Goal: Task Accomplishment & Management: Use online tool/utility

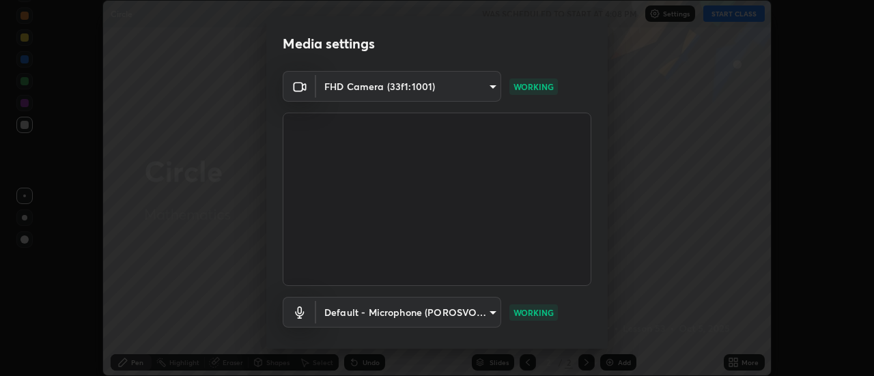
scroll to position [72, 0]
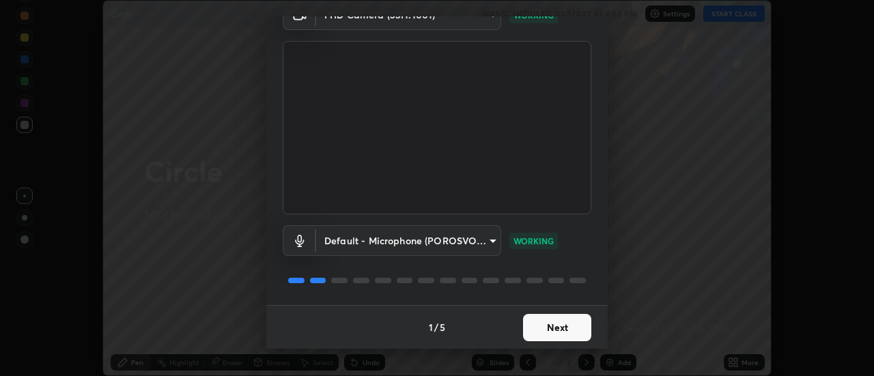
click at [551, 329] on button "Next" at bounding box center [557, 327] width 68 height 27
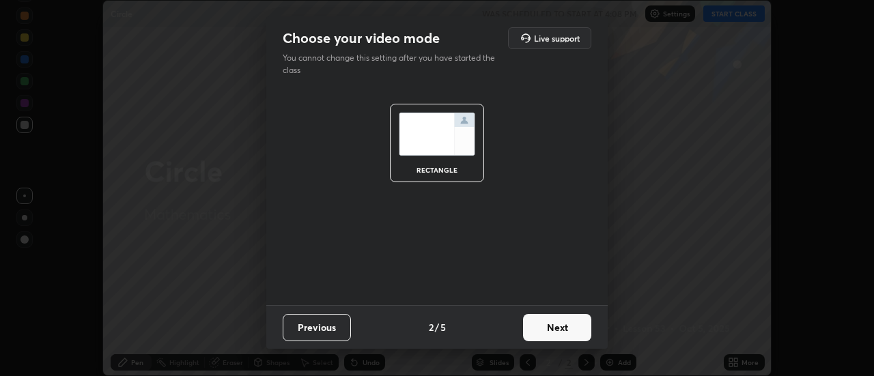
click at [552, 328] on button "Next" at bounding box center [557, 327] width 68 height 27
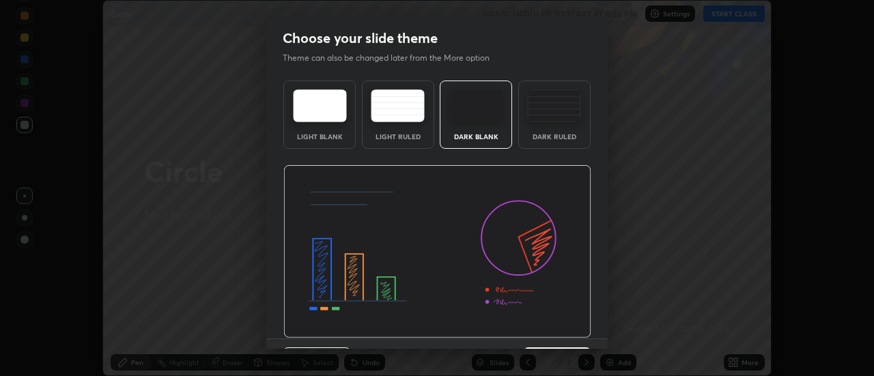
scroll to position [33, 0]
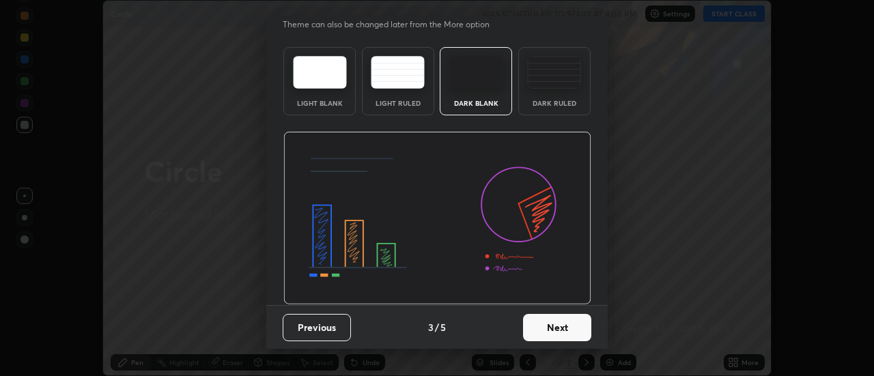
click at [551, 326] on button "Next" at bounding box center [557, 327] width 68 height 27
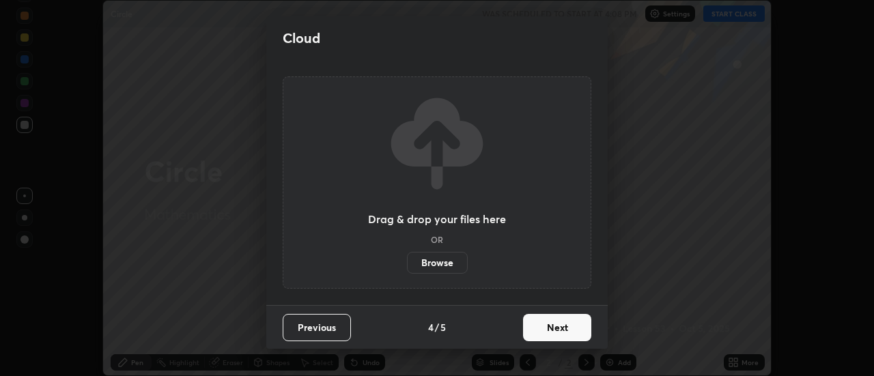
click at [553, 325] on button "Next" at bounding box center [557, 327] width 68 height 27
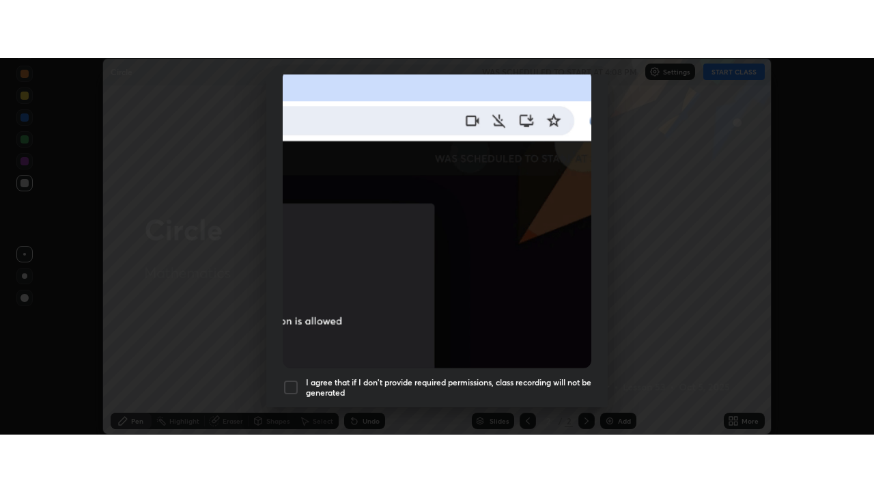
scroll to position [350, 0]
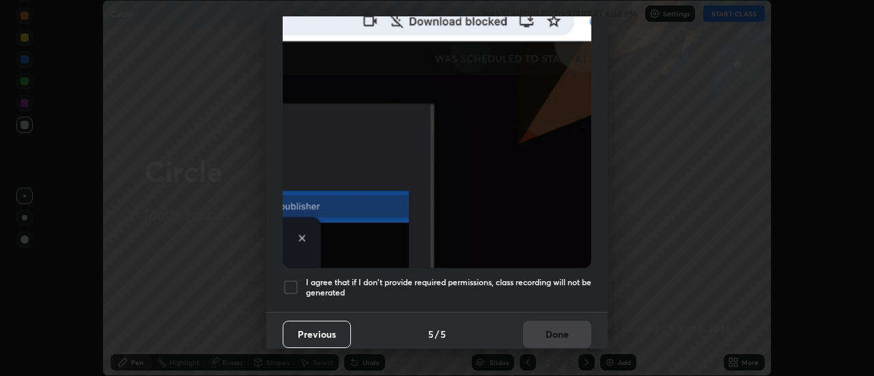
click at [546, 277] on h5 "I agree that if I don't provide required permissions, class recording will not …" at bounding box center [448, 287] width 285 height 21
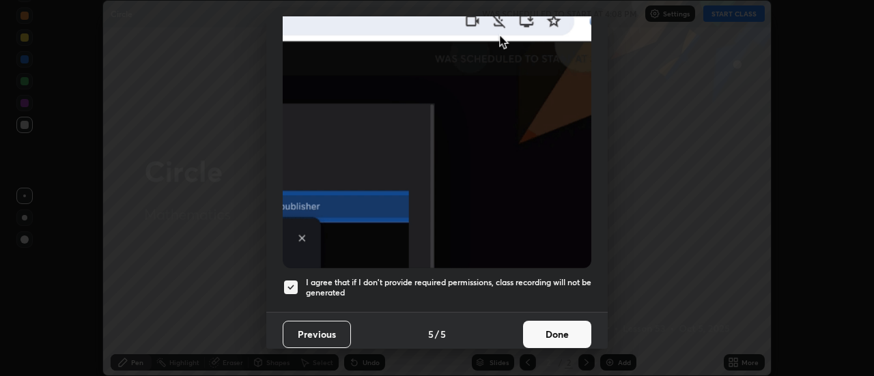
click at [562, 328] on button "Done" at bounding box center [557, 334] width 68 height 27
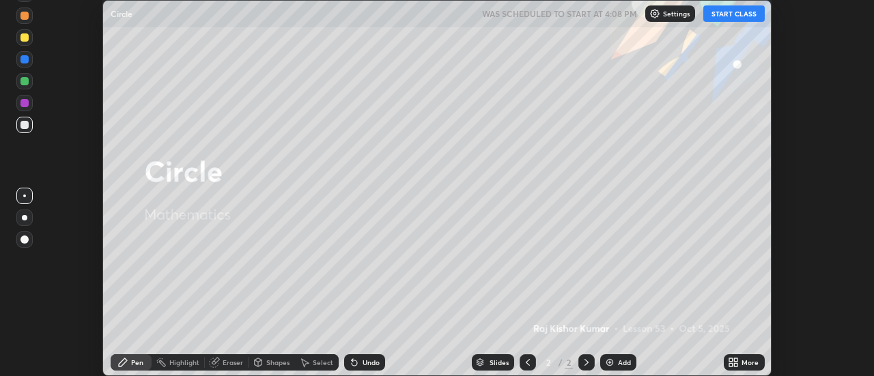
click at [736, 360] on icon at bounding box center [736, 360] width 3 height 3
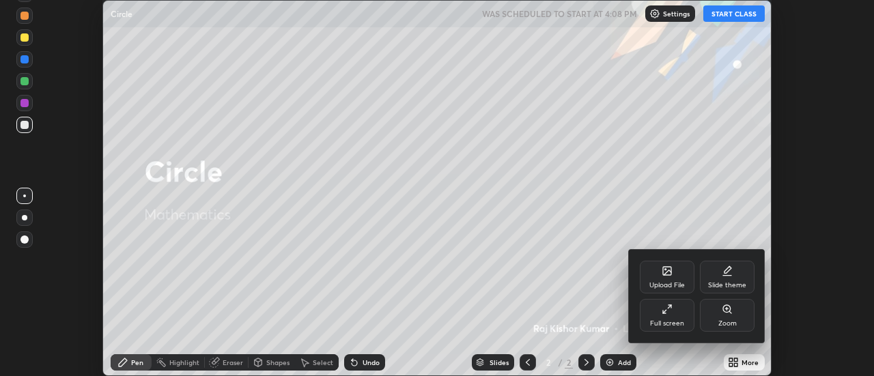
click at [671, 316] on div "Full screen" at bounding box center [667, 315] width 55 height 33
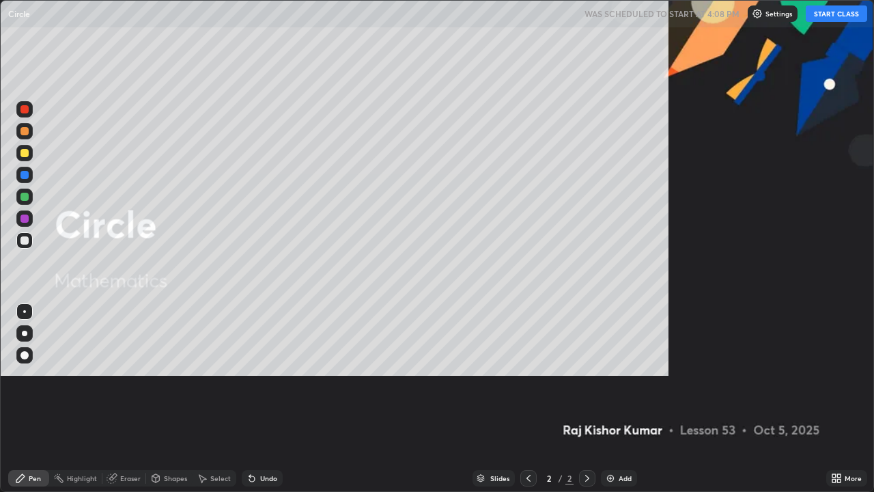
scroll to position [492, 874]
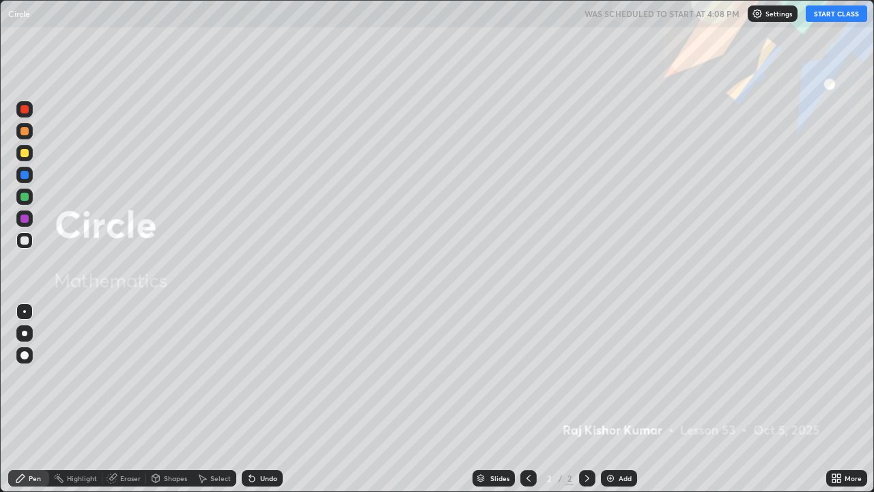
click at [833, 15] on button "START CLASS" at bounding box center [836, 13] width 61 height 16
click at [25, 333] on div at bounding box center [24, 333] width 5 height 5
click at [24, 154] on div at bounding box center [24, 153] width 8 height 8
click at [130, 376] on div "Eraser" at bounding box center [130, 478] width 20 height 7
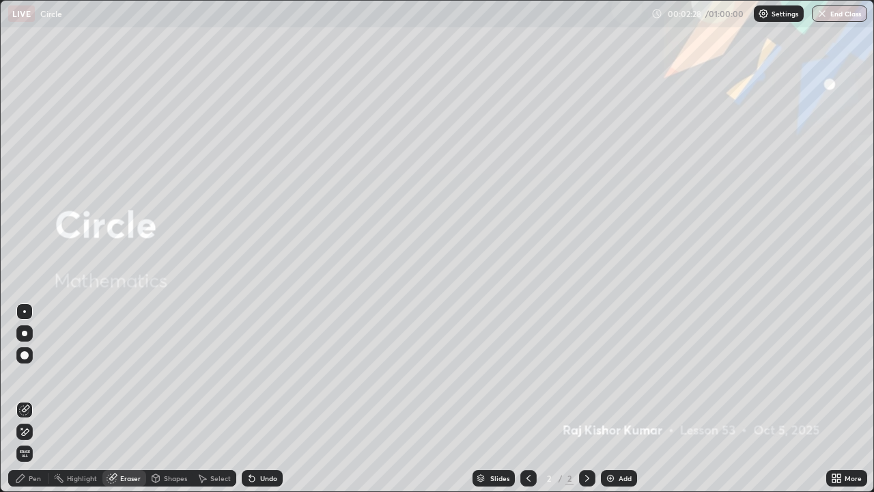
click at [36, 376] on div "Pen" at bounding box center [28, 478] width 41 height 16
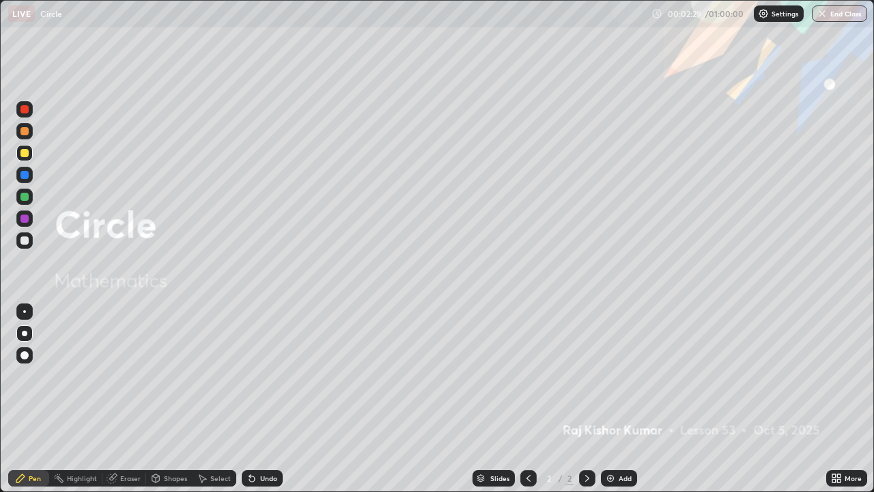
click at [27, 198] on div at bounding box center [24, 197] width 8 height 8
click at [622, 376] on div "Add" at bounding box center [625, 478] width 13 height 7
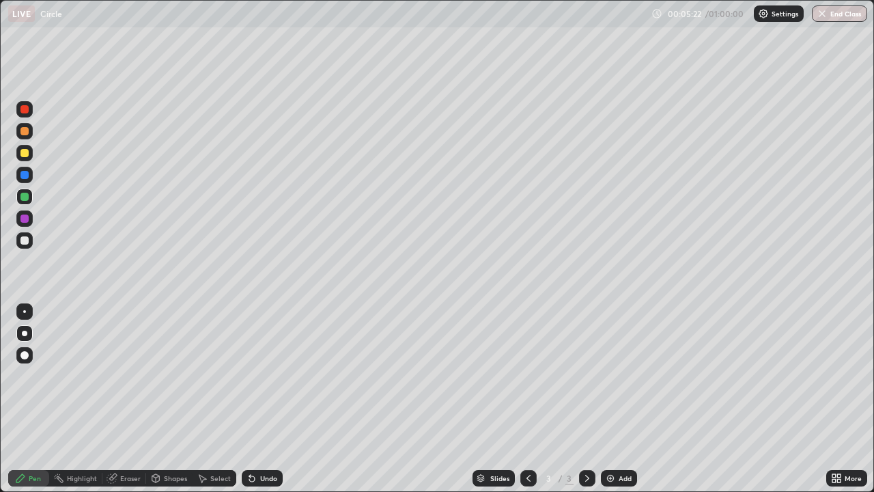
click at [162, 376] on div "Shapes" at bounding box center [169, 478] width 46 height 16
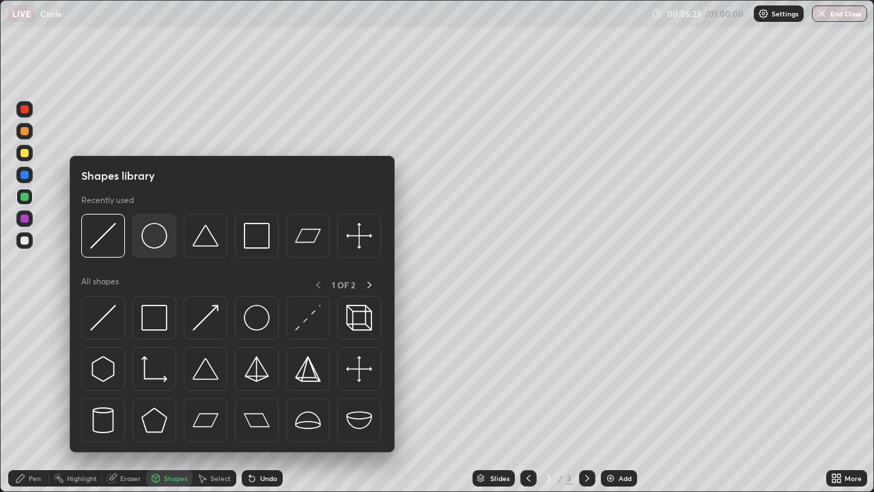
click at [157, 241] on img at bounding box center [154, 236] width 26 height 26
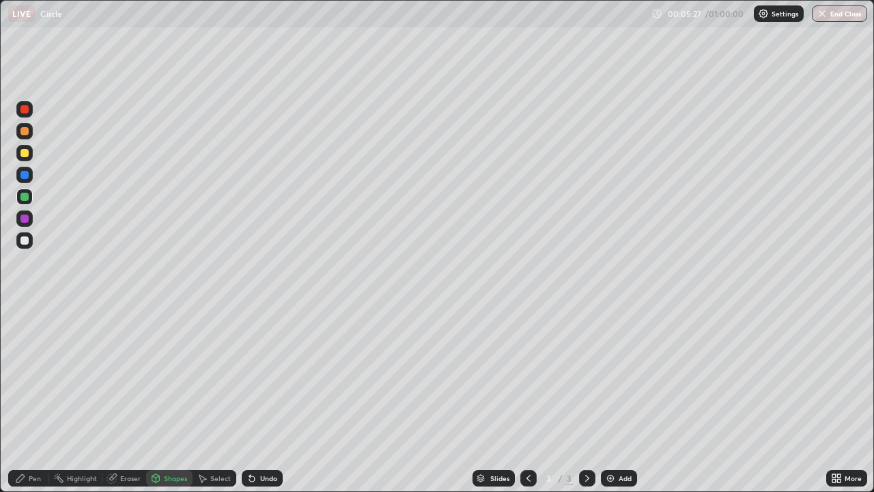
click at [23, 219] on div at bounding box center [24, 218] width 8 height 8
click at [28, 376] on div "Pen" at bounding box center [28, 478] width 41 height 16
click at [164, 376] on div "Shapes" at bounding box center [175, 478] width 23 height 7
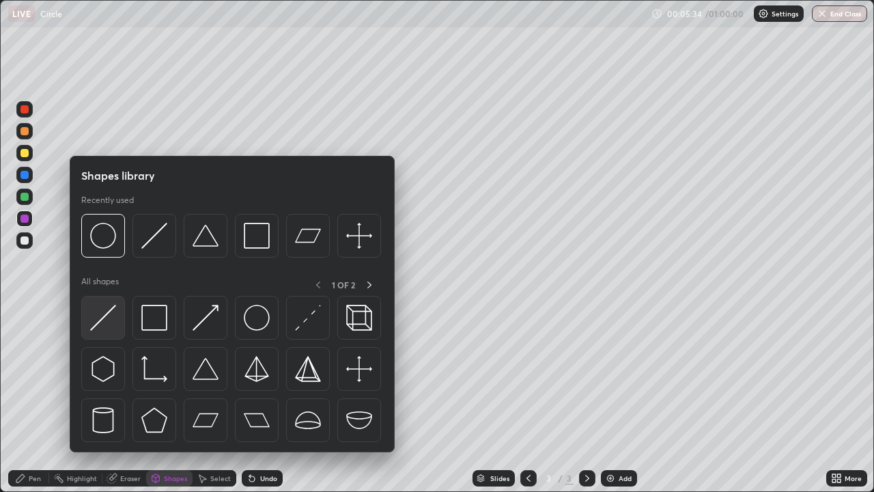
click at [101, 327] on img at bounding box center [103, 318] width 26 height 26
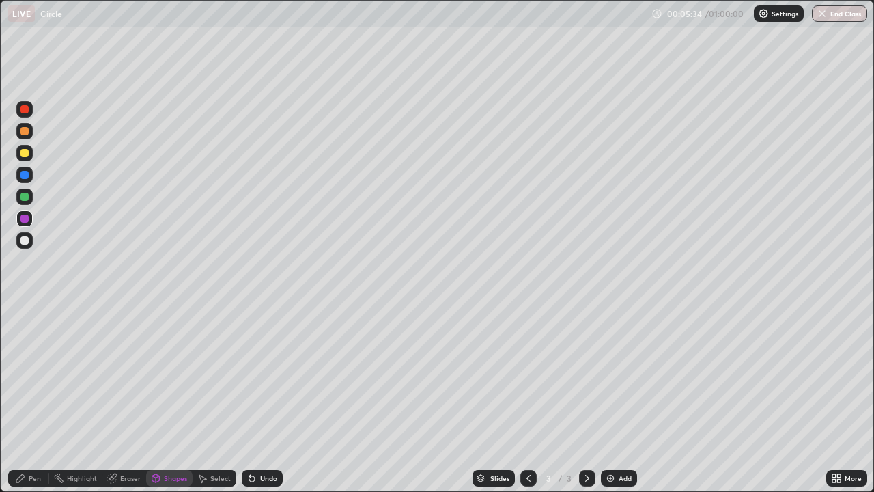
click at [25, 197] on div at bounding box center [24, 197] width 8 height 8
click at [23, 147] on div at bounding box center [24, 153] width 16 height 16
click at [28, 376] on div "Pen" at bounding box center [28, 478] width 41 height 16
click at [257, 376] on div "Undo" at bounding box center [262, 478] width 41 height 16
click at [176, 376] on div "Shapes" at bounding box center [175, 478] width 23 height 7
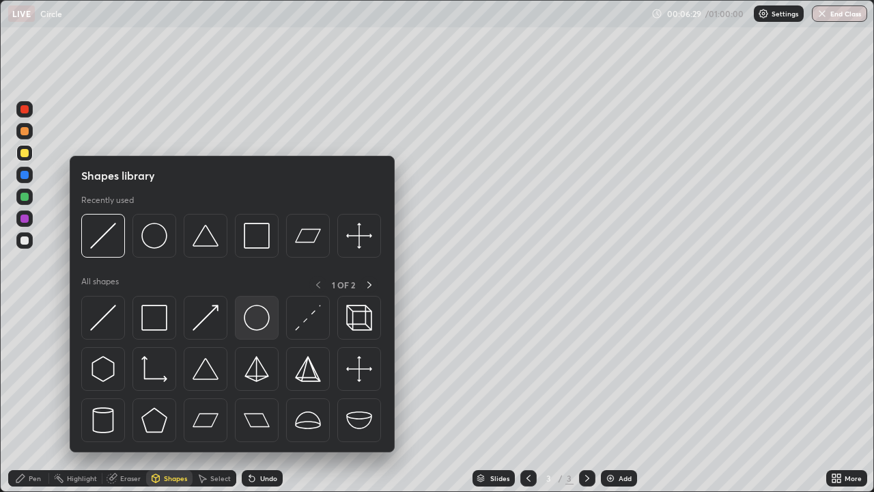
click at [252, 318] on img at bounding box center [257, 318] width 26 height 26
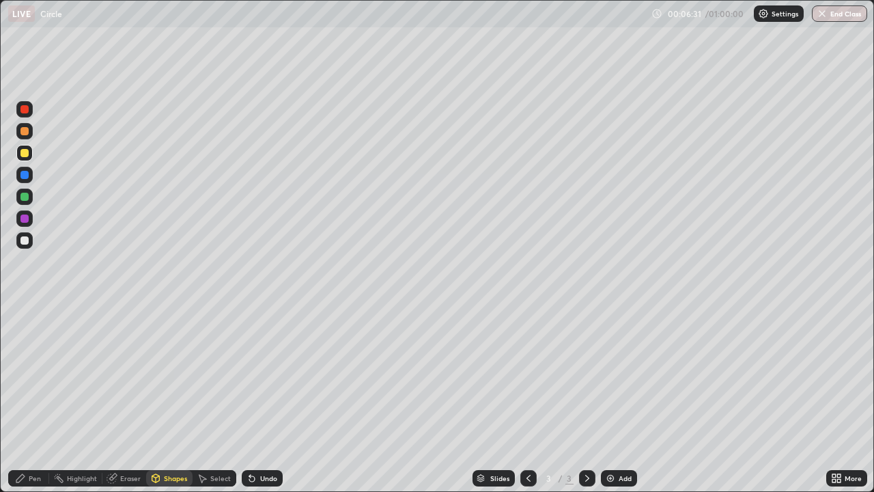
click at [27, 106] on div at bounding box center [24, 109] width 8 height 8
click at [158, 376] on icon at bounding box center [155, 478] width 11 height 11
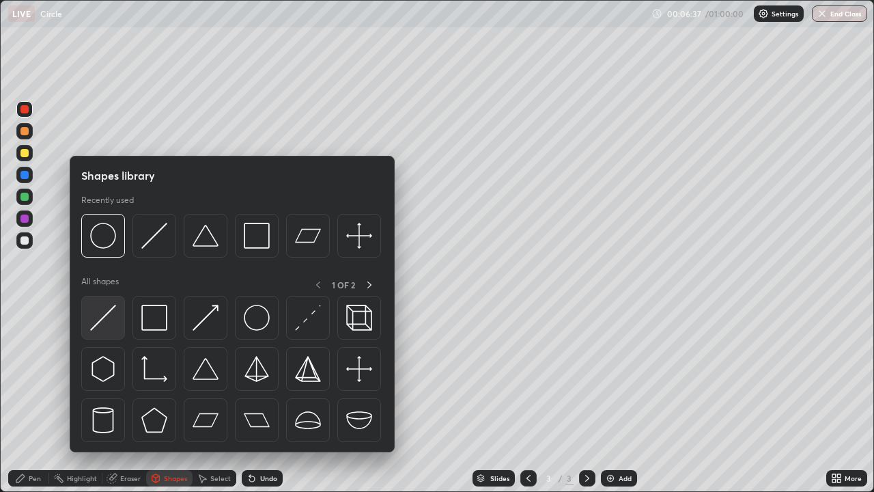
click at [107, 320] on img at bounding box center [103, 318] width 26 height 26
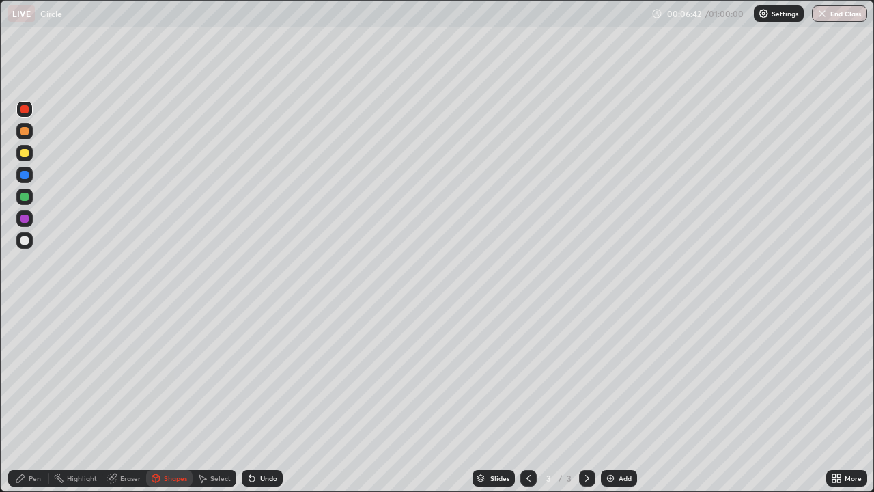
click at [27, 240] on div at bounding box center [24, 240] width 8 height 8
click at [31, 376] on div "Pen" at bounding box center [28, 478] width 41 height 16
click at [182, 376] on div "Shapes" at bounding box center [175, 478] width 23 height 7
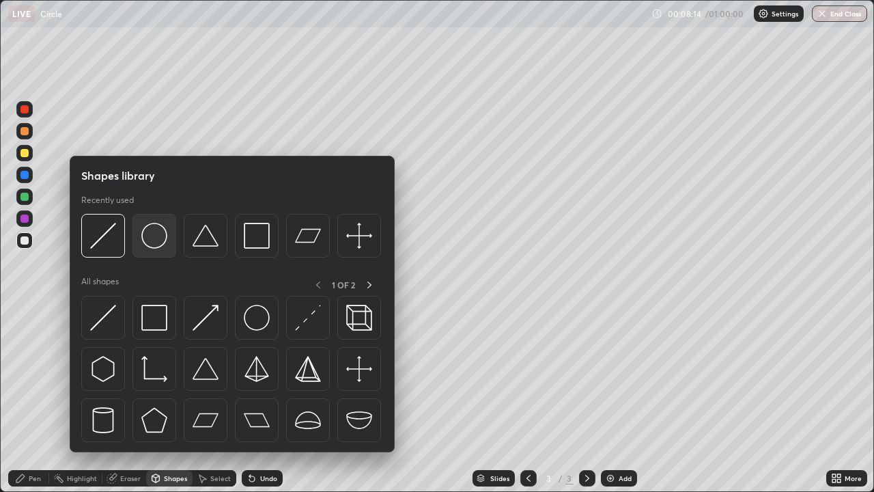
click at [156, 237] on img at bounding box center [154, 236] width 26 height 26
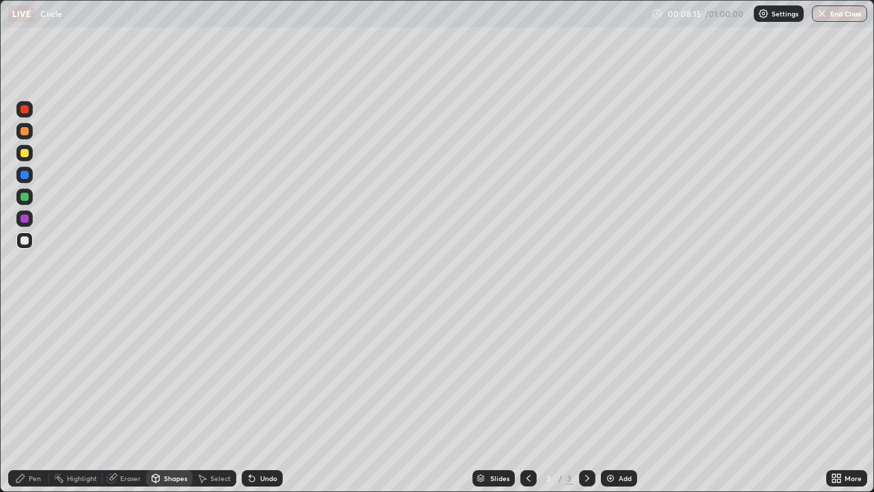
click at [26, 239] on div at bounding box center [24, 240] width 8 height 8
click at [167, 376] on div "Shapes" at bounding box center [175, 478] width 23 height 7
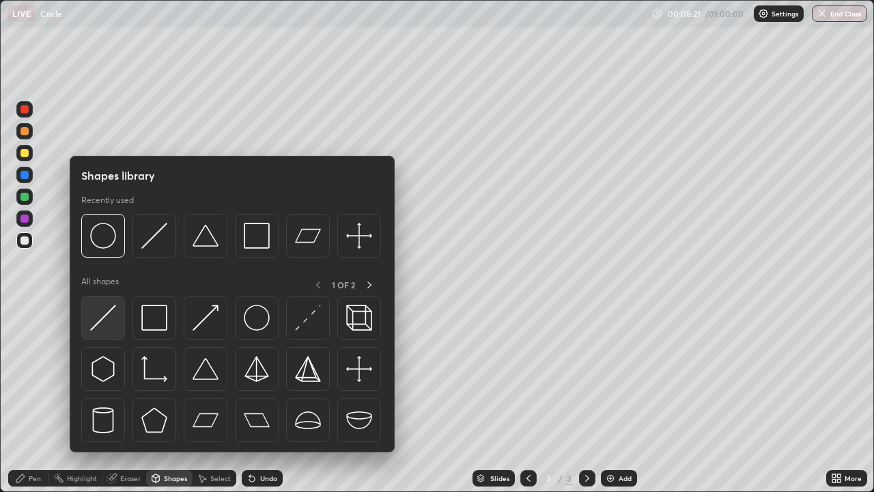
click at [102, 326] on img at bounding box center [103, 318] width 26 height 26
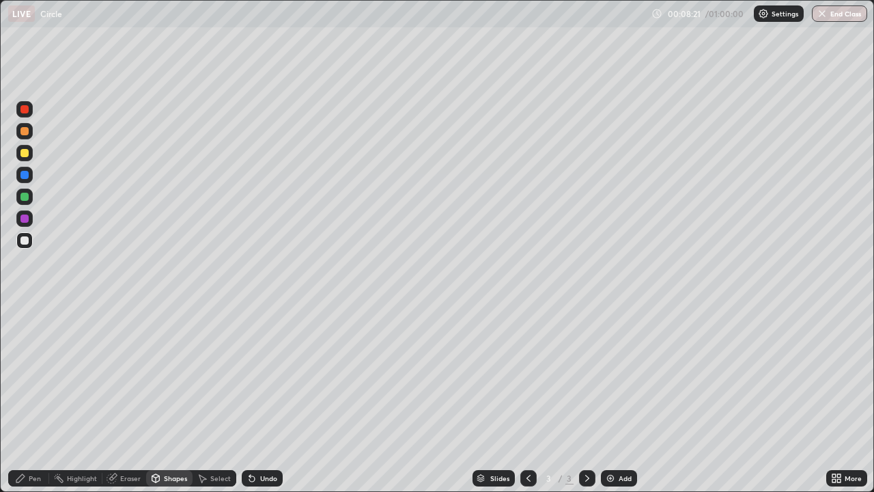
click at [25, 214] on div at bounding box center [24, 218] width 8 height 8
click at [24, 193] on div at bounding box center [24, 197] width 8 height 8
click at [27, 376] on div "Pen" at bounding box center [28, 478] width 41 height 16
click at [23, 239] on div at bounding box center [24, 240] width 8 height 8
click at [255, 376] on icon at bounding box center [252, 478] width 11 height 11
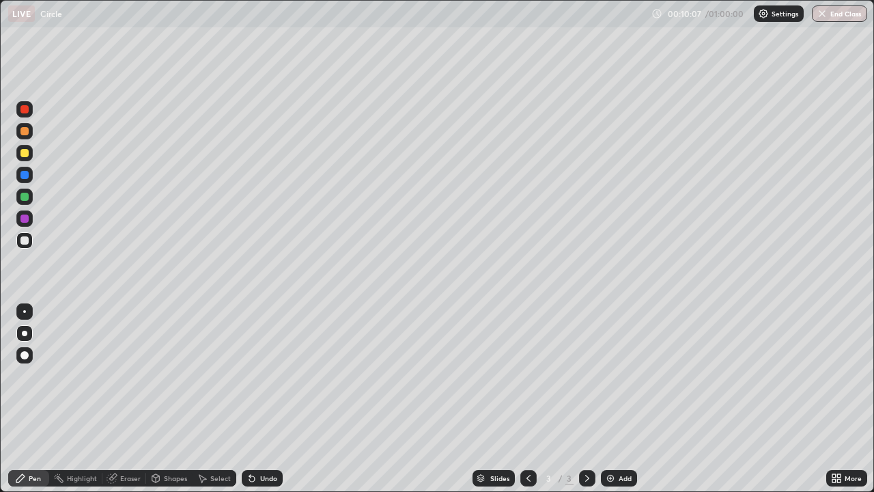
click at [262, 376] on div "Undo" at bounding box center [262, 478] width 41 height 16
click at [615, 376] on div "Add" at bounding box center [619, 478] width 36 height 16
click at [31, 150] on div at bounding box center [24, 153] width 16 height 16
click at [154, 376] on icon at bounding box center [156, 477] width 8 height 2
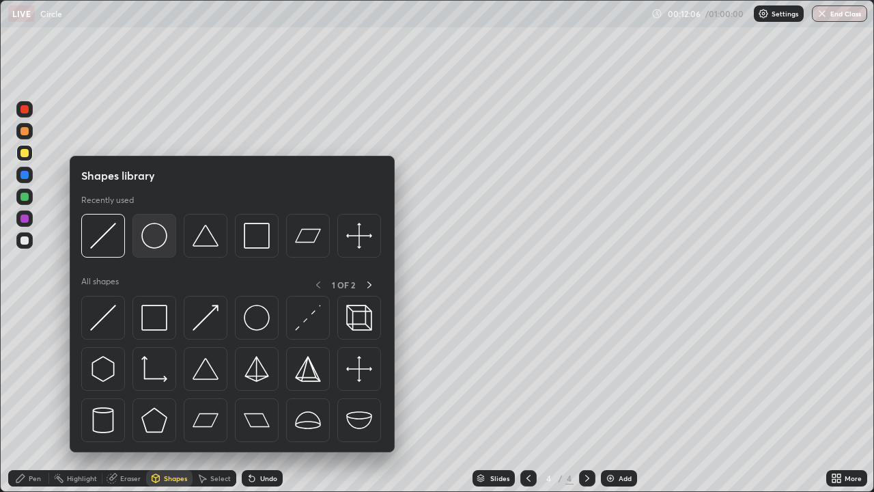
click at [154, 236] on img at bounding box center [154, 236] width 26 height 26
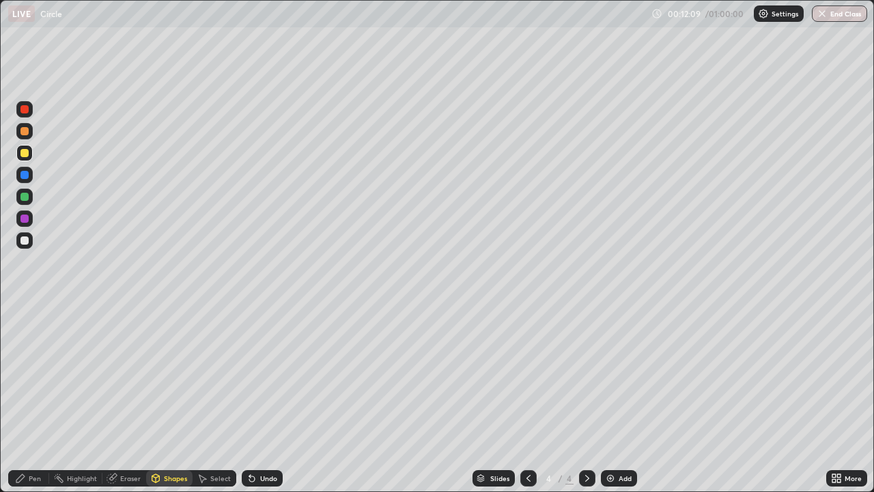
click at [26, 240] on div at bounding box center [24, 240] width 8 height 8
click at [167, 376] on div "Shapes" at bounding box center [175, 478] width 23 height 7
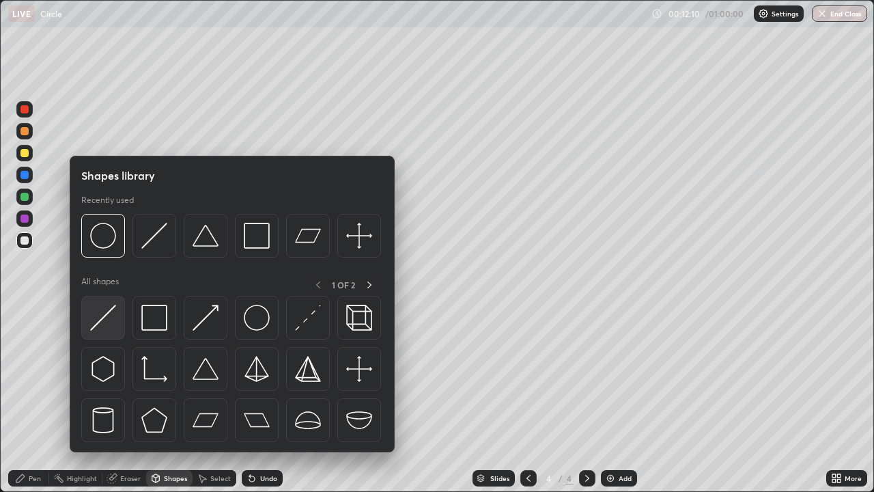
click at [103, 323] on img at bounding box center [103, 318] width 26 height 26
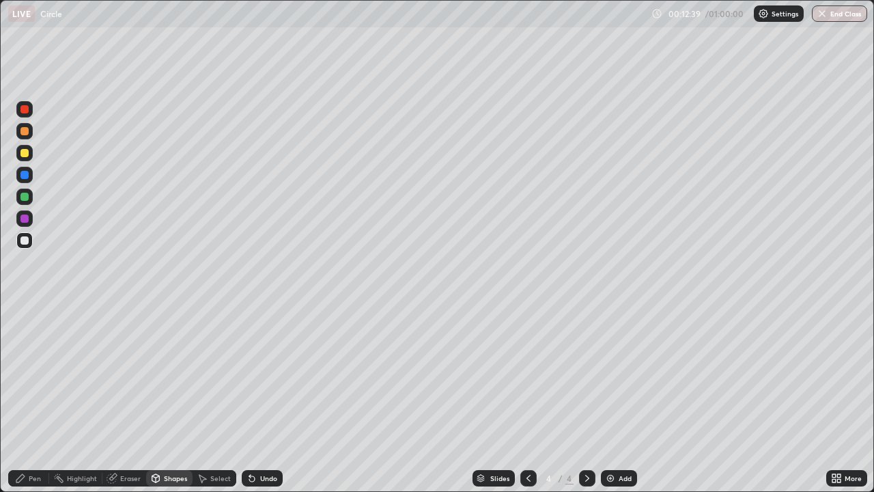
click at [25, 376] on icon at bounding box center [20, 478] width 11 height 11
click at [23, 240] on div at bounding box center [24, 240] width 8 height 8
click at [27, 153] on div at bounding box center [24, 153] width 8 height 8
click at [167, 376] on div "Shapes" at bounding box center [175, 478] width 23 height 7
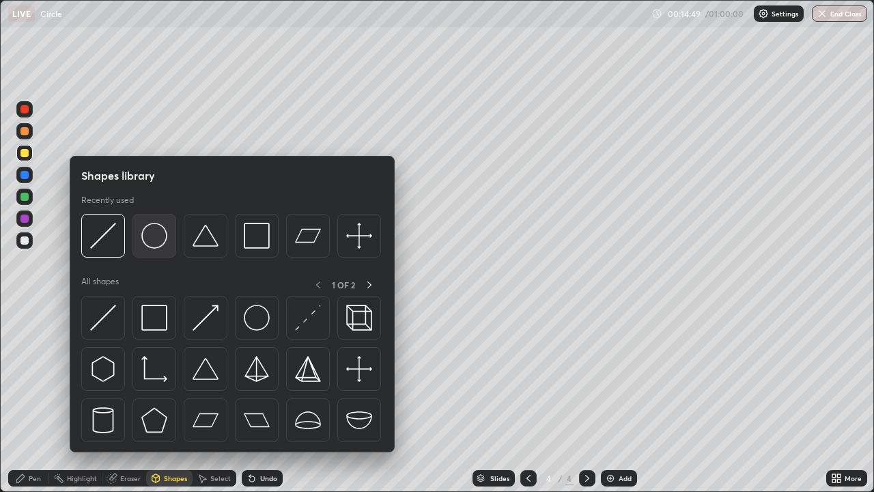
click at [151, 240] on img at bounding box center [154, 236] width 26 height 26
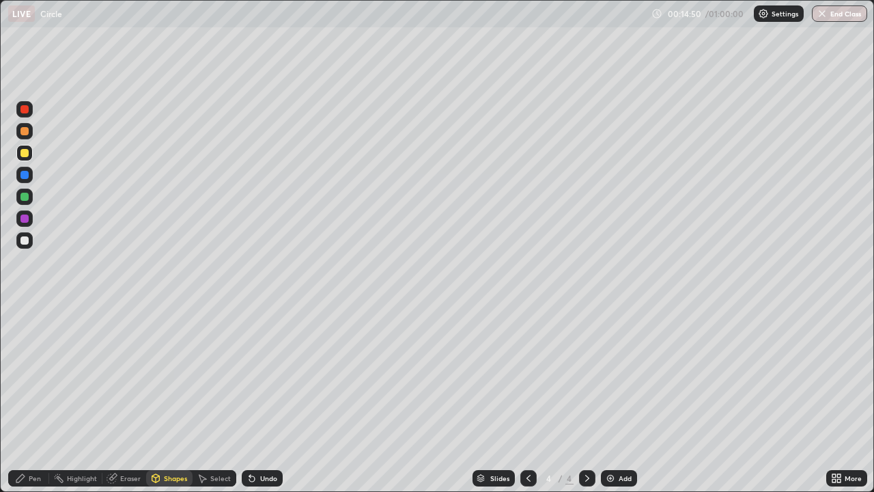
click at [23, 169] on div at bounding box center [24, 175] width 16 height 16
click at [169, 376] on div "Shapes" at bounding box center [175, 478] width 23 height 7
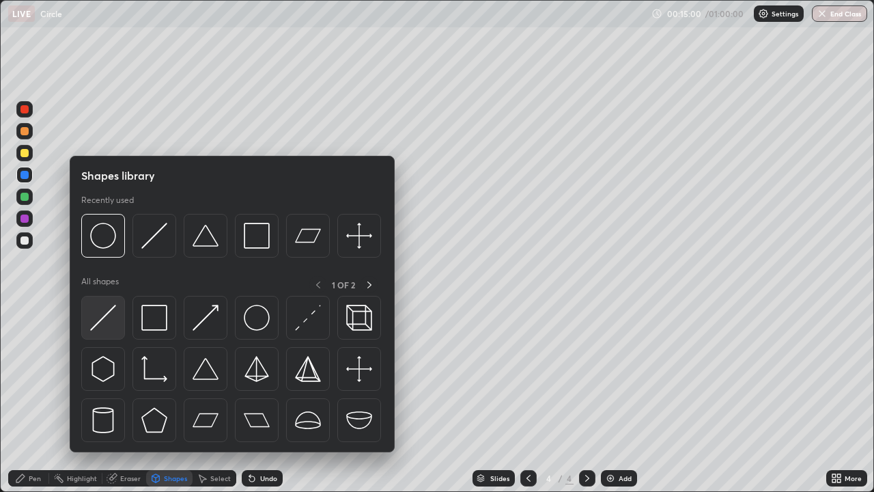
click at [105, 318] on img at bounding box center [103, 318] width 26 height 26
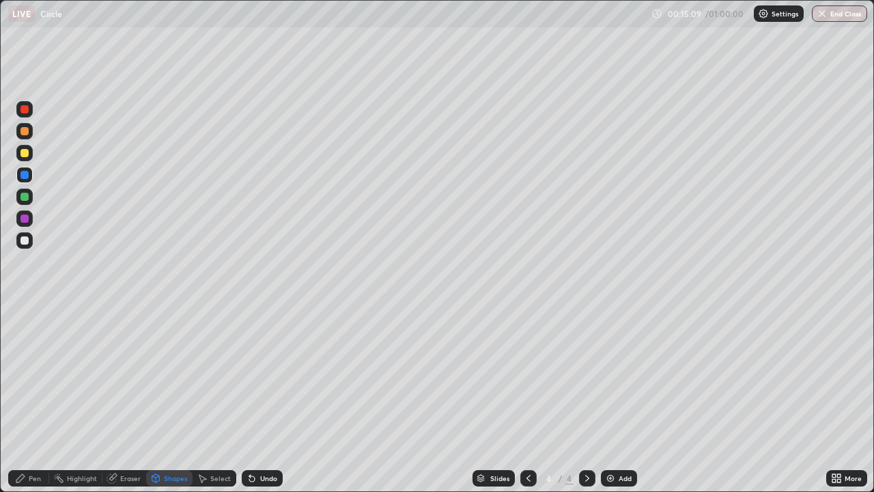
click at [24, 238] on div at bounding box center [24, 240] width 8 height 8
click at [34, 376] on div "Pen" at bounding box center [35, 478] width 12 height 7
click at [31, 152] on div at bounding box center [24, 153] width 16 height 16
click at [619, 376] on div "Add" at bounding box center [625, 478] width 13 height 7
click at [27, 238] on div at bounding box center [24, 240] width 8 height 8
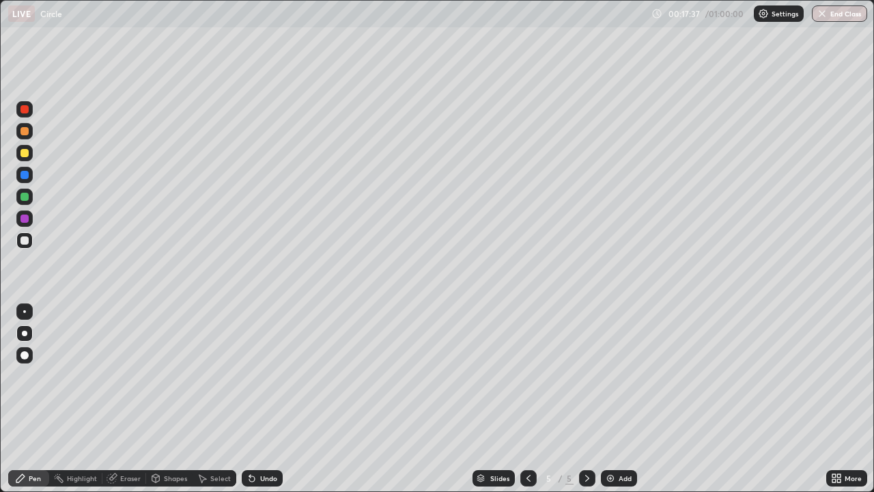
click at [167, 376] on div "Shapes" at bounding box center [175, 478] width 23 height 7
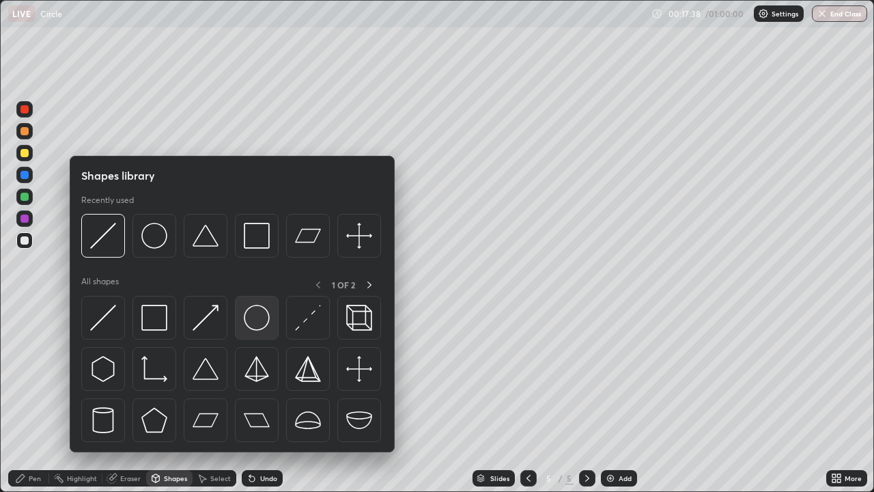
click at [257, 318] on img at bounding box center [257, 318] width 26 height 26
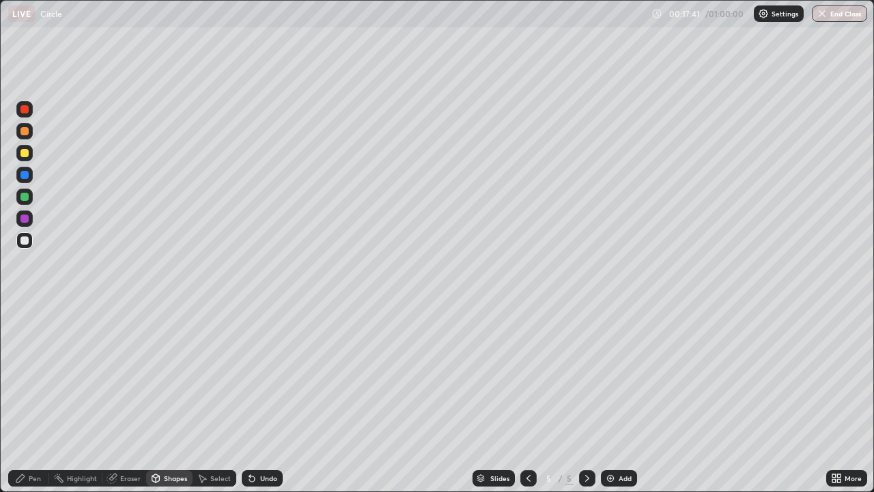
click at [29, 376] on div "Pen" at bounding box center [35, 478] width 12 height 7
click at [265, 376] on div "Undo" at bounding box center [262, 478] width 41 height 16
click at [160, 376] on icon at bounding box center [155, 478] width 11 height 11
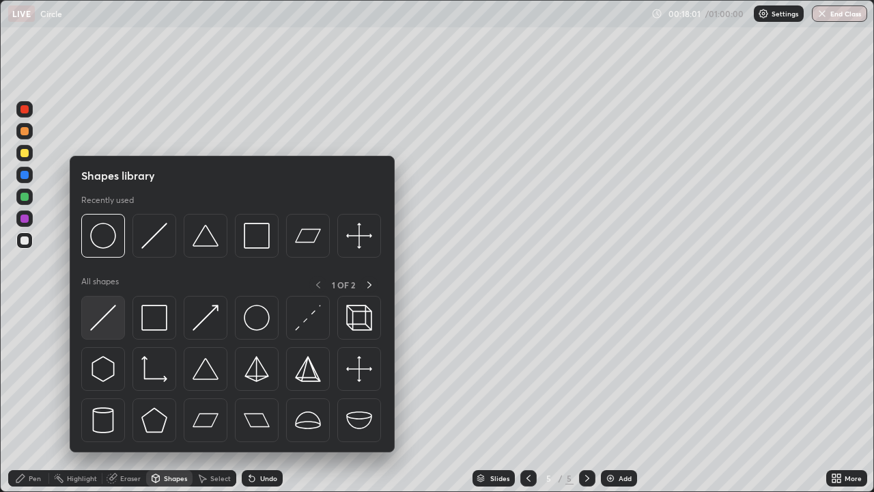
click at [104, 316] on img at bounding box center [103, 318] width 26 height 26
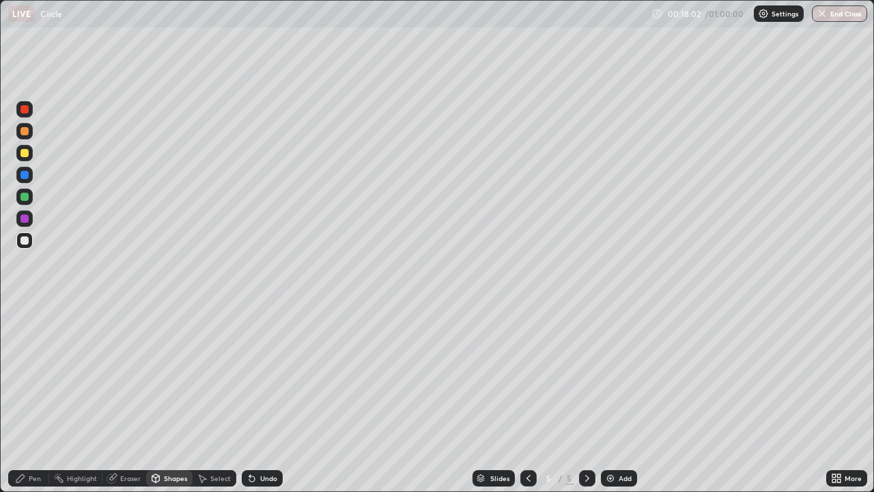
click at [23, 242] on div at bounding box center [24, 240] width 8 height 8
click at [23, 177] on div at bounding box center [24, 175] width 8 height 8
click at [28, 376] on div "Pen" at bounding box center [28, 478] width 41 height 16
click at [262, 376] on div "Undo" at bounding box center [268, 478] width 17 height 7
click at [263, 376] on div "Undo" at bounding box center [262, 478] width 41 height 16
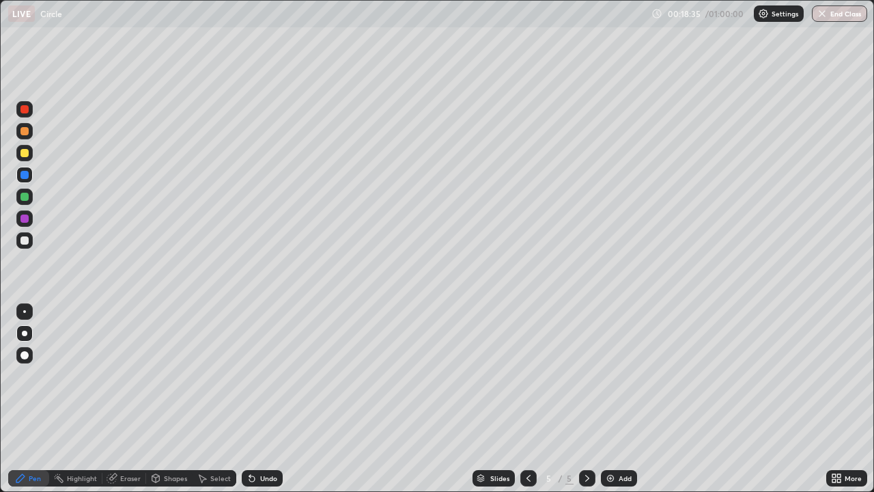
click at [260, 376] on div "Undo" at bounding box center [262, 478] width 41 height 16
click at [257, 376] on div "Undo" at bounding box center [262, 478] width 41 height 16
click at [162, 376] on div "Shapes" at bounding box center [169, 478] width 46 height 16
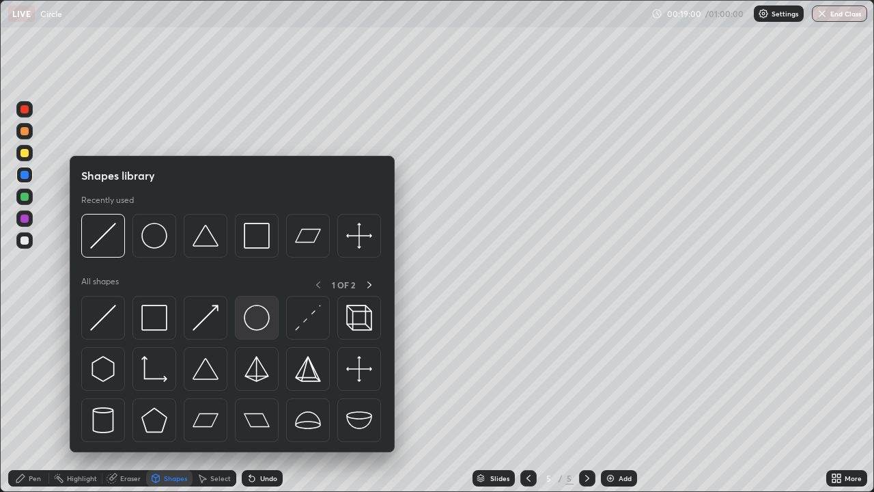
click at [250, 317] on img at bounding box center [257, 318] width 26 height 26
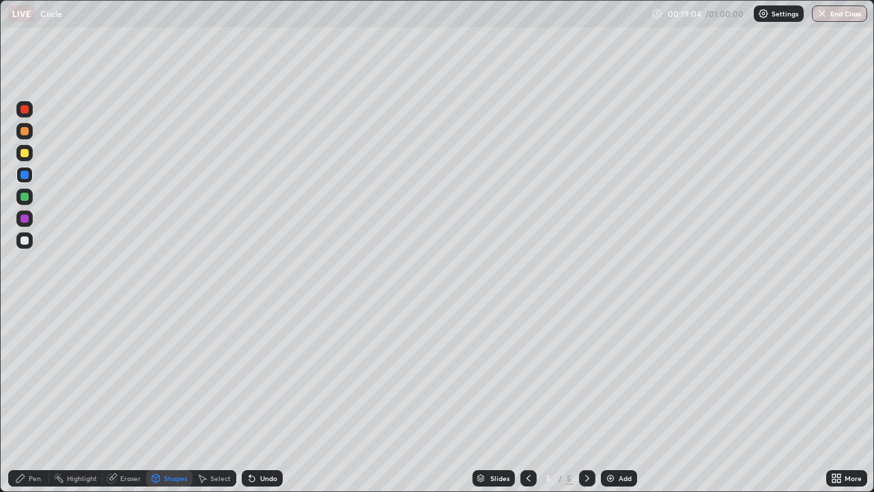
click at [153, 376] on icon at bounding box center [156, 478] width 8 height 8
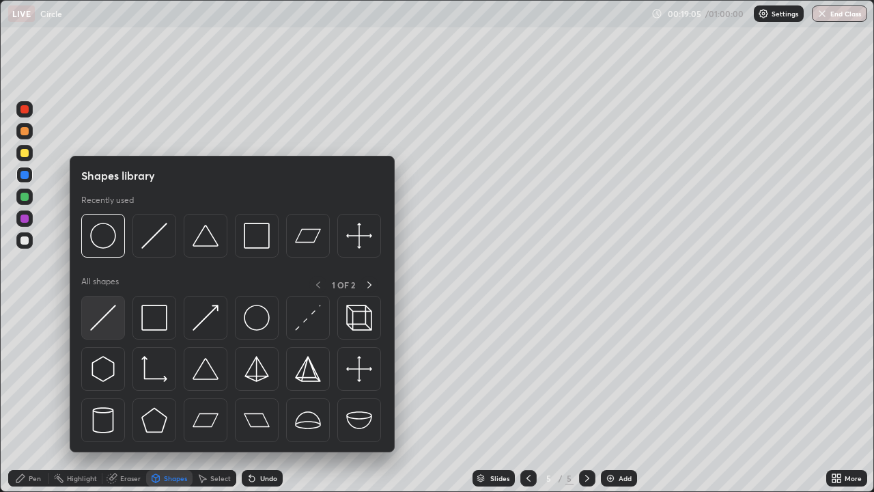
click at [100, 329] on img at bounding box center [103, 318] width 26 height 26
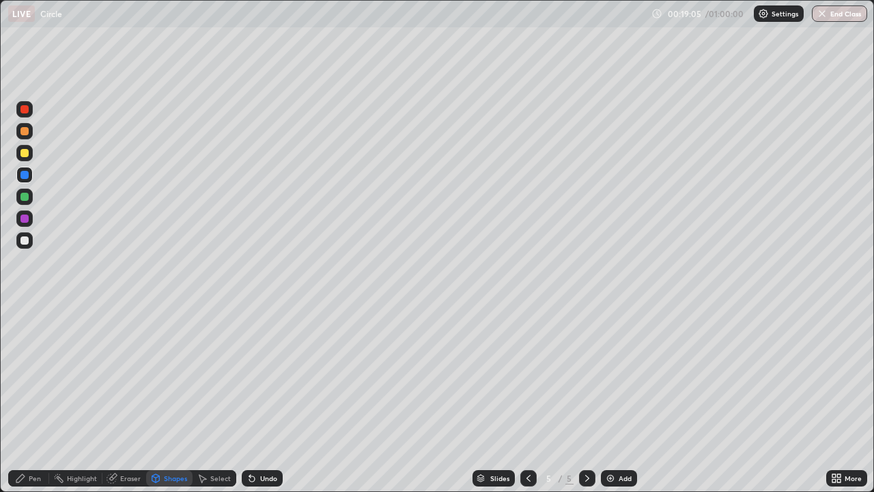
click at [29, 248] on div at bounding box center [24, 240] width 16 height 16
click at [19, 376] on icon at bounding box center [20, 478] width 8 height 8
click at [262, 376] on div "Undo" at bounding box center [268, 478] width 17 height 7
click at [619, 376] on div "Add" at bounding box center [625, 478] width 13 height 7
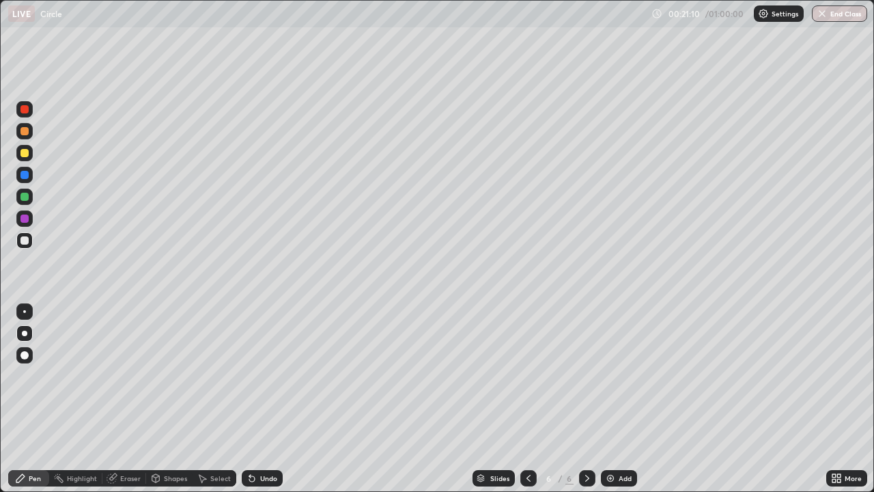
click at [35, 376] on div "Pen" at bounding box center [35, 478] width 12 height 7
click at [27, 240] on div at bounding box center [24, 240] width 8 height 8
click at [23, 152] on div at bounding box center [24, 153] width 8 height 8
click at [25, 195] on div at bounding box center [24, 197] width 8 height 8
click at [611, 376] on img at bounding box center [610, 478] width 11 height 11
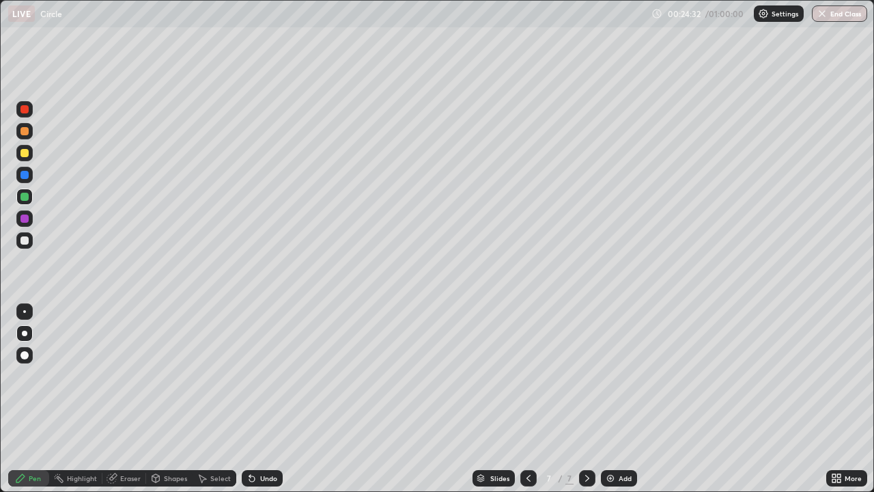
click at [25, 135] on div at bounding box center [24, 131] width 8 height 8
click at [24, 154] on div at bounding box center [24, 153] width 8 height 8
click at [167, 376] on div "Shapes" at bounding box center [175, 478] width 23 height 7
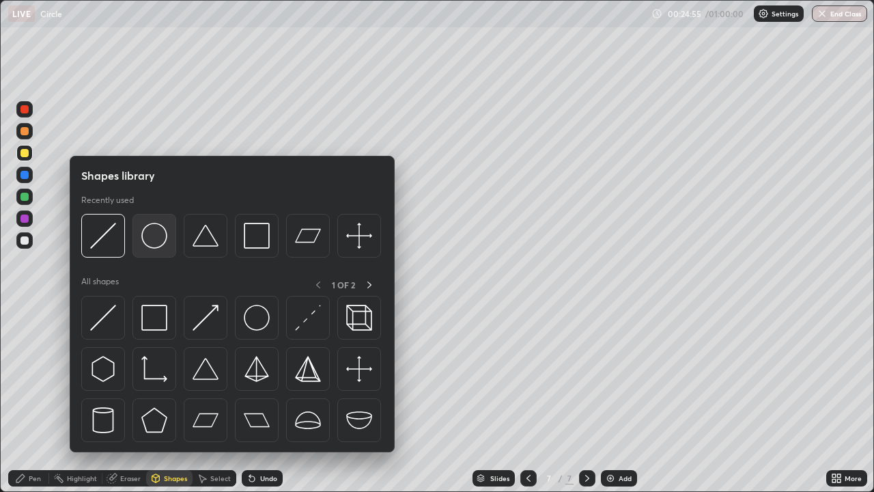
click at [153, 241] on img at bounding box center [154, 236] width 26 height 26
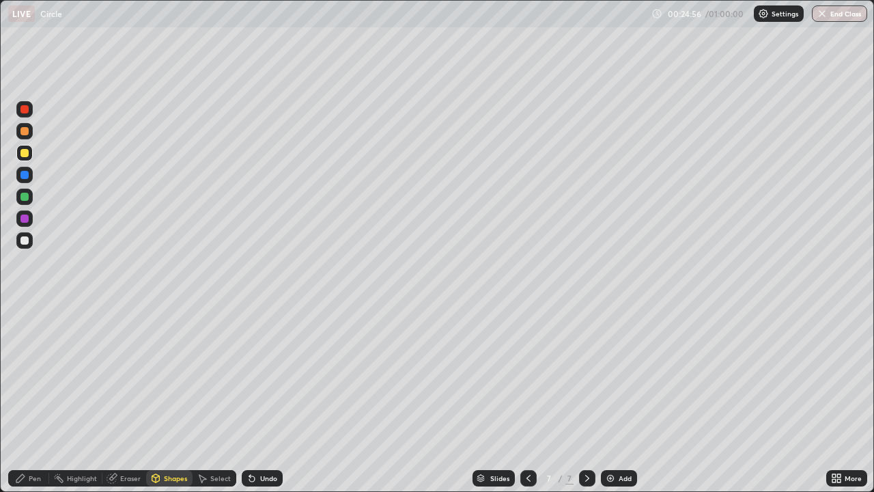
click at [25, 199] on div at bounding box center [24, 197] width 8 height 8
click at [27, 376] on div "Pen" at bounding box center [28, 478] width 41 height 16
click at [25, 153] on div at bounding box center [24, 153] width 8 height 8
click at [25, 173] on div at bounding box center [24, 175] width 8 height 8
click at [260, 376] on div "Undo" at bounding box center [268, 478] width 17 height 7
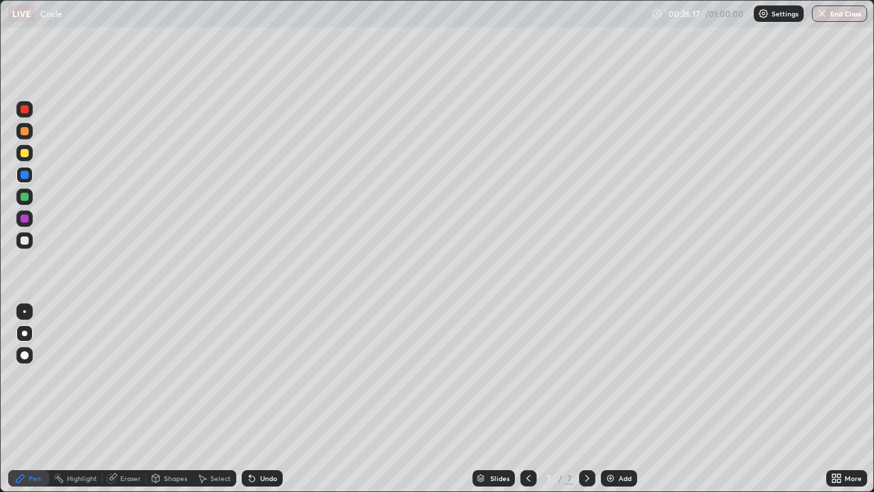
click at [28, 243] on div at bounding box center [24, 240] width 8 height 8
click at [616, 376] on div "Add" at bounding box center [619, 478] width 36 height 16
click at [28, 154] on div at bounding box center [24, 153] width 8 height 8
click at [168, 376] on div "Shapes" at bounding box center [175, 478] width 23 height 7
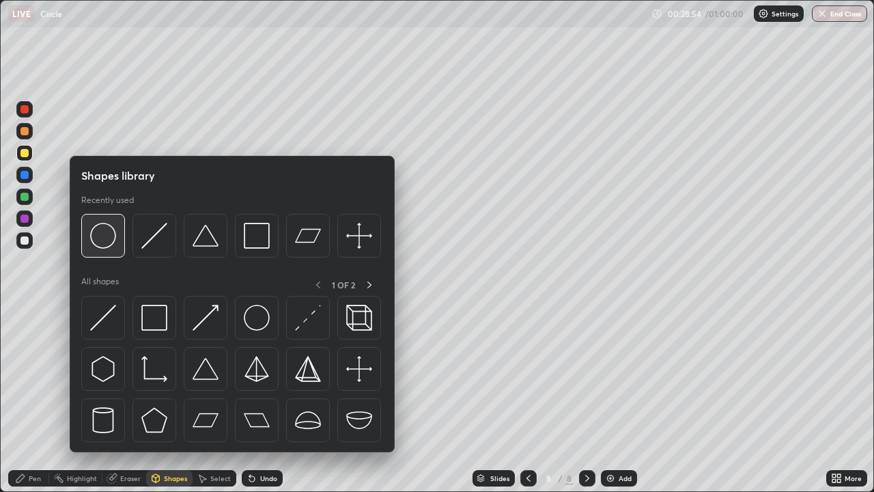
click at [102, 242] on img at bounding box center [103, 236] width 26 height 26
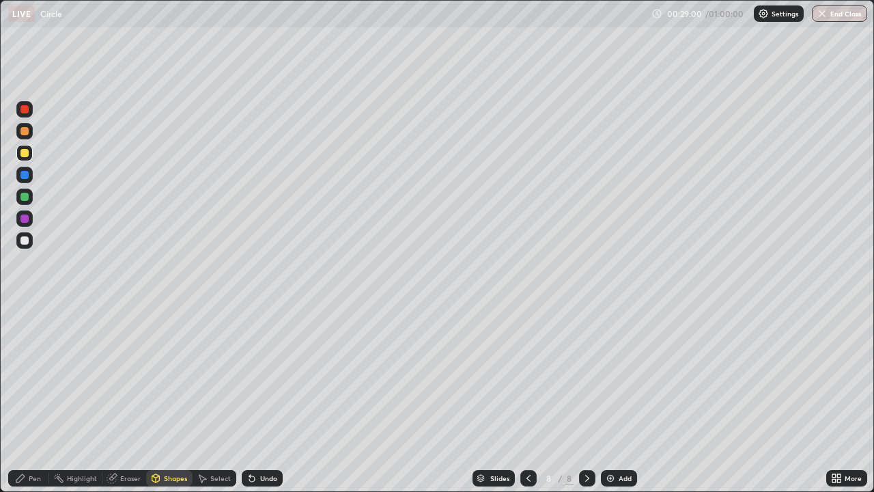
click at [162, 376] on div "Shapes" at bounding box center [169, 478] width 46 height 16
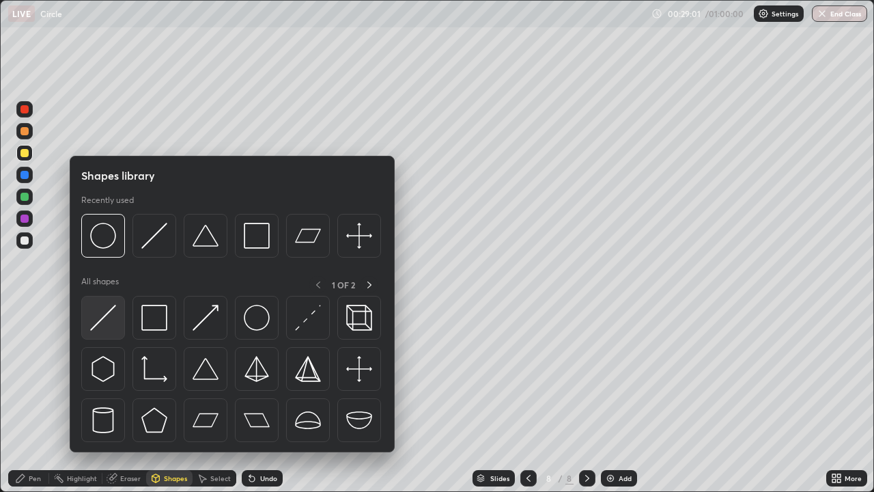
click at [103, 319] on img at bounding box center [103, 318] width 26 height 26
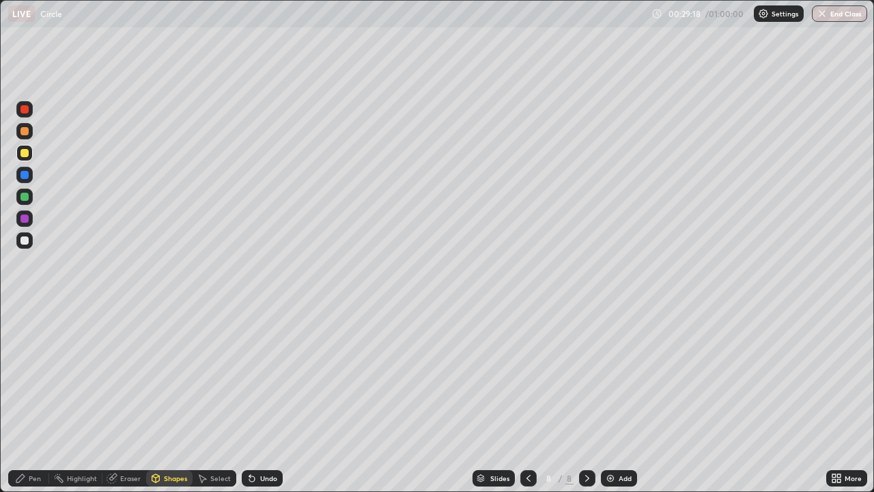
click at [167, 376] on div "Shapes" at bounding box center [175, 478] width 23 height 7
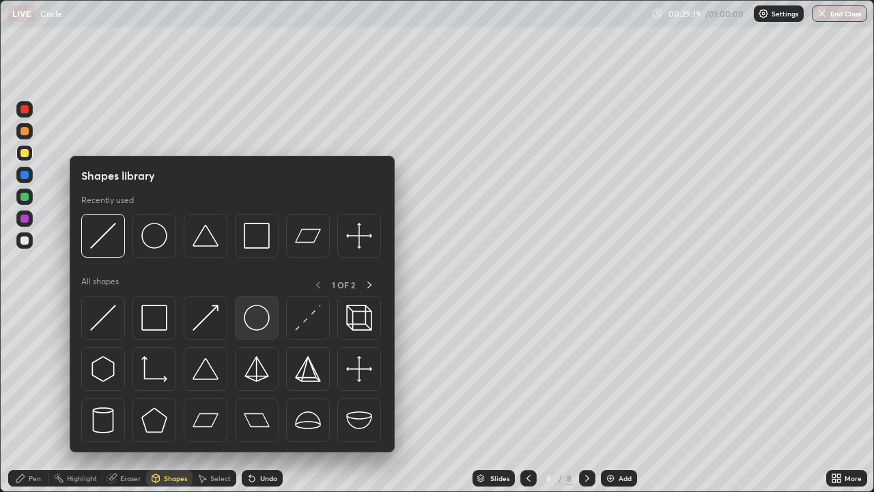
click at [257, 320] on img at bounding box center [257, 318] width 26 height 26
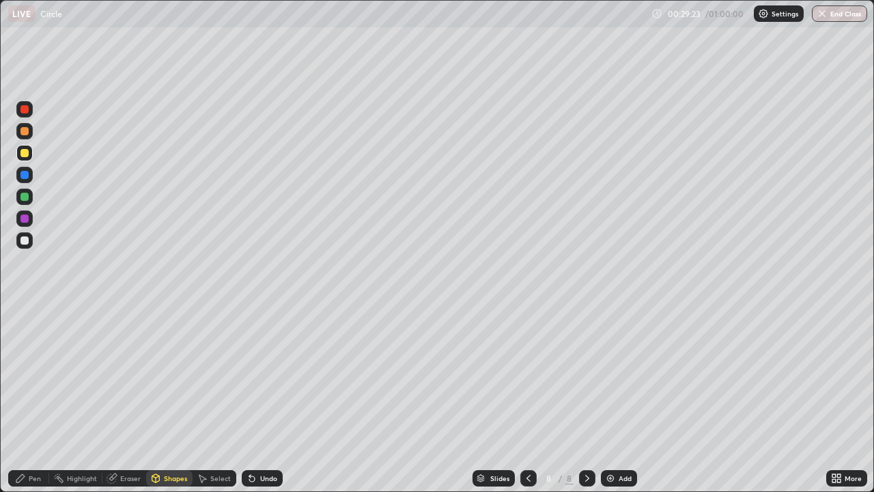
click at [31, 376] on div "Pen" at bounding box center [35, 478] width 12 height 7
click at [165, 376] on div "Shapes" at bounding box center [175, 478] width 23 height 7
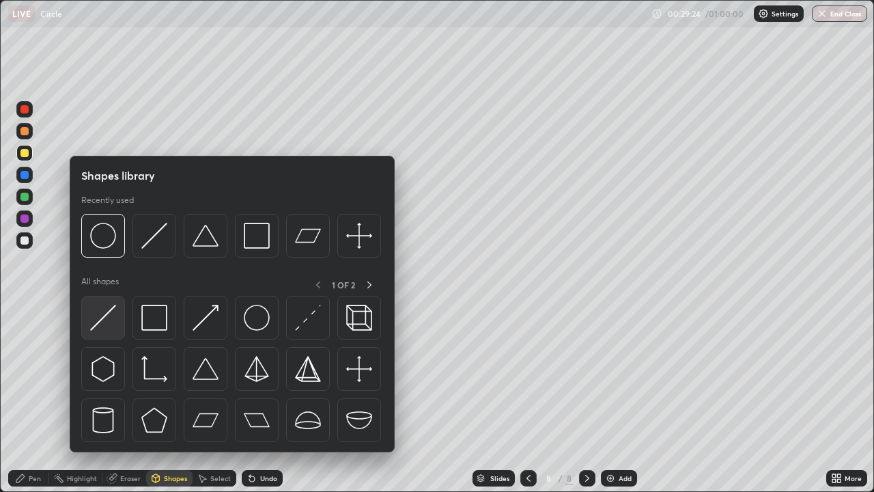
click at [98, 326] on img at bounding box center [103, 318] width 26 height 26
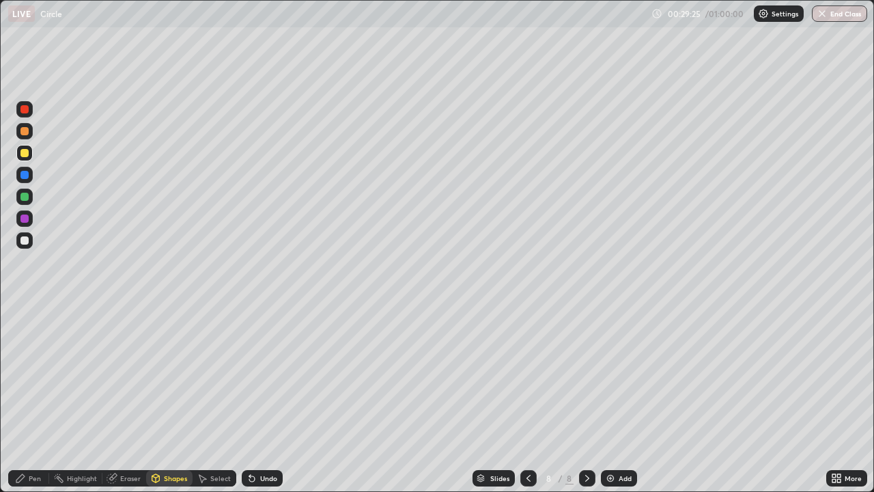
click at [23, 241] on div at bounding box center [24, 240] width 8 height 8
click at [25, 376] on icon at bounding box center [20, 478] width 11 height 11
click at [529, 376] on icon at bounding box center [528, 478] width 11 height 11
click at [586, 376] on icon at bounding box center [587, 478] width 11 height 11
click at [263, 376] on div "Undo" at bounding box center [268, 478] width 17 height 7
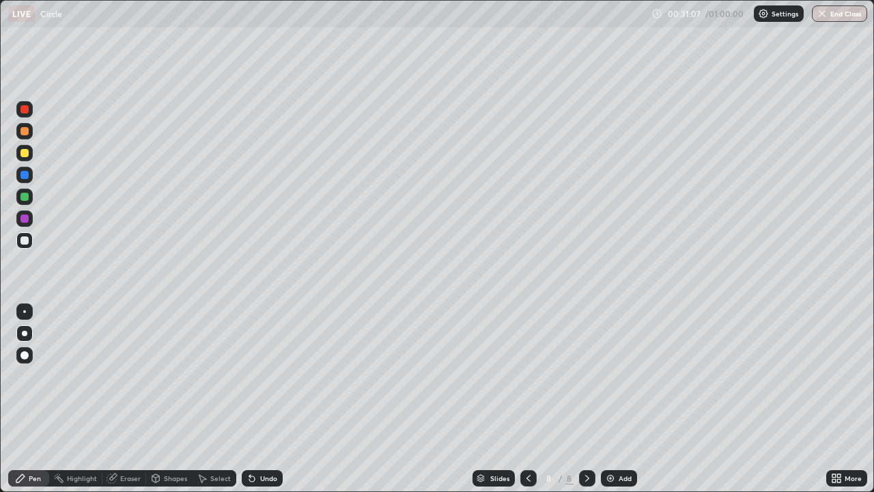
click at [24, 151] on div at bounding box center [24, 153] width 8 height 8
click at [258, 376] on div "Undo" at bounding box center [262, 478] width 41 height 16
click at [615, 376] on div "Add" at bounding box center [619, 478] width 36 height 16
click at [165, 376] on div "Shapes" at bounding box center [175, 478] width 23 height 7
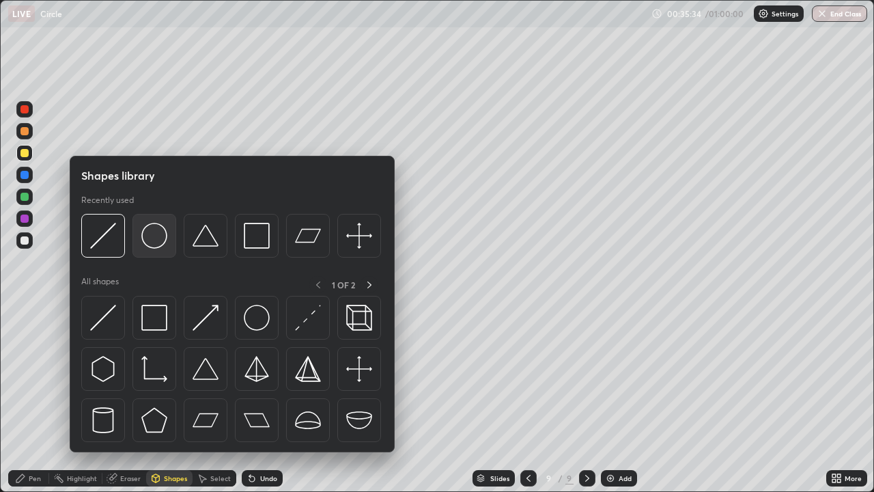
click at [157, 242] on img at bounding box center [154, 236] width 26 height 26
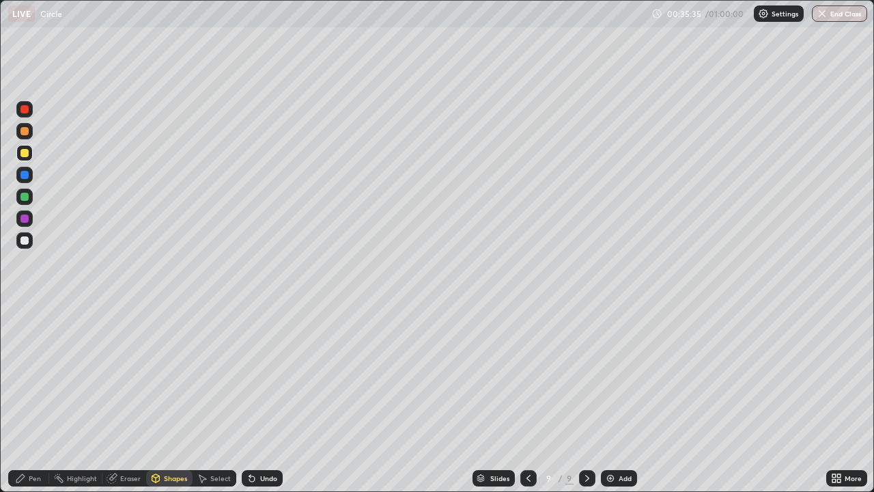
click at [21, 200] on div at bounding box center [24, 197] width 16 height 16
click at [158, 376] on icon at bounding box center [156, 478] width 8 height 8
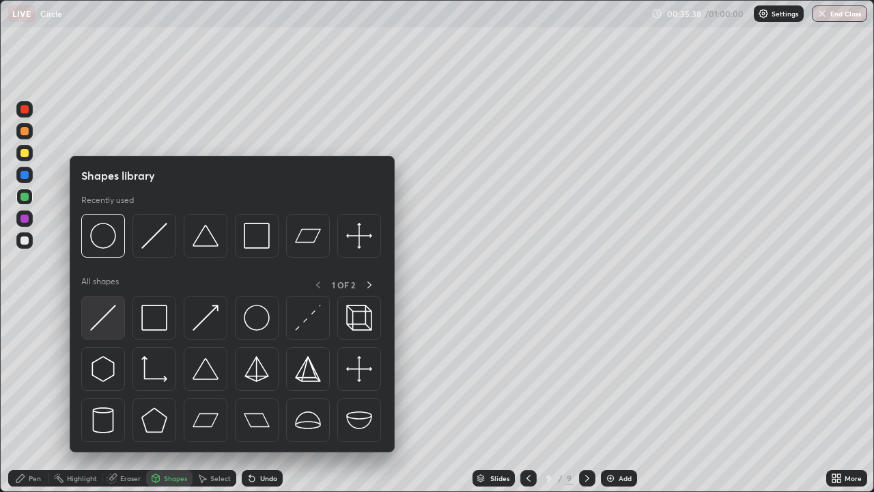
click at [98, 330] on img at bounding box center [103, 318] width 26 height 26
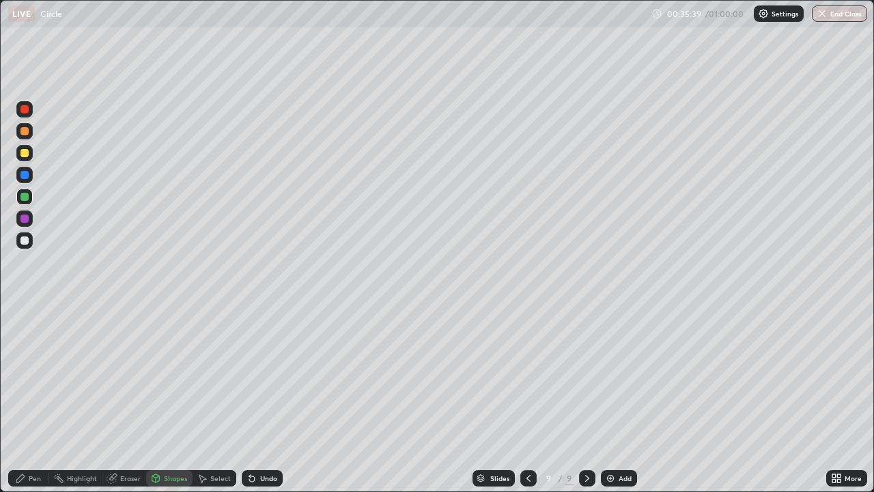
click at [22, 243] on div at bounding box center [24, 240] width 8 height 8
click at [21, 376] on icon at bounding box center [20, 478] width 8 height 8
click at [168, 376] on div "Shapes" at bounding box center [175, 478] width 23 height 7
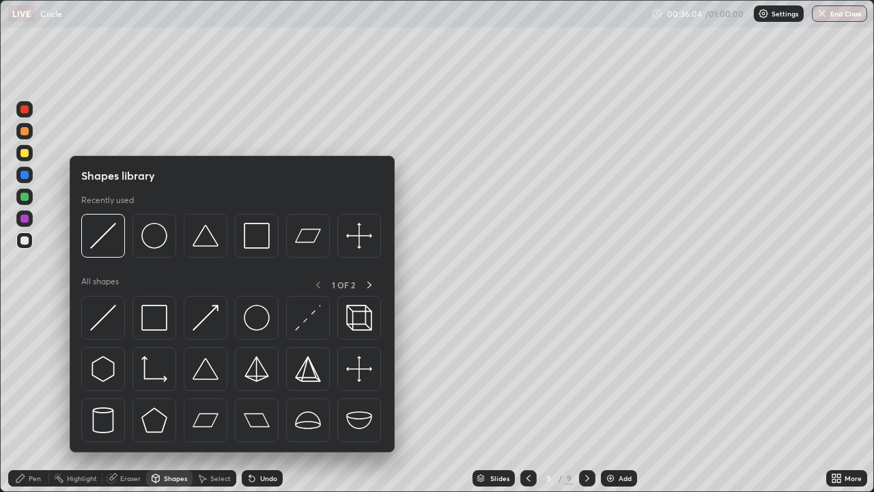
click at [122, 376] on div "Eraser" at bounding box center [130, 478] width 20 height 7
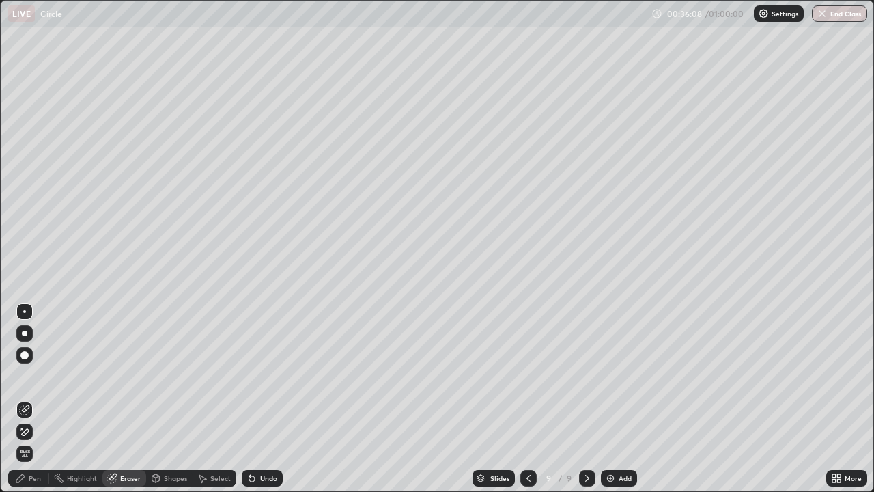
click at [26, 376] on div "Pen" at bounding box center [28, 478] width 41 height 16
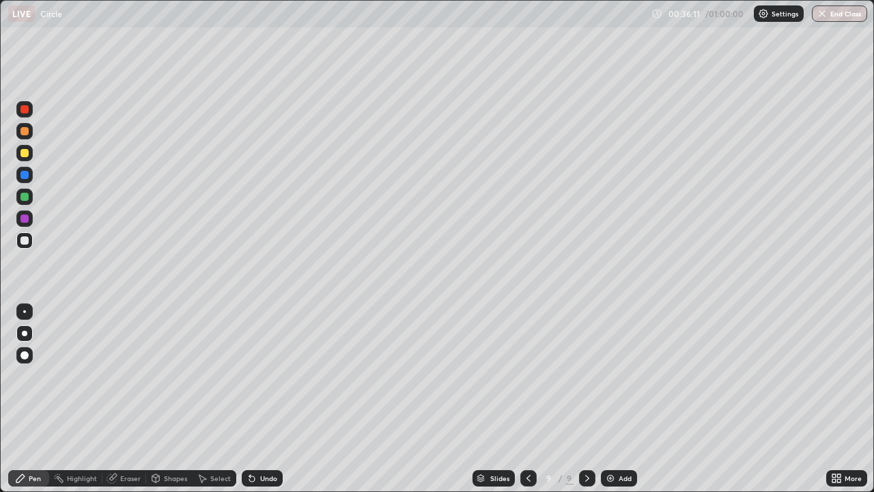
click at [22, 154] on div at bounding box center [24, 153] width 8 height 8
click at [25, 240] on div at bounding box center [24, 240] width 8 height 8
click at [615, 376] on div "Add" at bounding box center [619, 478] width 36 height 16
click at [28, 156] on div at bounding box center [24, 153] width 16 height 16
click at [25, 173] on div at bounding box center [24, 175] width 8 height 8
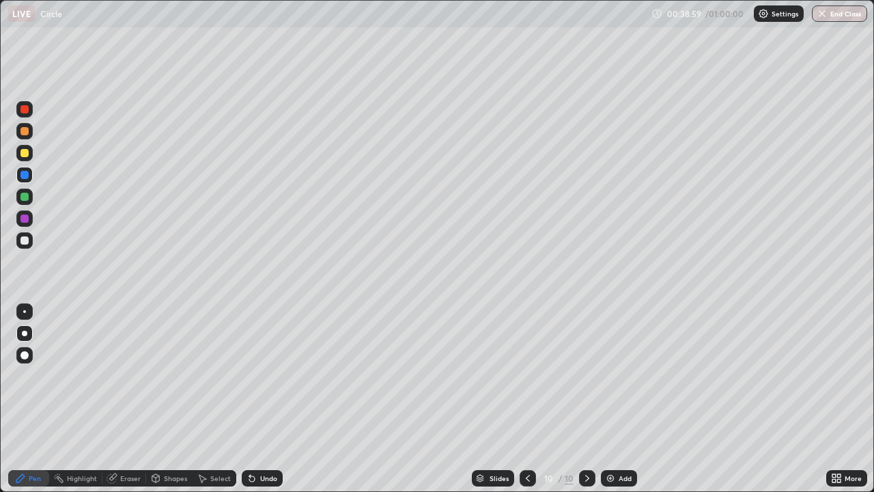
click at [21, 150] on div at bounding box center [24, 153] width 8 height 8
click at [122, 376] on div "Eraser" at bounding box center [130, 478] width 20 height 7
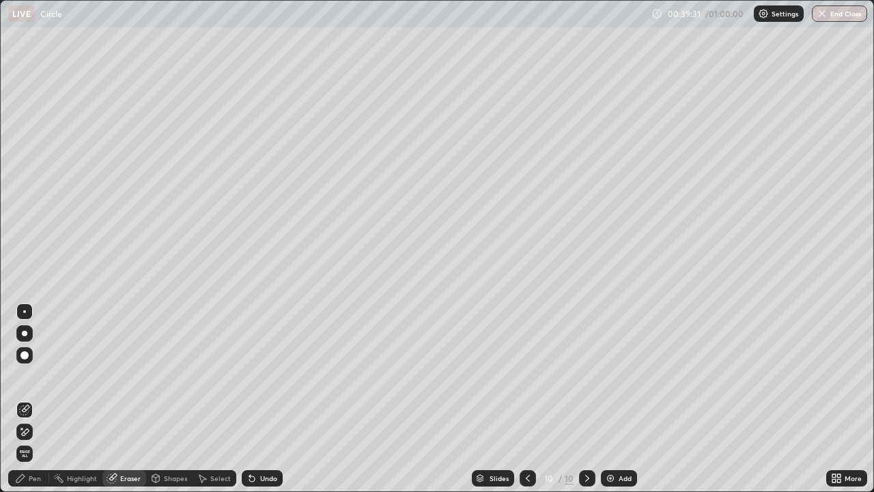
click at [165, 376] on div "Shapes" at bounding box center [175, 478] width 23 height 7
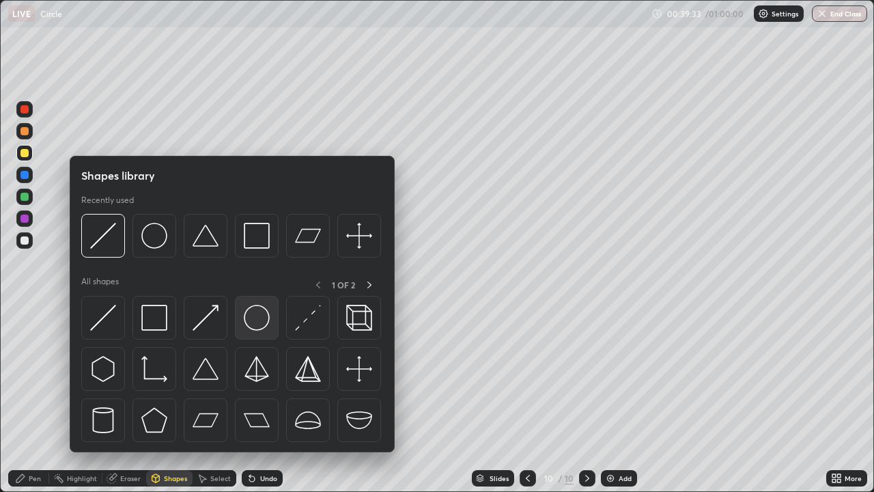
click at [253, 321] on img at bounding box center [257, 318] width 26 height 26
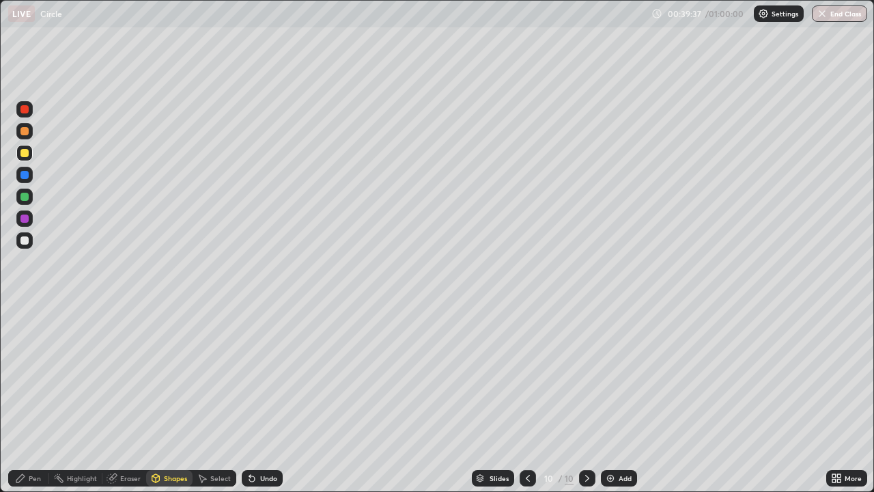
click at [23, 243] on div at bounding box center [24, 240] width 8 height 8
click at [171, 376] on div "Shapes" at bounding box center [175, 478] width 23 height 7
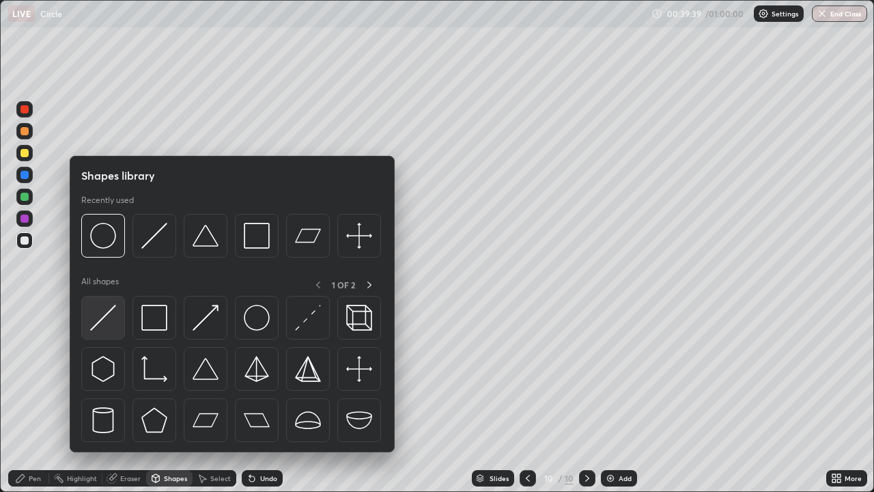
click at [98, 320] on img at bounding box center [103, 318] width 26 height 26
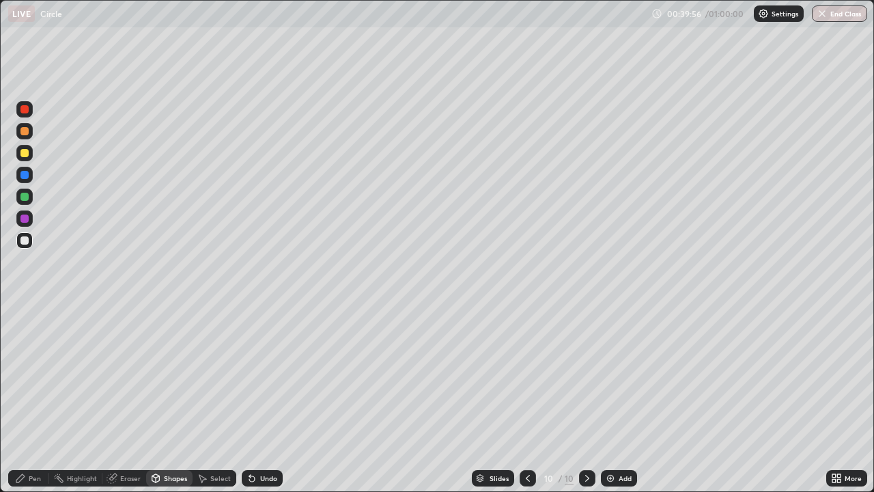
click at [264, 376] on div "Undo" at bounding box center [262, 478] width 41 height 16
click at [29, 376] on div "Pen" at bounding box center [35, 478] width 12 height 7
click at [613, 376] on div "Add" at bounding box center [619, 478] width 36 height 16
click at [23, 146] on div at bounding box center [24, 153] width 16 height 16
click at [172, 376] on div "Shapes" at bounding box center [175, 478] width 23 height 7
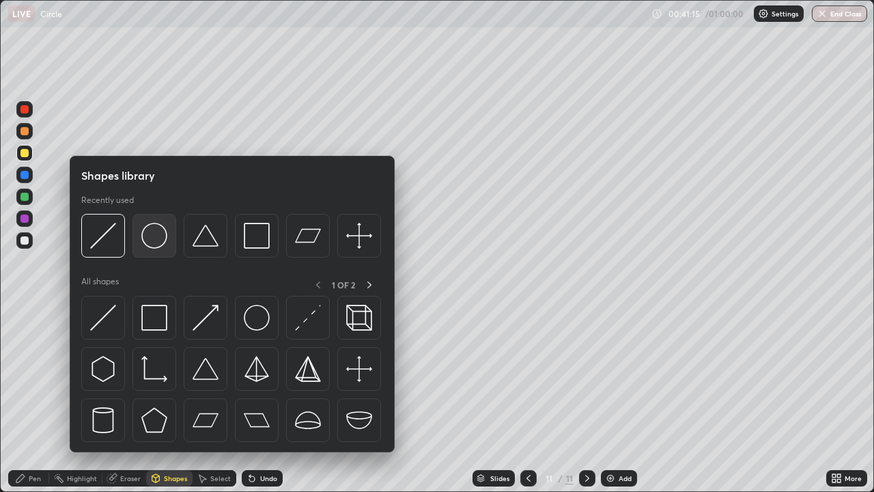
click at [154, 241] on img at bounding box center [154, 236] width 26 height 26
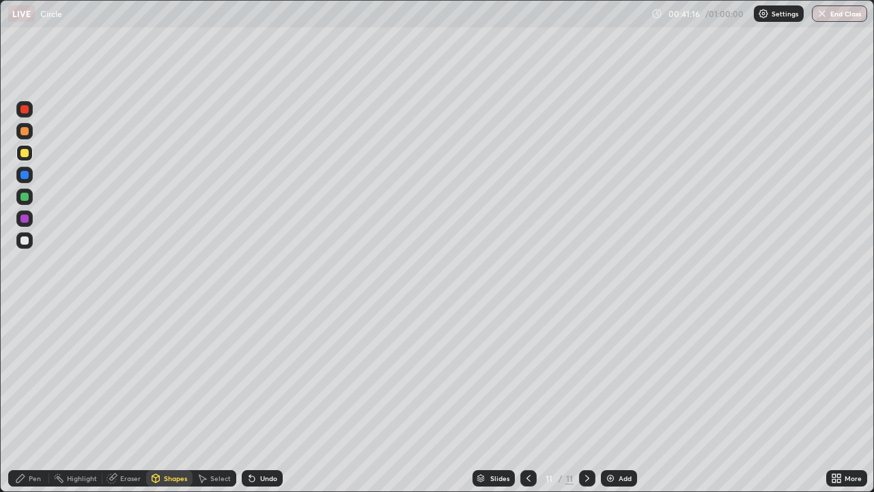
click at [27, 198] on div at bounding box center [24, 197] width 8 height 8
click at [157, 376] on icon at bounding box center [156, 478] width 8 height 8
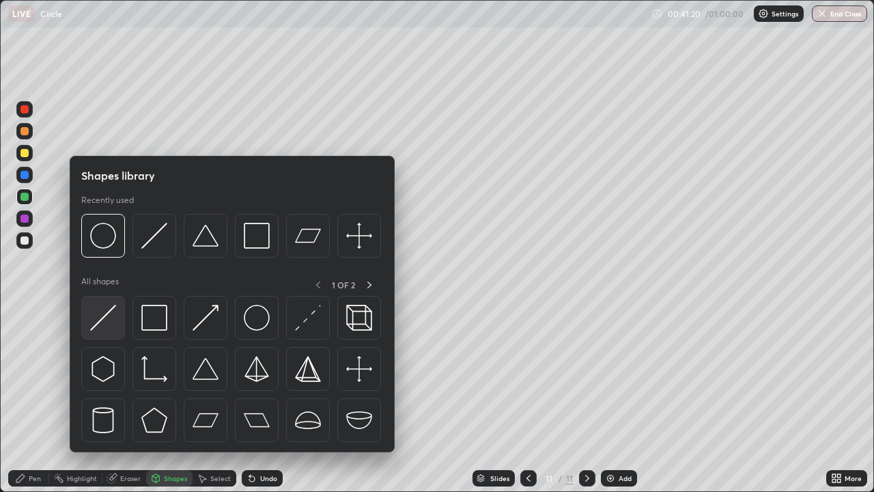
click at [102, 329] on img at bounding box center [103, 318] width 26 height 26
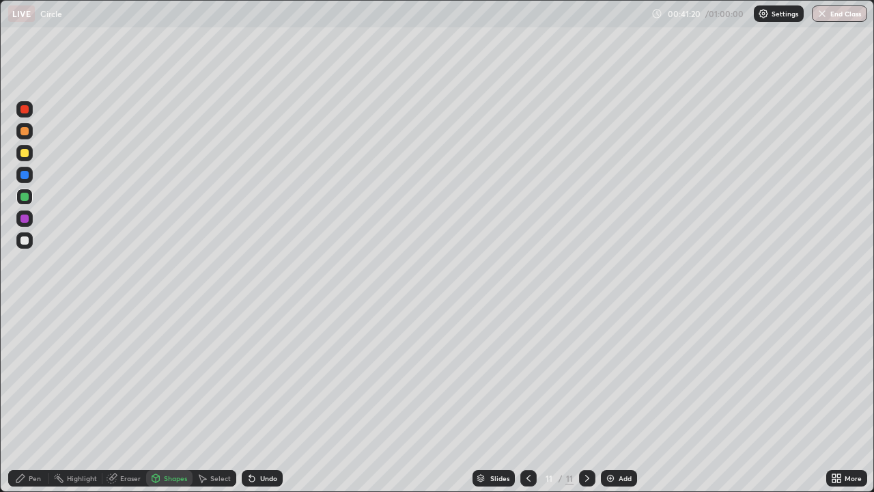
click at [25, 245] on div at bounding box center [24, 240] width 16 height 16
click at [23, 376] on icon at bounding box center [20, 478] width 11 height 11
click at [614, 376] on img at bounding box center [610, 478] width 11 height 11
click at [23, 156] on div at bounding box center [24, 153] width 8 height 8
click at [261, 376] on div "Undo" at bounding box center [268, 478] width 17 height 7
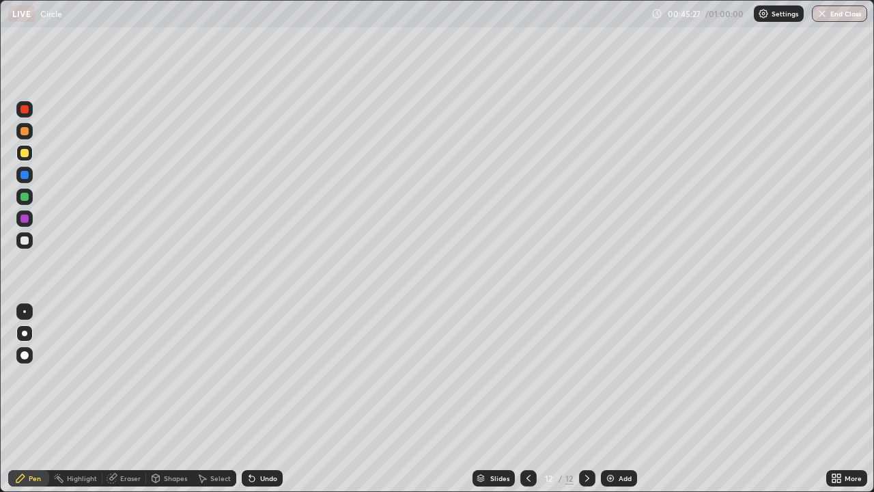
click at [18, 243] on div at bounding box center [24, 240] width 16 height 16
click at [167, 376] on div "Shapes" at bounding box center [169, 478] width 46 height 16
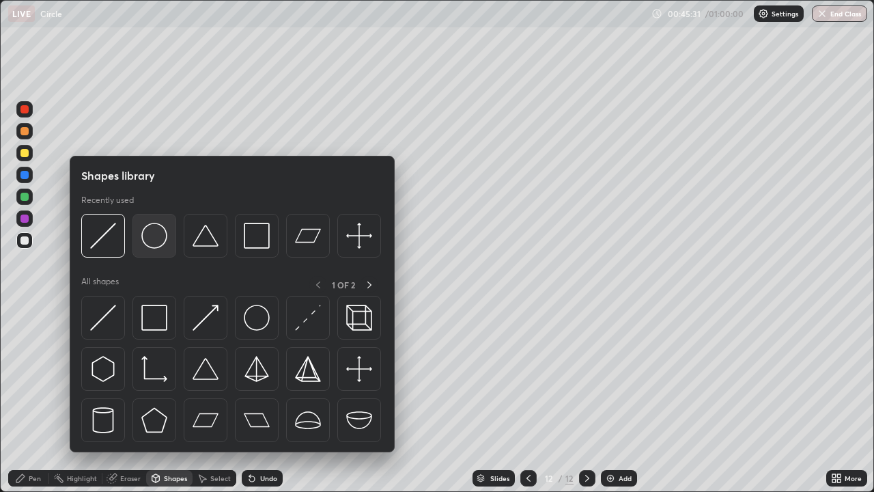
click at [143, 234] on img at bounding box center [154, 236] width 26 height 26
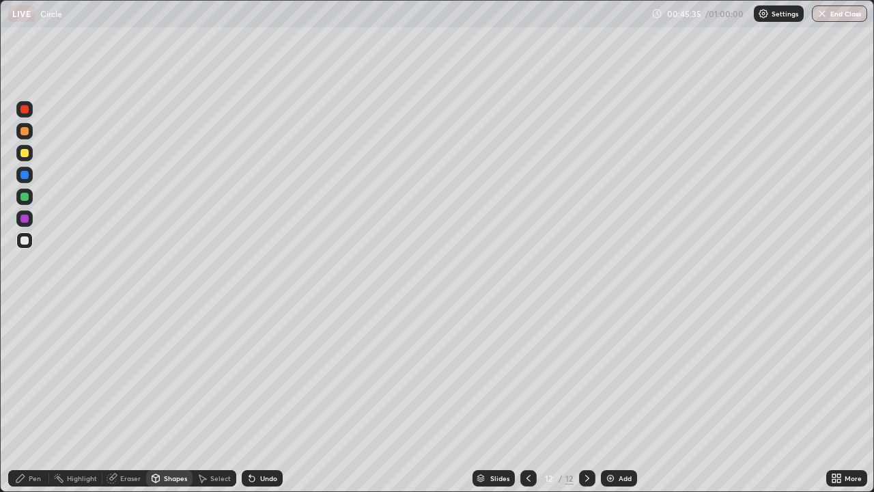
click at [165, 376] on div "Shapes" at bounding box center [175, 478] width 23 height 7
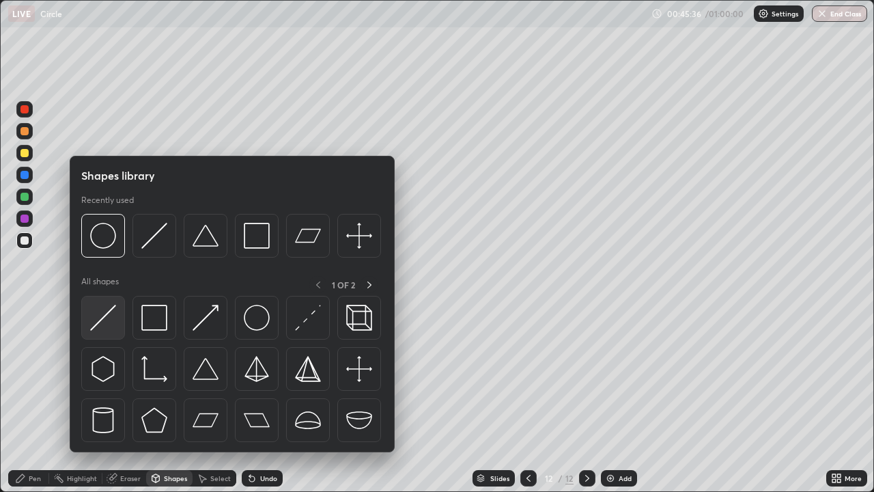
click at [107, 322] on img at bounding box center [103, 318] width 26 height 26
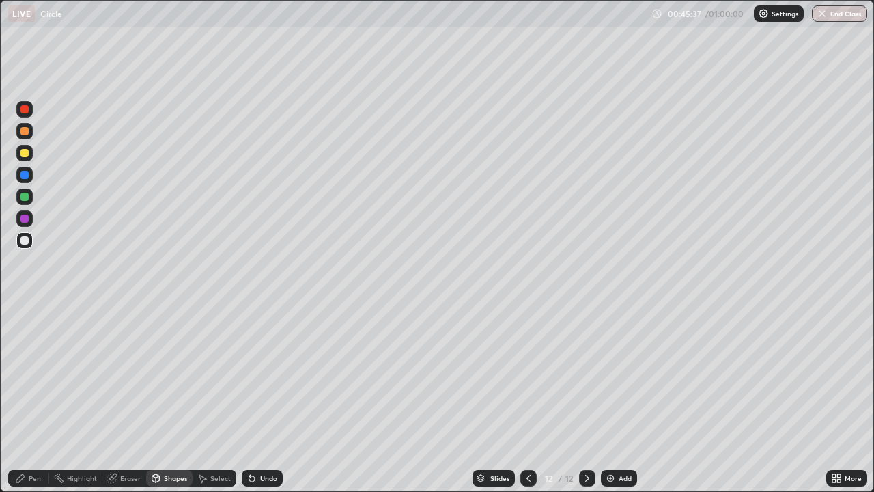
click at [20, 152] on div at bounding box center [24, 153] width 16 height 16
click at [35, 376] on div "Pen" at bounding box center [35, 478] width 12 height 7
click at [22, 242] on div at bounding box center [24, 240] width 8 height 8
click at [177, 376] on div "Shapes" at bounding box center [175, 478] width 23 height 7
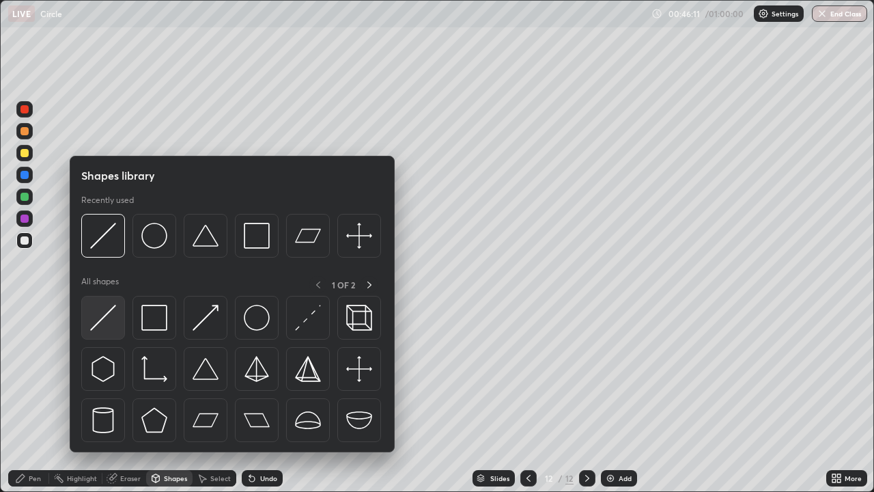
click at [109, 315] on img at bounding box center [103, 318] width 26 height 26
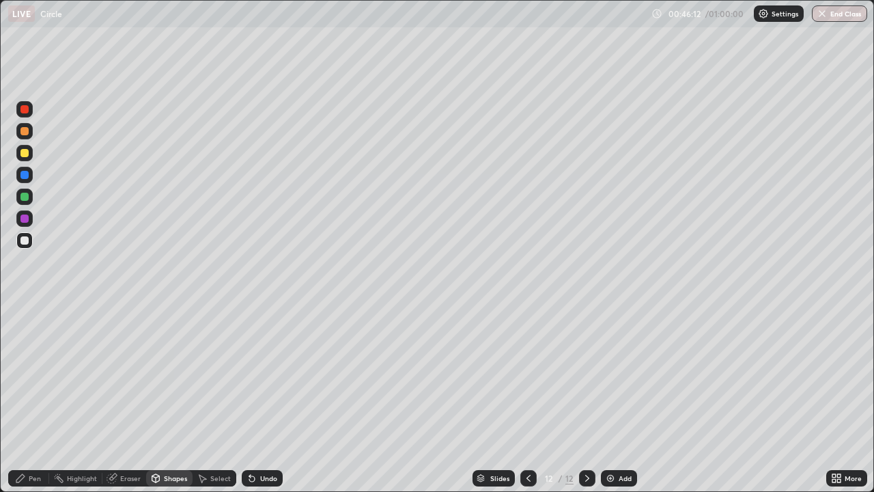
click at [25, 200] on div at bounding box center [24, 197] width 8 height 8
click at [27, 376] on div "Pen" at bounding box center [28, 478] width 41 height 16
click at [130, 376] on div "Eraser" at bounding box center [130, 478] width 20 height 7
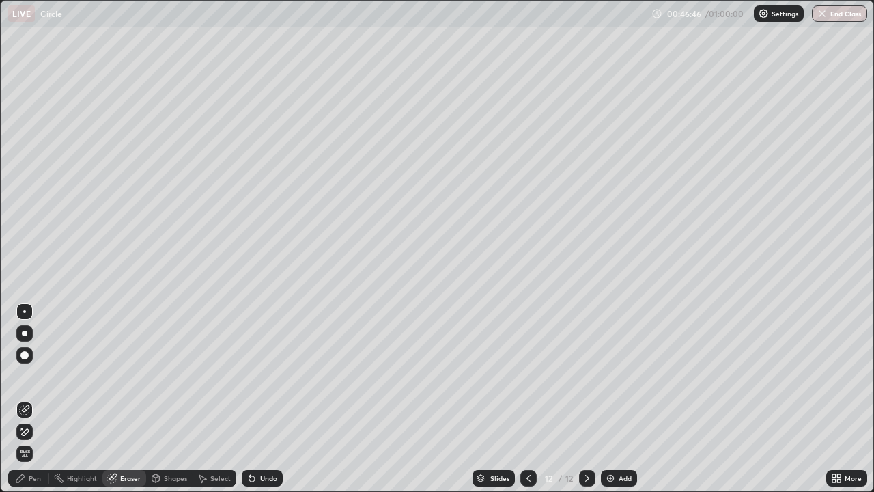
click at [36, 376] on div "Pen" at bounding box center [35, 478] width 12 height 7
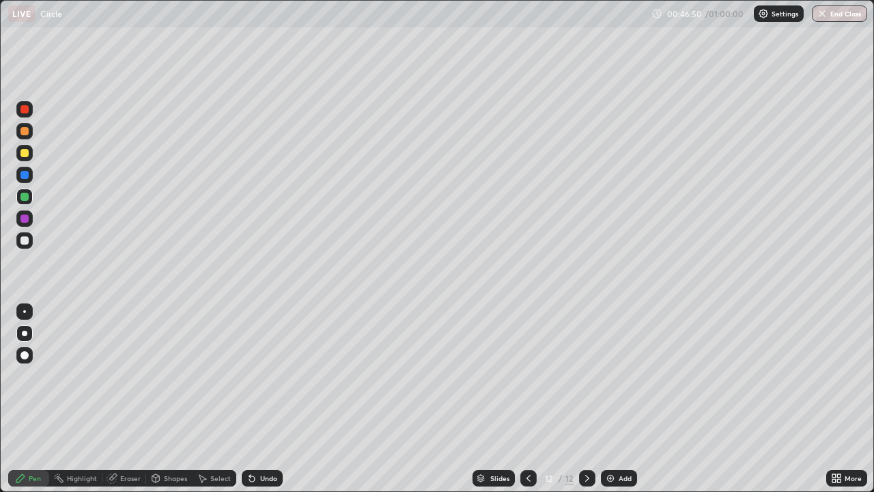
click at [23, 240] on div at bounding box center [24, 240] width 8 height 8
click at [614, 376] on img at bounding box center [610, 478] width 11 height 11
click at [26, 152] on div at bounding box center [24, 153] width 8 height 8
click at [260, 376] on div "Undo" at bounding box center [268, 478] width 17 height 7
click at [255, 376] on icon at bounding box center [252, 478] width 11 height 11
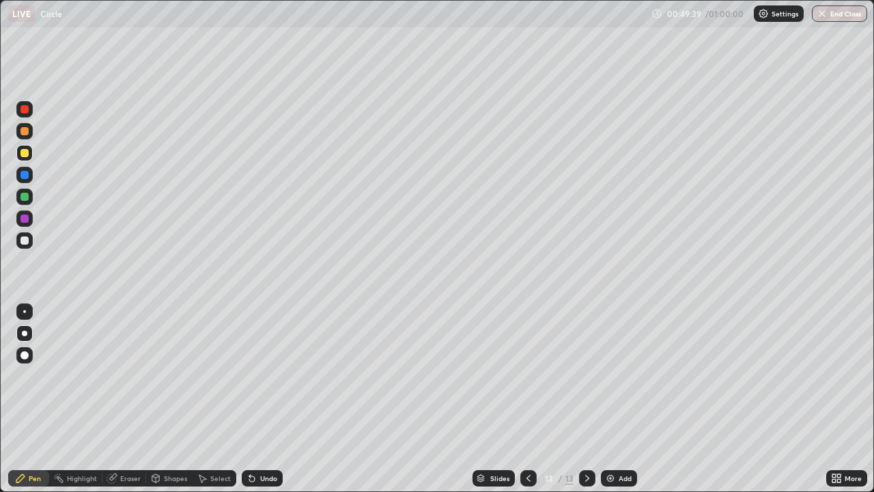
click at [255, 376] on div "Undo" at bounding box center [262, 478] width 41 height 16
click at [257, 376] on div "Undo" at bounding box center [262, 478] width 41 height 16
click at [166, 376] on div "Shapes" at bounding box center [175, 478] width 23 height 7
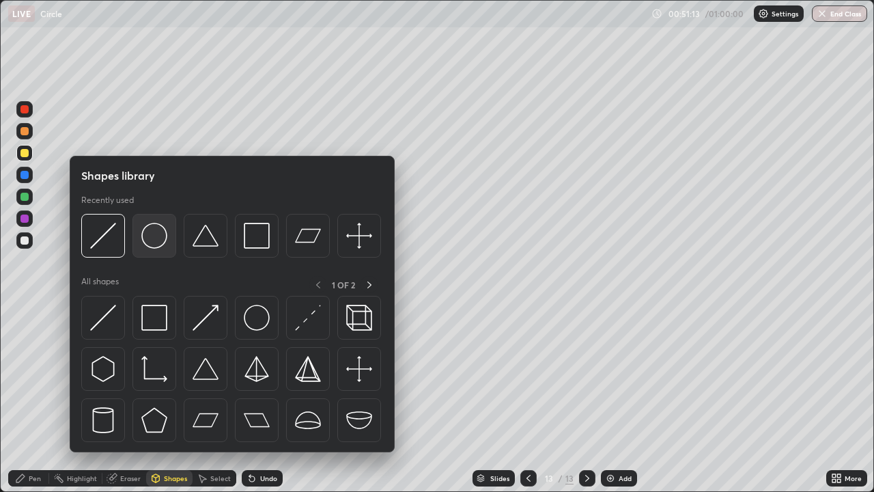
click at [148, 232] on img at bounding box center [154, 236] width 26 height 26
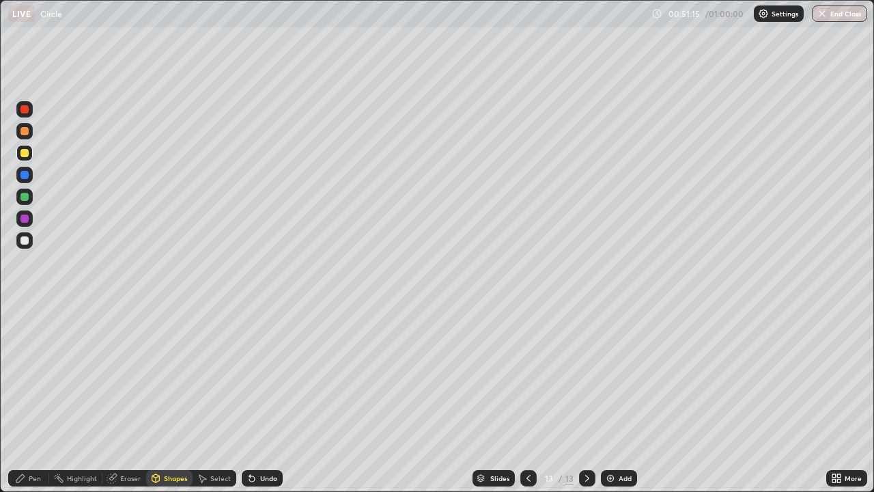
click at [25, 241] on div at bounding box center [24, 240] width 8 height 8
click at [159, 376] on icon at bounding box center [155, 478] width 11 height 11
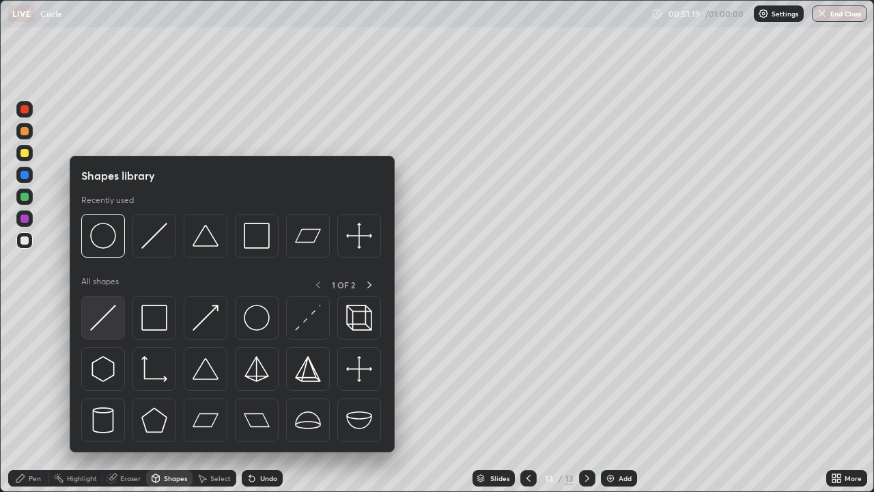
click at [98, 324] on img at bounding box center [103, 318] width 26 height 26
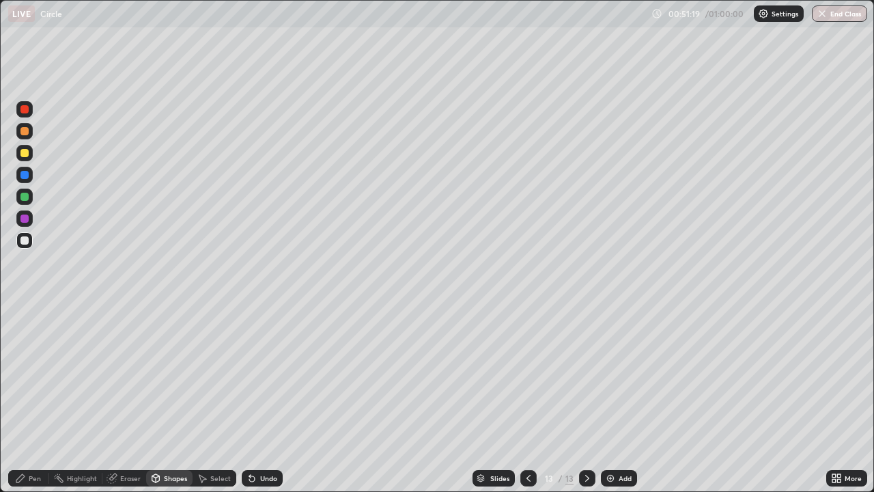
click at [23, 240] on div at bounding box center [24, 240] width 8 height 8
click at [25, 176] on div at bounding box center [24, 175] width 8 height 8
click at [24, 200] on div at bounding box center [24, 197] width 8 height 8
click at [250, 376] on icon at bounding box center [251, 478] width 5 height 5
click at [266, 376] on div "Undo" at bounding box center [268, 478] width 17 height 7
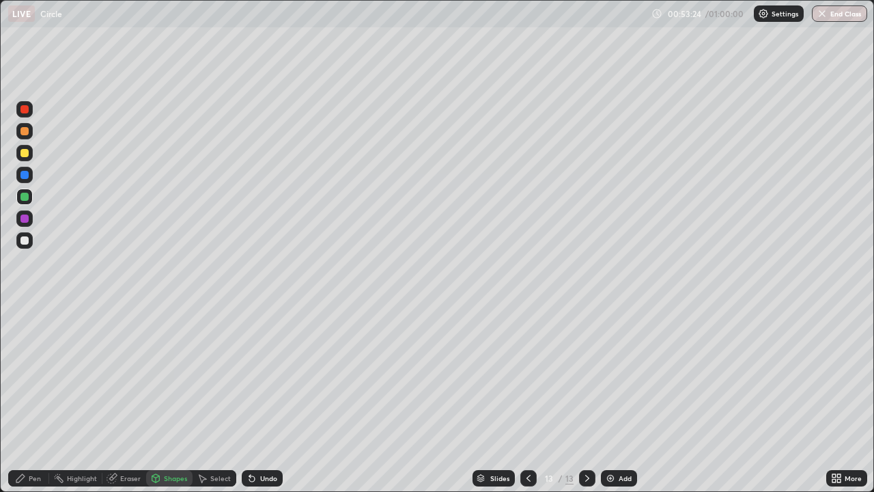
click at [616, 376] on div "Add" at bounding box center [619, 478] width 36 height 16
click at [27, 155] on div at bounding box center [24, 153] width 8 height 8
click at [266, 376] on div "Undo" at bounding box center [262, 478] width 41 height 16
click at [23, 376] on icon at bounding box center [20, 478] width 11 height 11
click at [120, 376] on div "Eraser" at bounding box center [124, 478] width 44 height 16
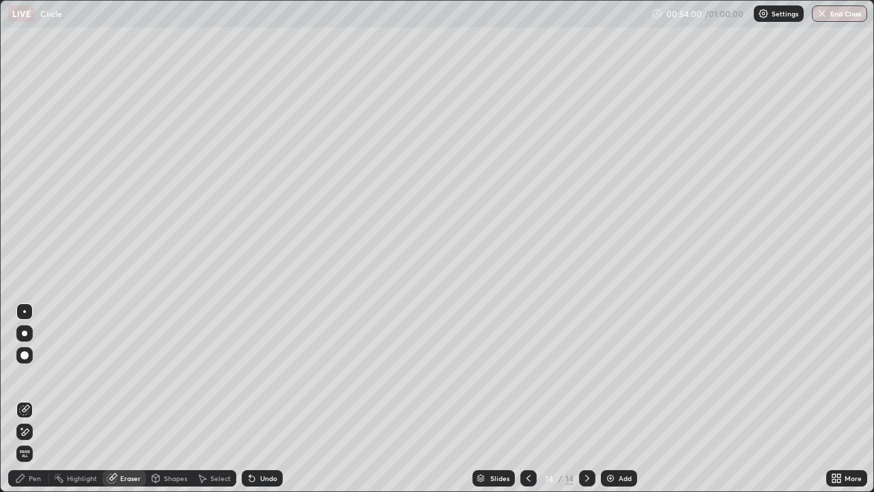
click at [29, 376] on div "Pen" at bounding box center [35, 478] width 12 height 7
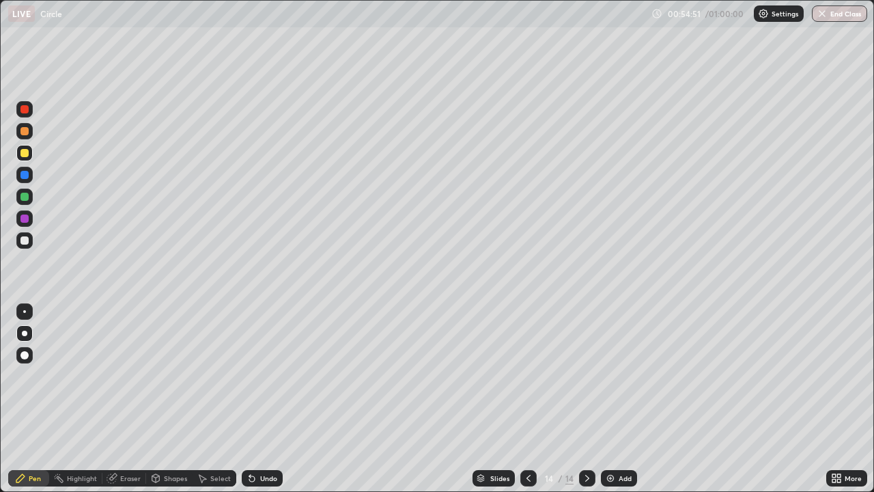
click at [166, 376] on div "Shapes" at bounding box center [175, 478] width 23 height 7
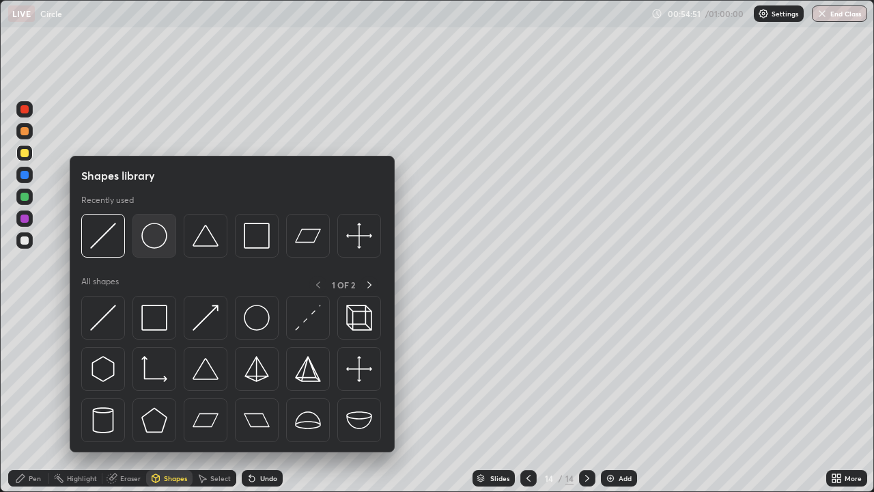
click at [156, 239] on img at bounding box center [154, 236] width 26 height 26
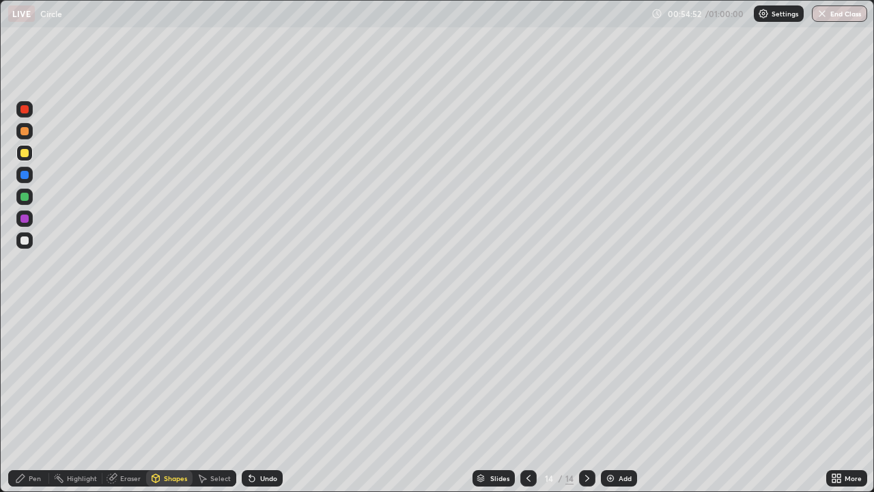
click at [25, 195] on div at bounding box center [24, 197] width 8 height 8
click at [166, 376] on div "Shapes" at bounding box center [175, 478] width 23 height 7
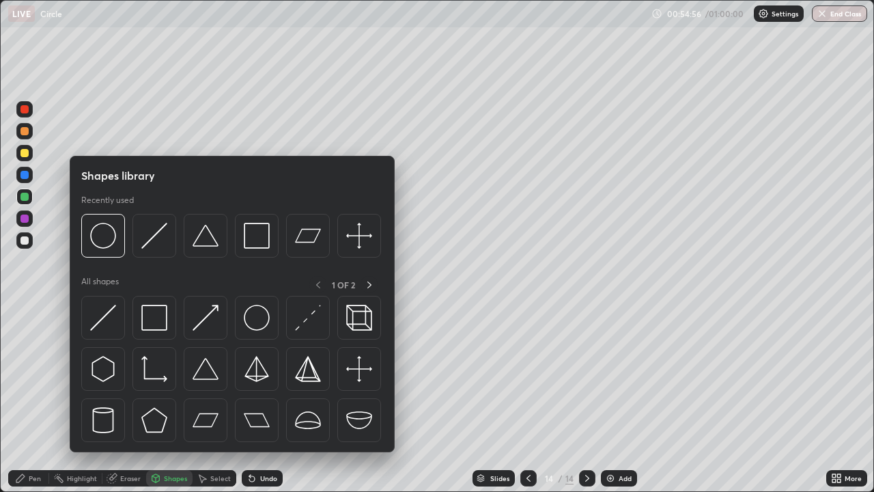
click at [23, 237] on div at bounding box center [24, 240] width 8 height 8
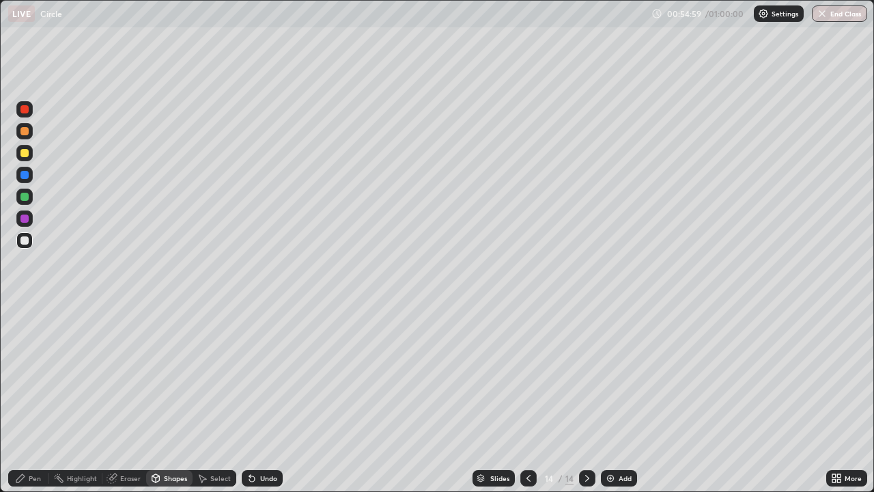
click at [261, 376] on div "Undo" at bounding box center [268, 478] width 17 height 7
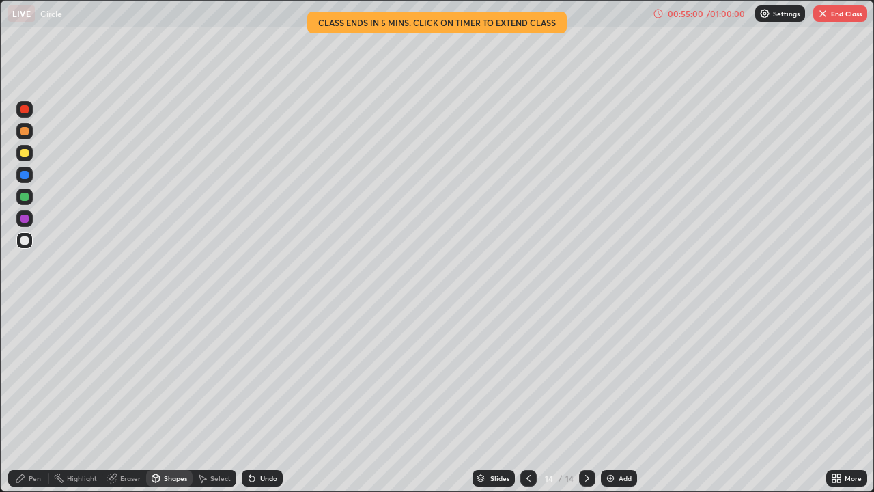
click at [165, 376] on div "Shapes" at bounding box center [175, 478] width 23 height 7
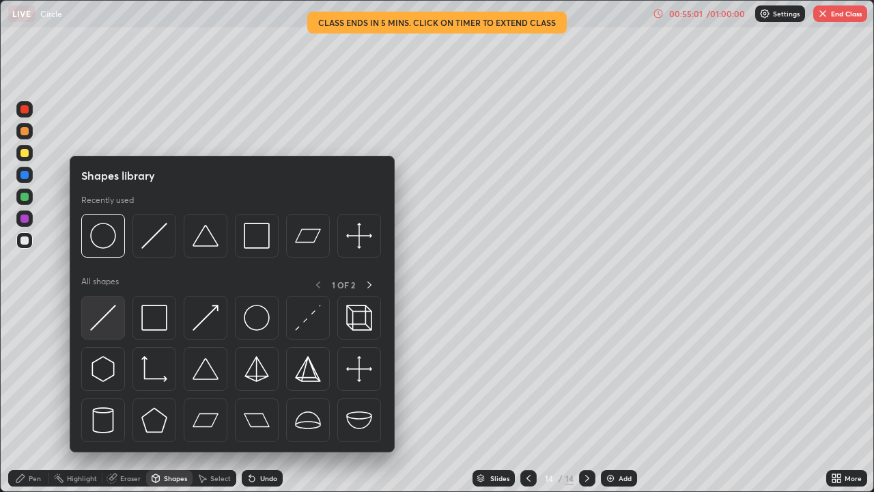
click at [99, 324] on img at bounding box center [103, 318] width 26 height 26
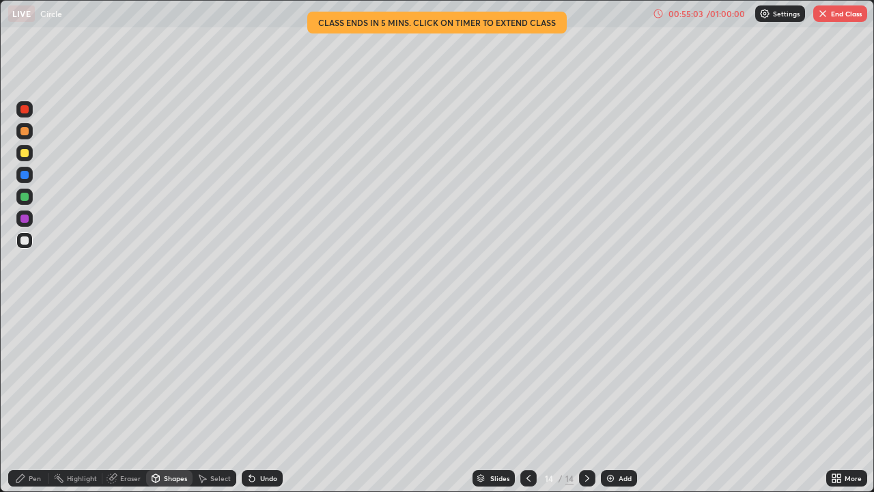
click at [167, 376] on div "Shapes" at bounding box center [175, 478] width 23 height 7
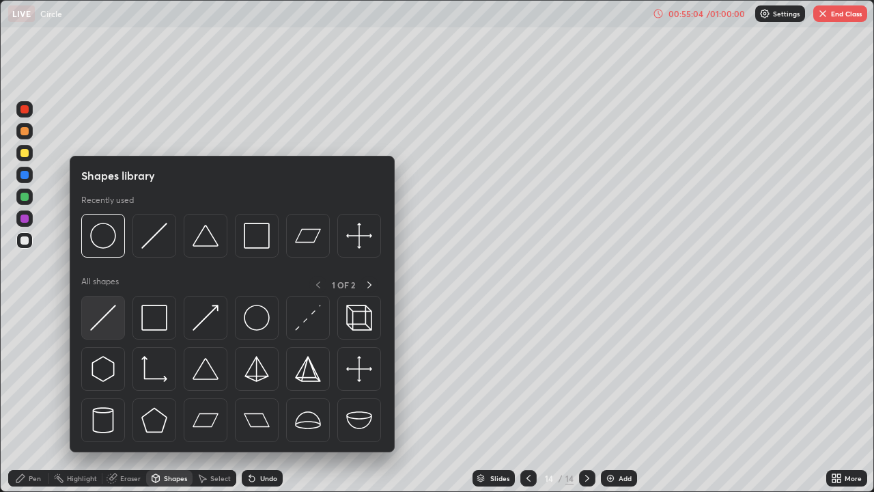
click at [100, 325] on img at bounding box center [103, 318] width 26 height 26
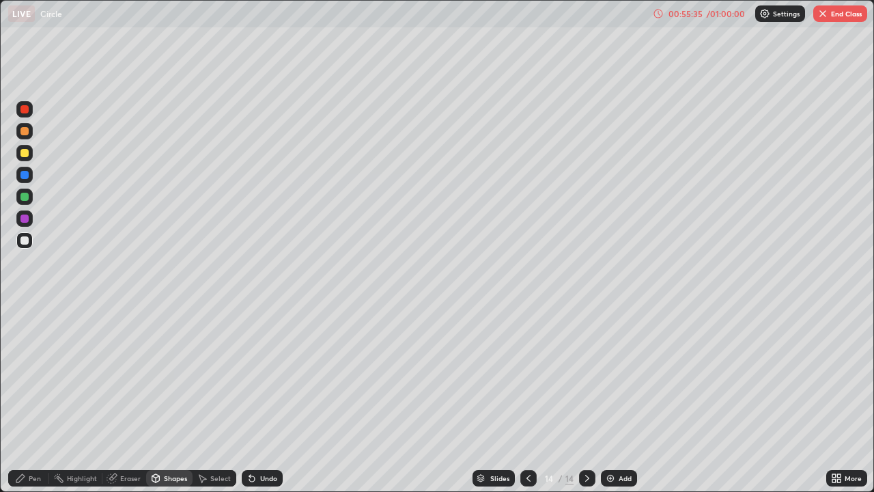
click at [21, 376] on icon at bounding box center [20, 478] width 11 height 11
click at [254, 376] on icon at bounding box center [252, 478] width 11 height 11
click at [249, 376] on icon at bounding box center [249, 475] width 1 height 1
click at [257, 376] on div "Undo" at bounding box center [262, 478] width 41 height 16
click at [260, 376] on div "Undo" at bounding box center [262, 478] width 41 height 16
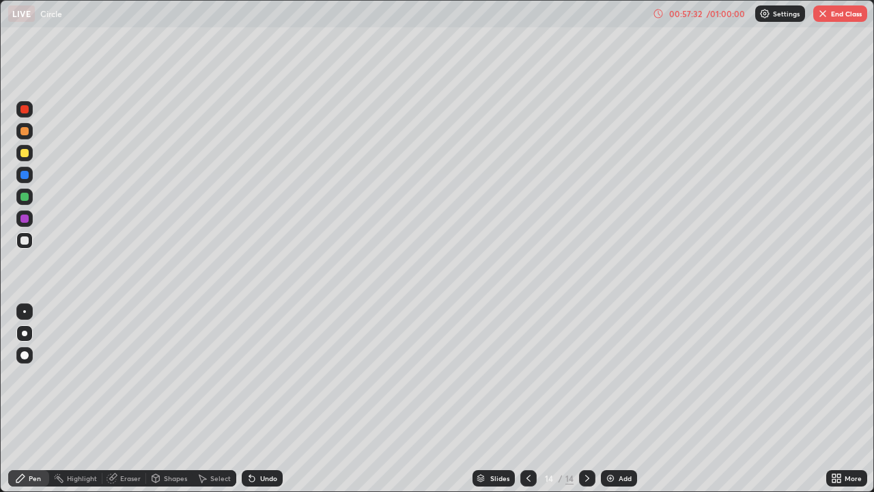
click at [25, 150] on div at bounding box center [24, 153] width 8 height 8
click at [266, 376] on div "Undo" at bounding box center [268, 478] width 17 height 7
click at [268, 376] on div "Undo" at bounding box center [268, 478] width 17 height 7
click at [271, 376] on div "Undo" at bounding box center [268, 478] width 17 height 7
click at [273, 376] on div "Undo" at bounding box center [268, 478] width 17 height 7
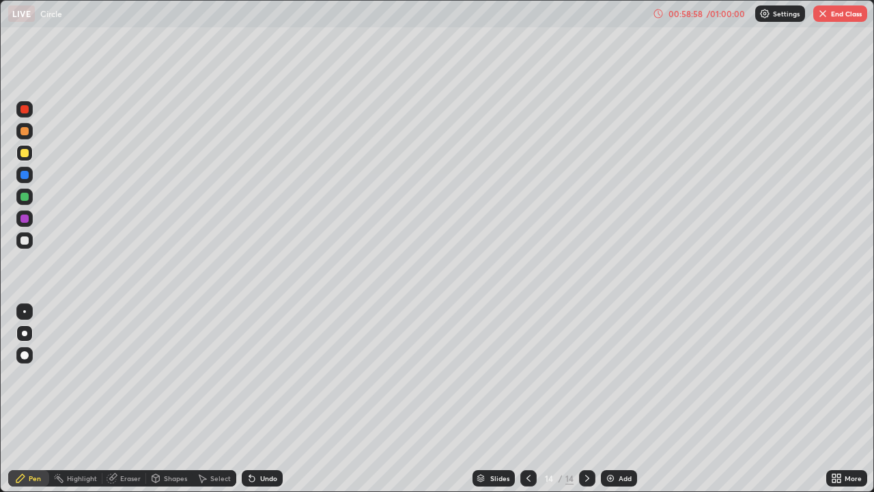
click at [274, 376] on div "Undo" at bounding box center [268, 478] width 17 height 7
click at [273, 376] on div "Undo" at bounding box center [268, 478] width 17 height 7
click at [27, 199] on div at bounding box center [24, 197] width 8 height 8
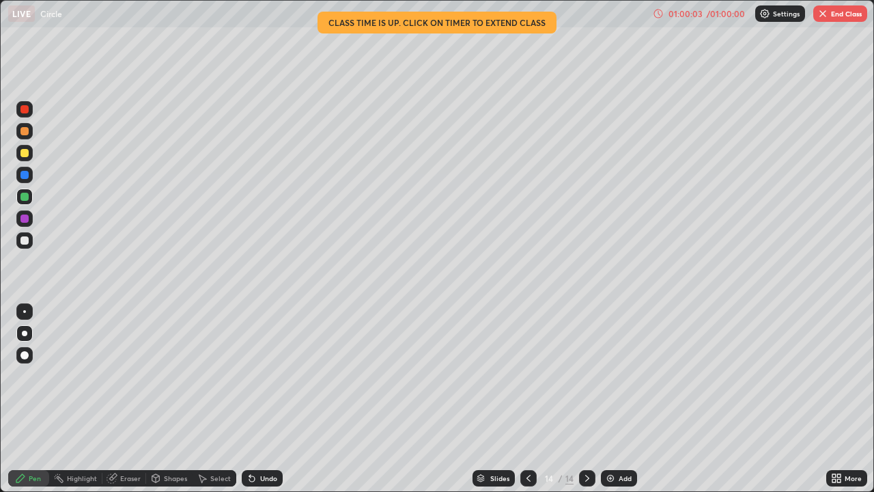
click at [261, 376] on div "Undo" at bounding box center [268, 478] width 17 height 7
click at [265, 376] on div "Undo" at bounding box center [268, 478] width 17 height 7
click at [861, 376] on div "More" at bounding box center [846, 477] width 41 height 27
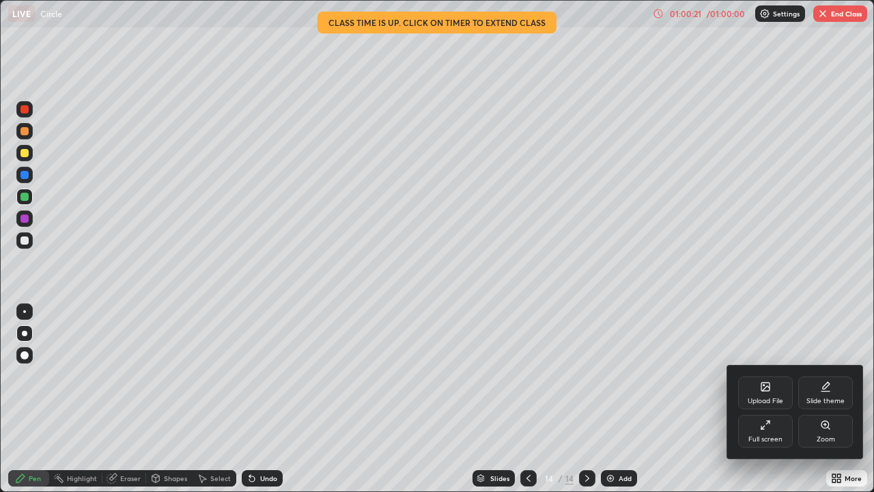
click at [436, 376] on div at bounding box center [437, 246] width 874 height 492
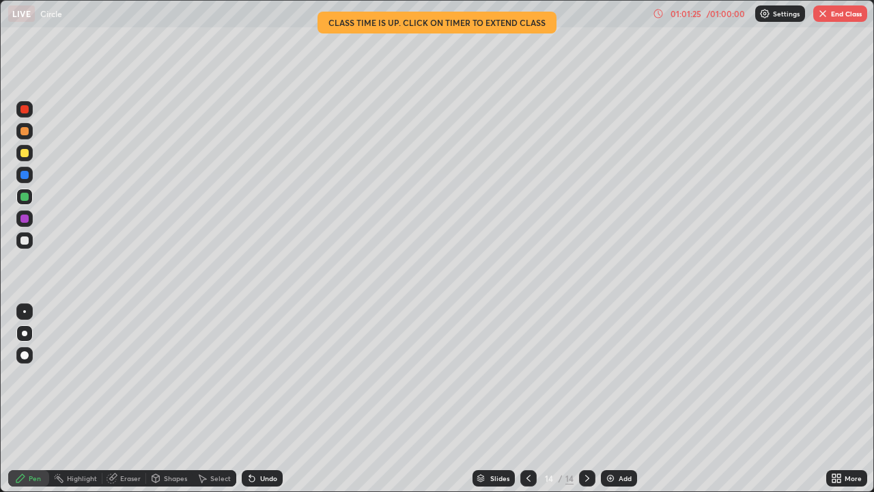
click at [845, 10] on button "End Class" at bounding box center [840, 13] width 54 height 16
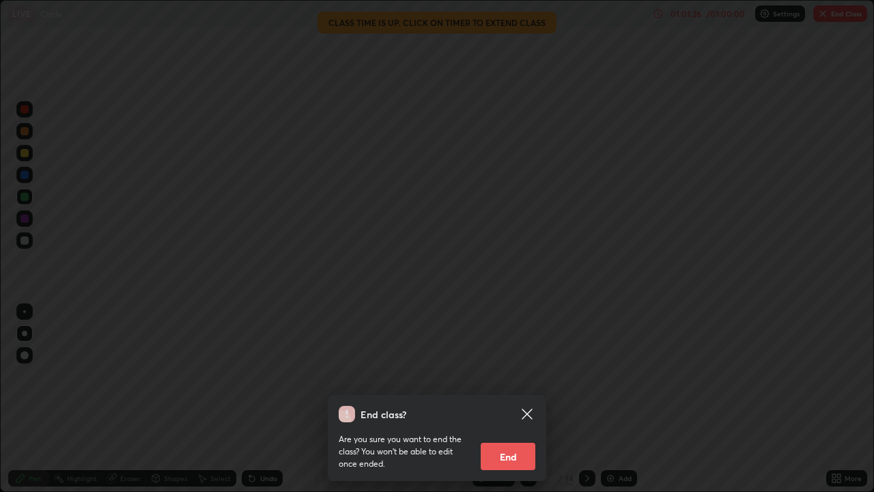
click at [522, 376] on button "End" at bounding box center [508, 456] width 55 height 27
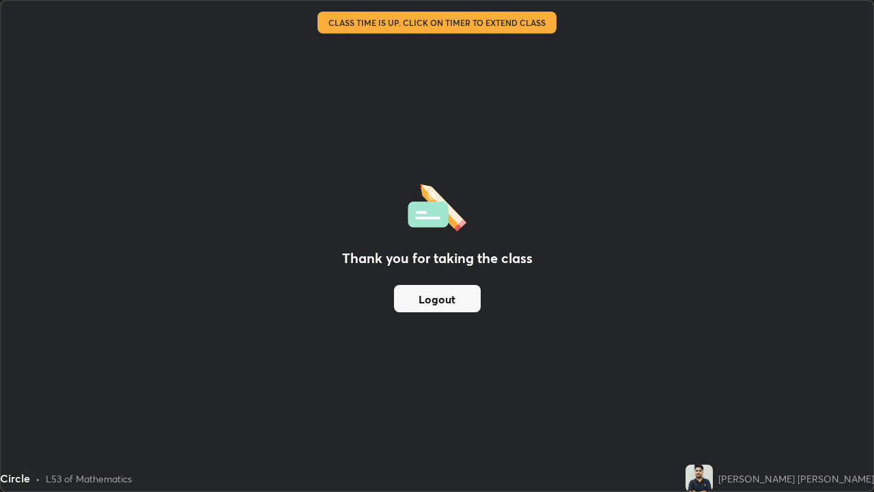
click at [448, 304] on button "Logout" at bounding box center [437, 298] width 87 height 27
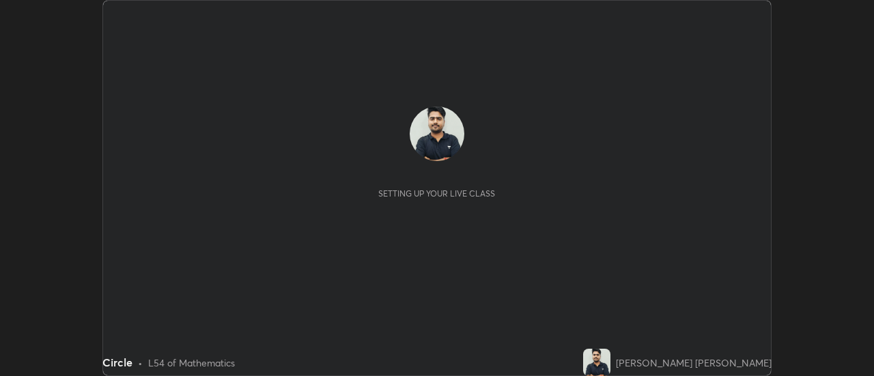
scroll to position [376, 874]
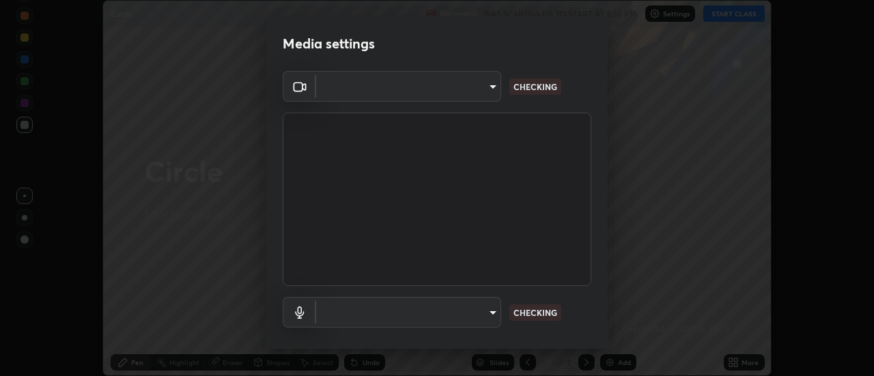
type input "1a9a141d8732cc5f70fa85449089b59f3d7788cfa27beda2470e07fab47b5a7b"
click at [354, 313] on body "Erase all Circle Recording WAS SCHEDULED TO START AT 5:10 PM Settings START CLA…" at bounding box center [437, 188] width 874 height 376
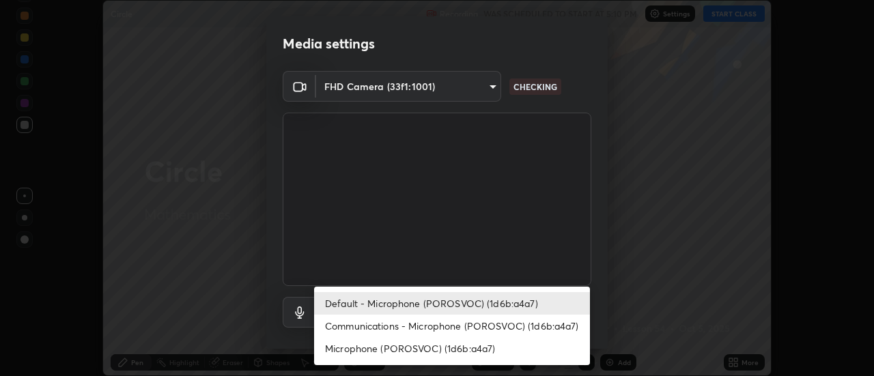
click at [443, 329] on li "Communications - Microphone (POROSVOC) (1d6b:a4a7)" at bounding box center [452, 326] width 276 height 23
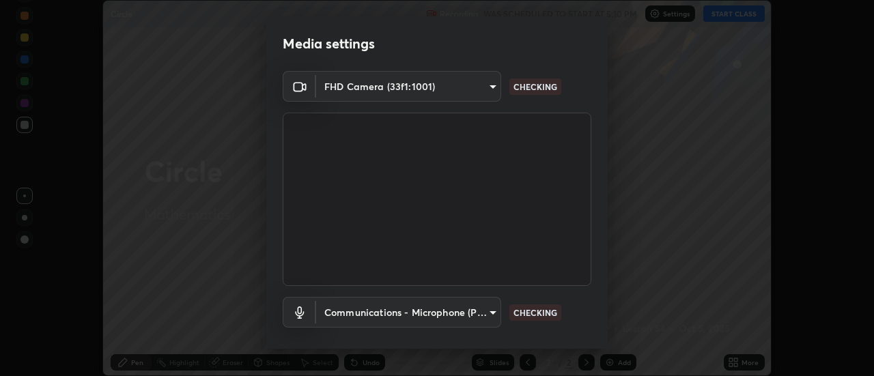
click at [454, 307] on body "Erase all Circle Recording WAS SCHEDULED TO START AT 5:10 PM Settings START CLA…" at bounding box center [437, 188] width 874 height 376
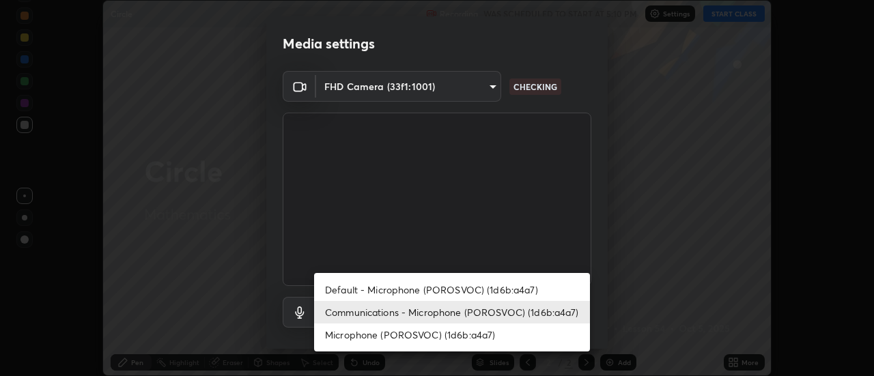
click at [478, 292] on li "Default - Microphone (POROSVOC) (1d6b:a4a7)" at bounding box center [452, 290] width 276 height 23
type input "default"
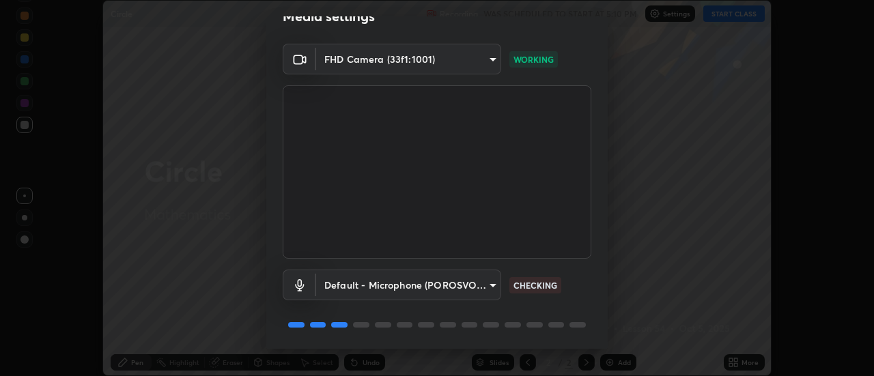
scroll to position [72, 0]
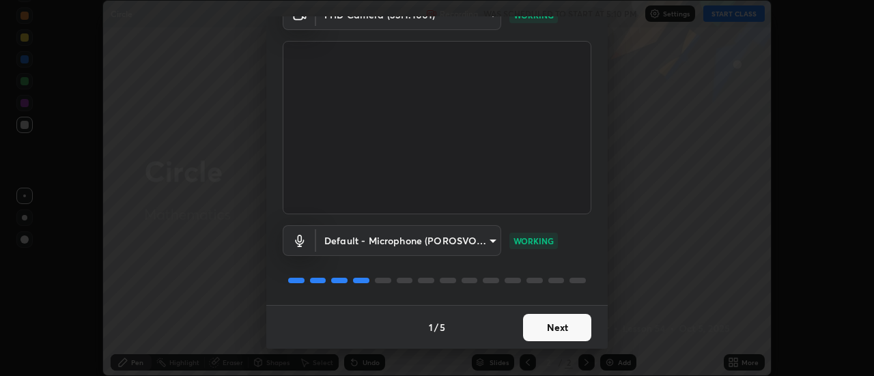
click at [550, 322] on button "Next" at bounding box center [557, 327] width 68 height 27
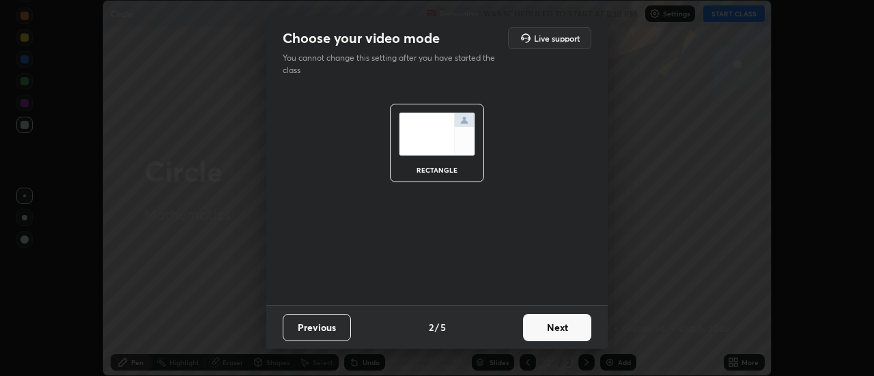
click at [553, 326] on button "Next" at bounding box center [557, 327] width 68 height 27
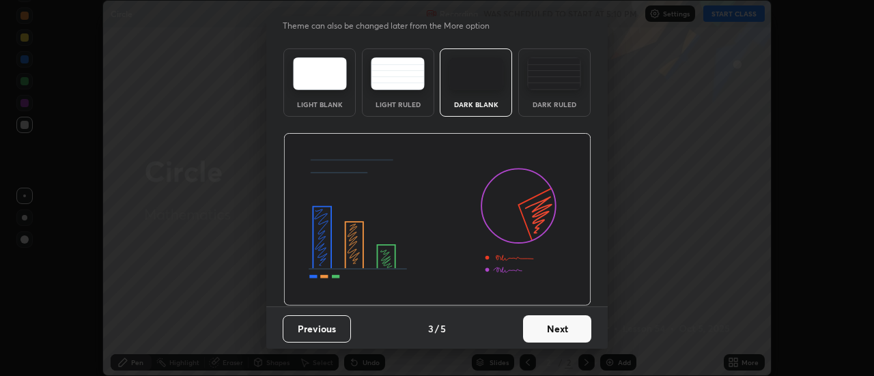
scroll to position [33, 0]
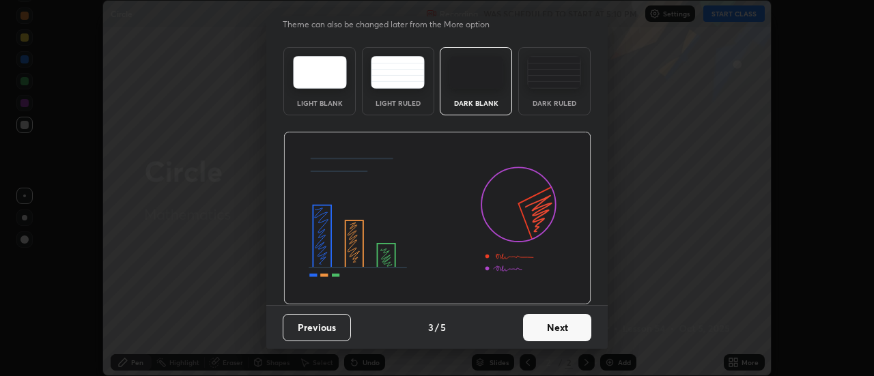
click at [554, 325] on button "Next" at bounding box center [557, 327] width 68 height 27
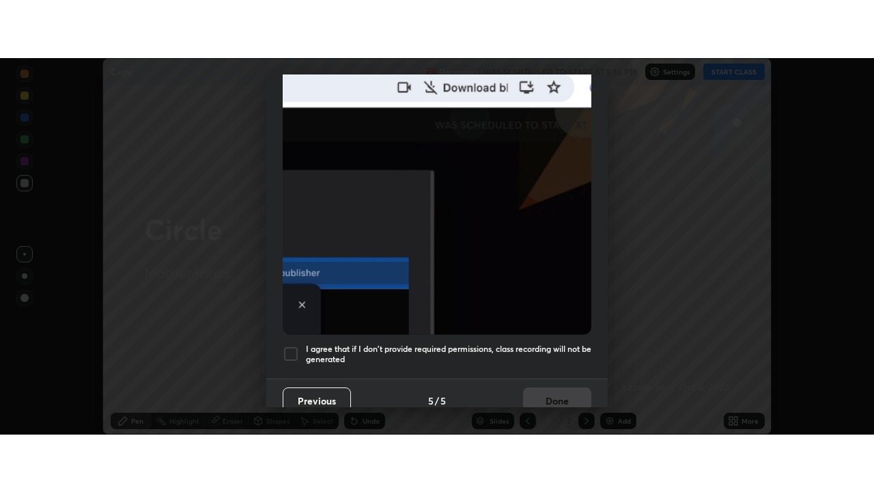
scroll to position [350, 0]
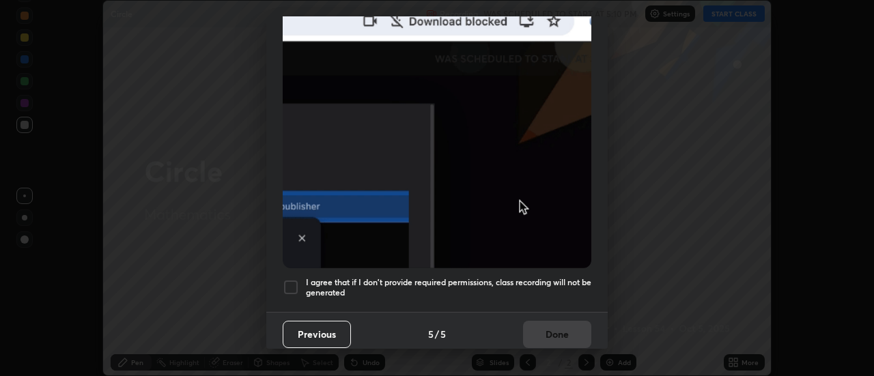
click at [561, 277] on h5 "I agree that if I don't provide required permissions, class recording will not …" at bounding box center [448, 287] width 285 height 21
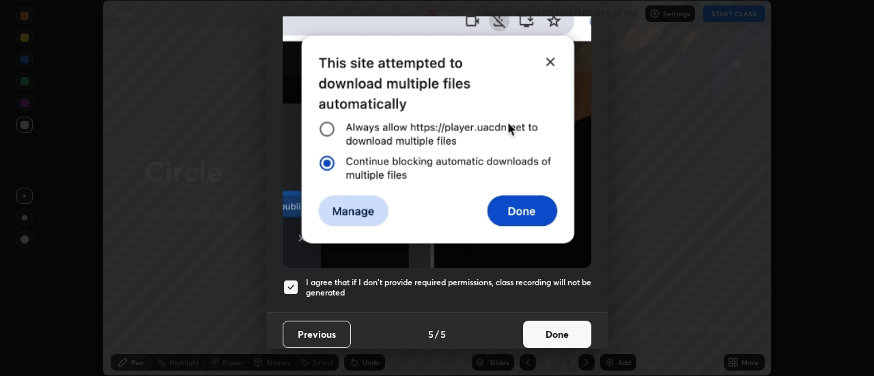
click at [559, 326] on button "Done" at bounding box center [557, 334] width 68 height 27
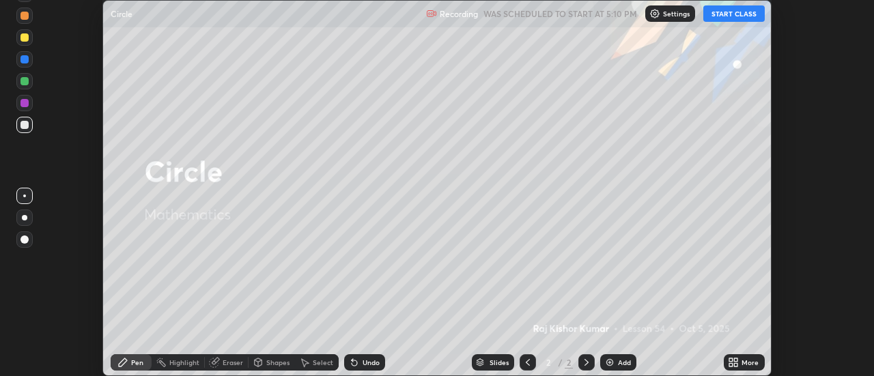
click at [742, 369] on div "More" at bounding box center [744, 362] width 41 height 16
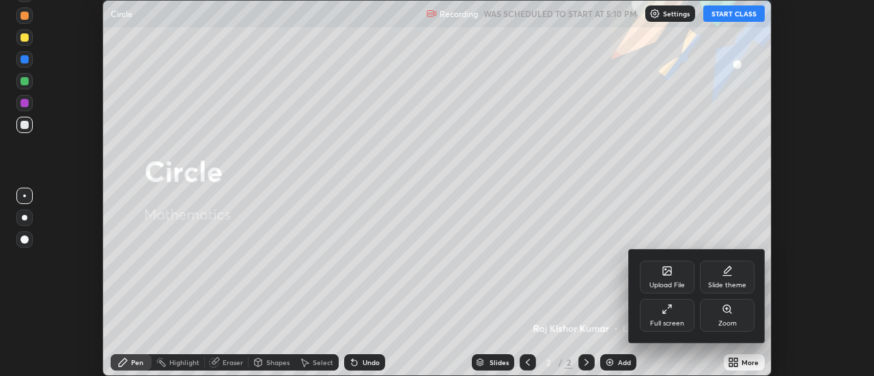
click at [670, 316] on div "Full screen" at bounding box center [667, 315] width 55 height 33
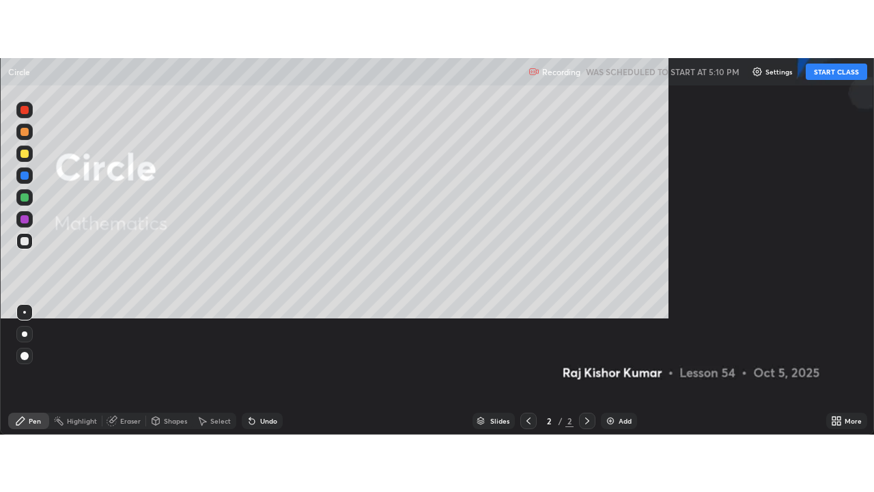
scroll to position [492, 874]
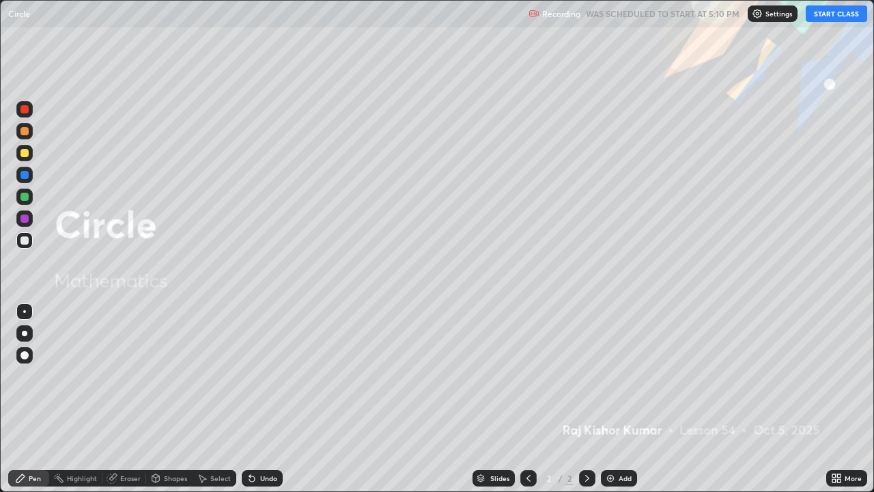
click at [831, 14] on button "START CLASS" at bounding box center [836, 13] width 61 height 16
click at [27, 154] on div at bounding box center [24, 153] width 8 height 8
click at [20, 243] on div at bounding box center [24, 240] width 8 height 8
click at [25, 352] on div at bounding box center [24, 355] width 8 height 8
click at [26, 332] on div at bounding box center [24, 333] width 5 height 5
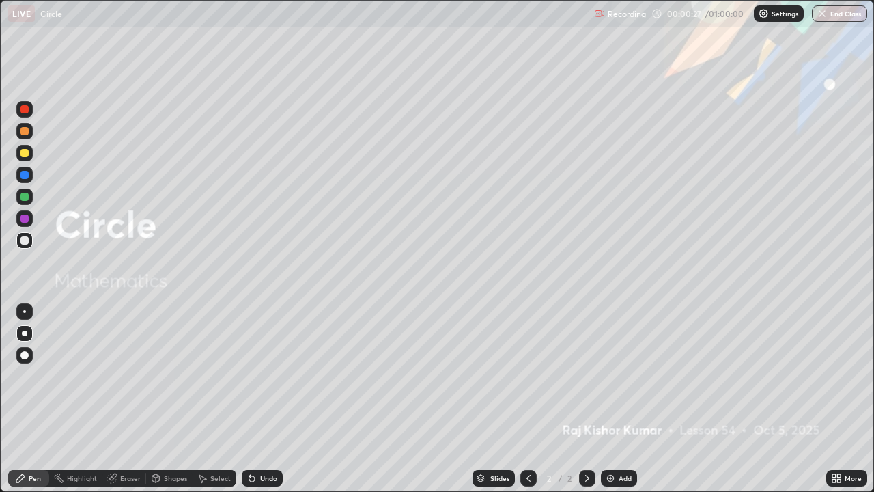
click at [592, 376] on div at bounding box center [587, 478] width 16 height 16
click at [613, 376] on div "Add" at bounding box center [619, 478] width 36 height 16
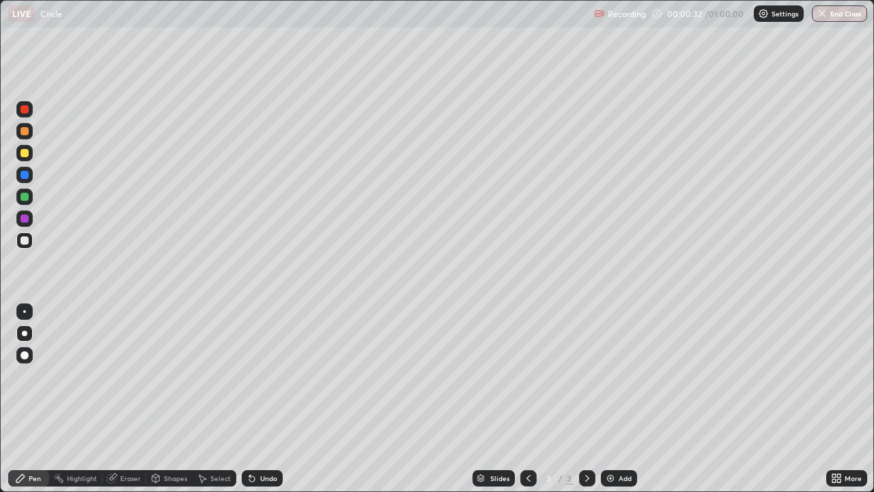
click at [24, 153] on div at bounding box center [24, 153] width 8 height 8
click at [171, 376] on div "Shapes" at bounding box center [175, 478] width 23 height 7
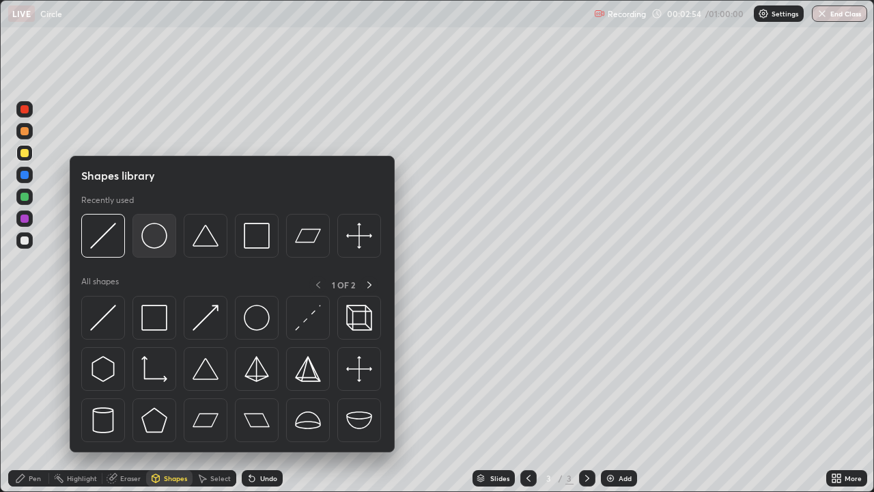
click at [149, 237] on img at bounding box center [154, 236] width 26 height 26
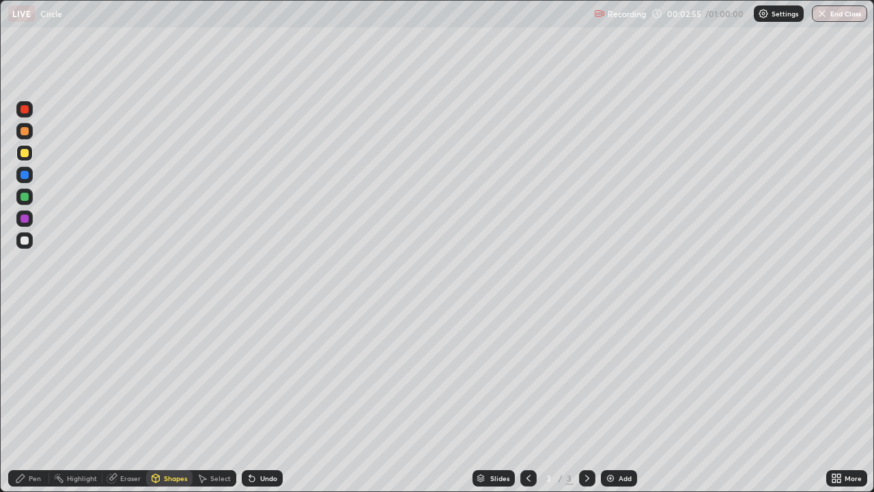
click at [25, 195] on div at bounding box center [24, 197] width 8 height 8
click at [24, 160] on div at bounding box center [24, 153] width 16 height 16
click at [23, 240] on div at bounding box center [24, 240] width 8 height 8
click at [169, 376] on div "Shapes" at bounding box center [175, 478] width 23 height 7
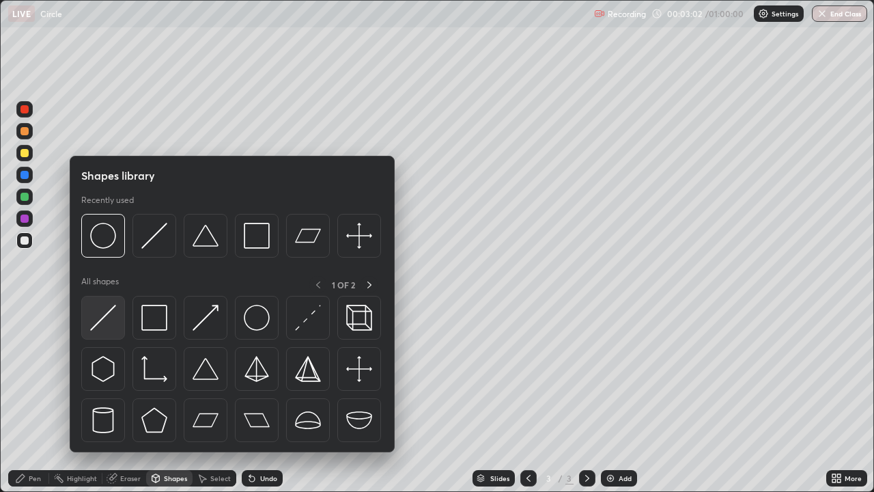
click at [111, 322] on img at bounding box center [103, 318] width 26 height 26
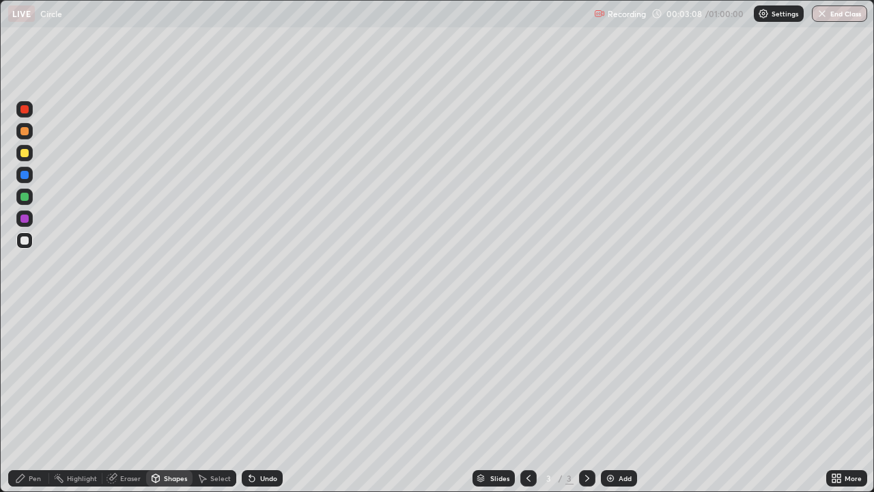
click at [162, 376] on div "Shapes" at bounding box center [169, 478] width 46 height 16
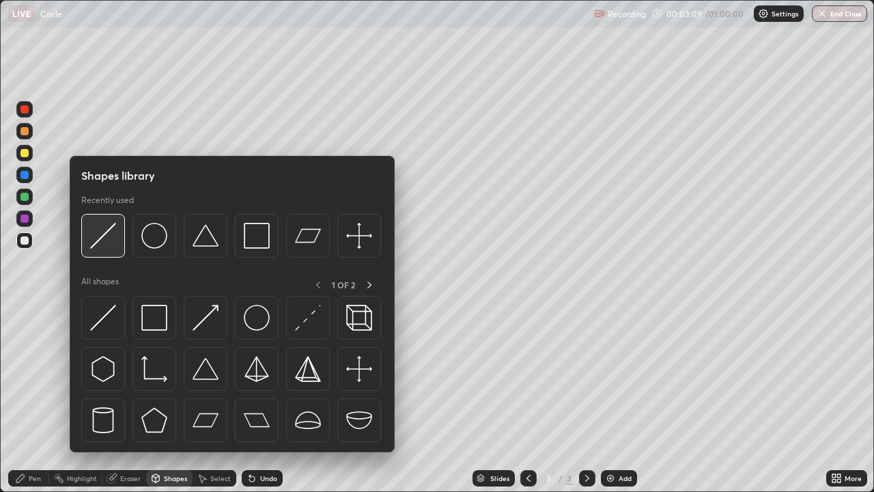
click at [107, 240] on img at bounding box center [103, 236] width 26 height 26
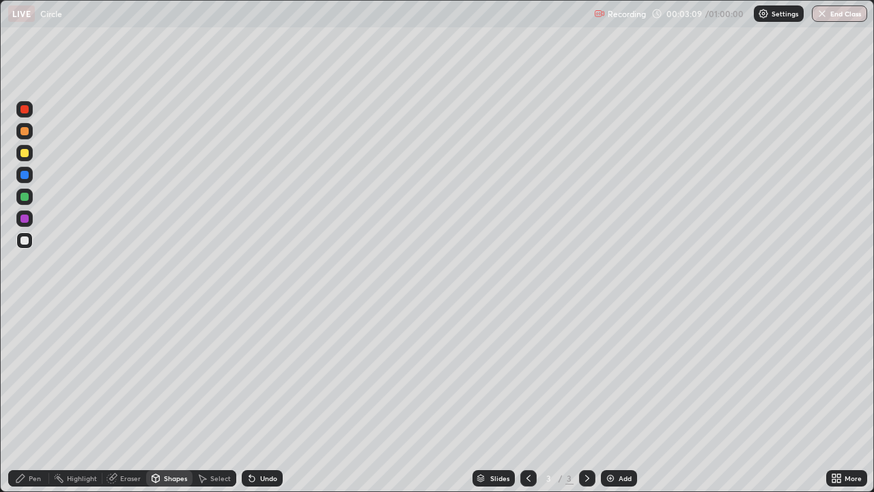
click at [25, 199] on div at bounding box center [24, 197] width 8 height 8
click at [266, 376] on div "Undo" at bounding box center [268, 478] width 17 height 7
click at [156, 376] on icon at bounding box center [156, 479] width 0 height 5
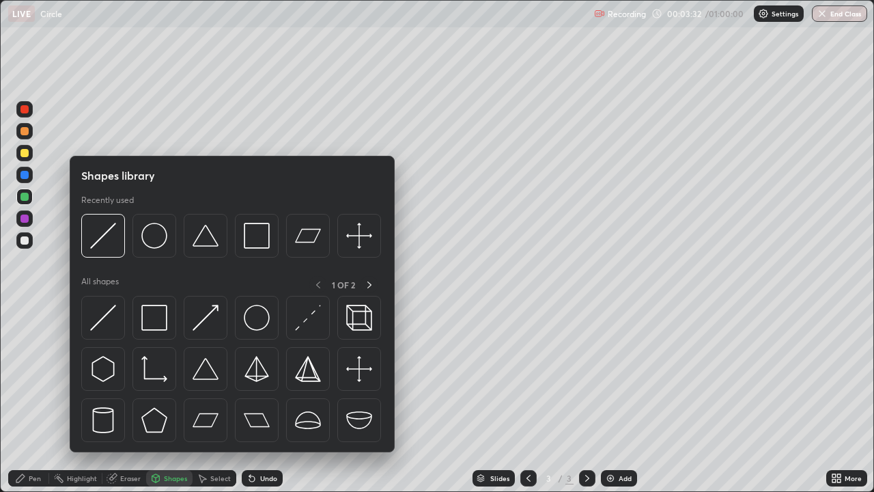
click at [25, 219] on div at bounding box center [24, 218] width 8 height 8
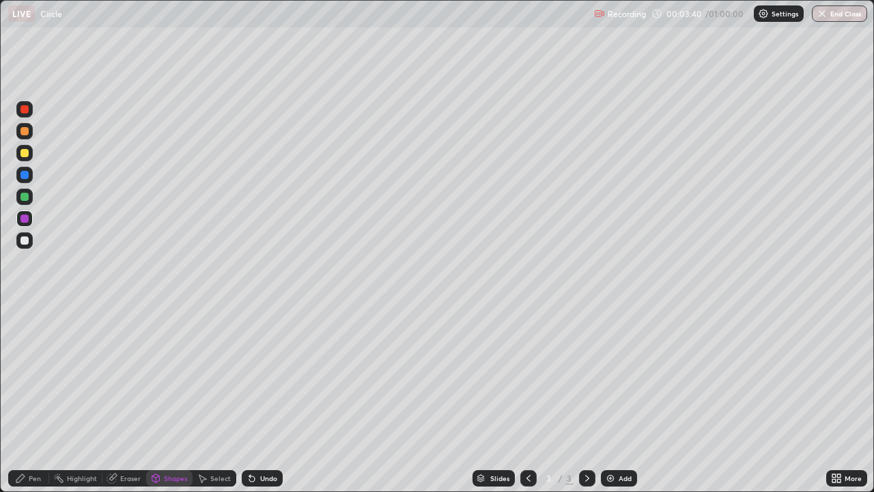
click at [29, 376] on div "Pen" at bounding box center [35, 478] width 12 height 7
click at [166, 376] on div "Shapes" at bounding box center [175, 478] width 23 height 7
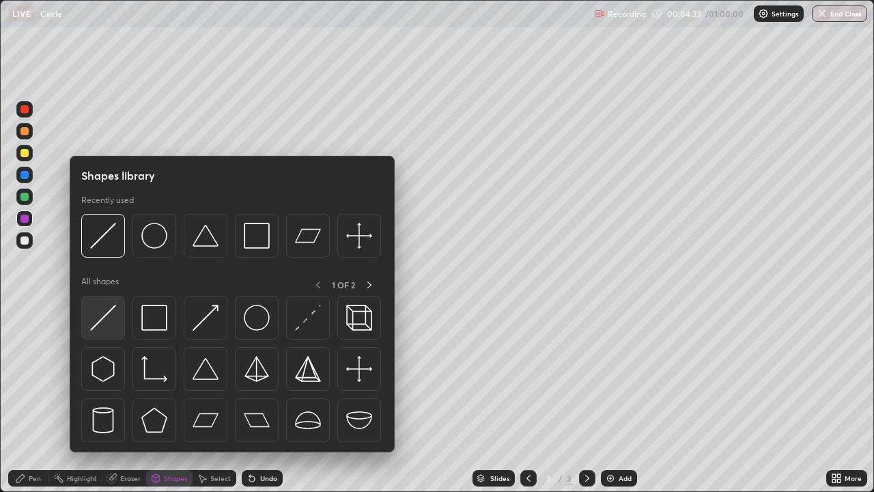
click at [107, 318] on img at bounding box center [103, 318] width 26 height 26
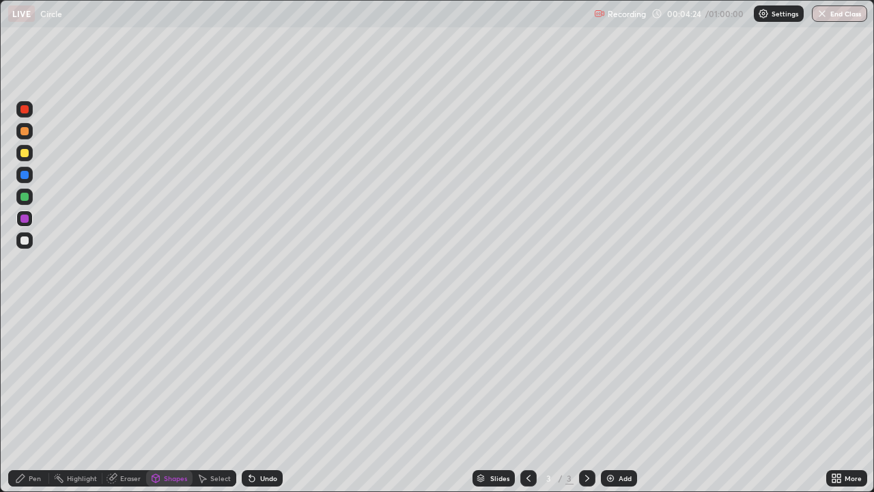
click at [24, 238] on div at bounding box center [24, 240] width 8 height 8
click at [33, 376] on div "Pen" at bounding box center [35, 478] width 12 height 7
click at [34, 376] on div "Pen" at bounding box center [35, 478] width 12 height 7
click at [23, 240] on div at bounding box center [24, 240] width 8 height 8
click at [263, 376] on div "Undo" at bounding box center [262, 478] width 41 height 16
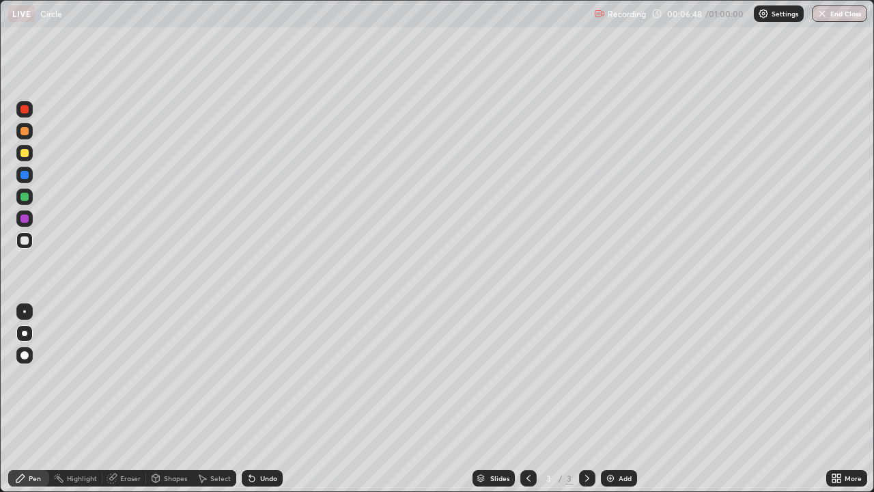
click at [263, 376] on div "Undo" at bounding box center [268, 478] width 17 height 7
click at [262, 376] on div "Undo" at bounding box center [268, 478] width 17 height 7
click at [260, 376] on div "Undo" at bounding box center [262, 478] width 41 height 16
click at [27, 150] on div at bounding box center [24, 153] width 8 height 8
click at [269, 376] on div "Undo" at bounding box center [268, 478] width 17 height 7
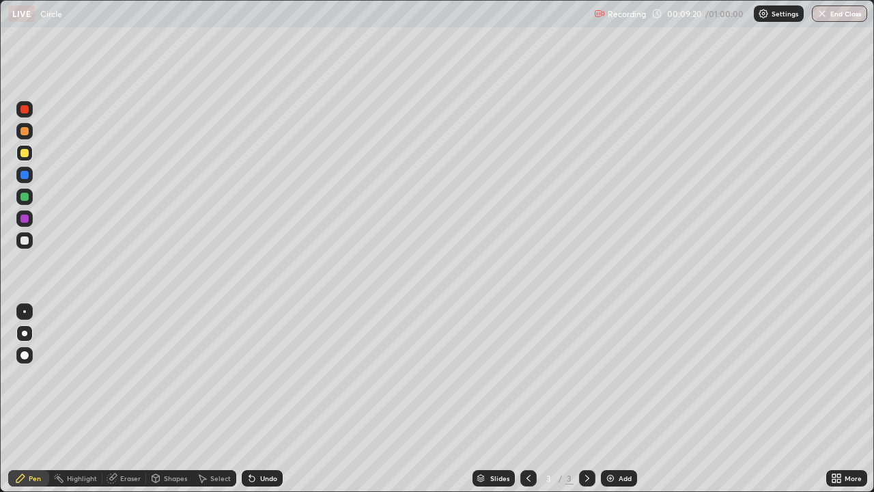
click at [27, 242] on div at bounding box center [24, 240] width 8 height 8
click at [270, 376] on div "Undo" at bounding box center [268, 478] width 17 height 7
click at [264, 376] on div "Undo" at bounding box center [268, 478] width 17 height 7
click at [264, 376] on div "Undo" at bounding box center [262, 478] width 41 height 16
click at [792, 376] on div "Slides 3 / 3 Add" at bounding box center [555, 477] width 544 height 27
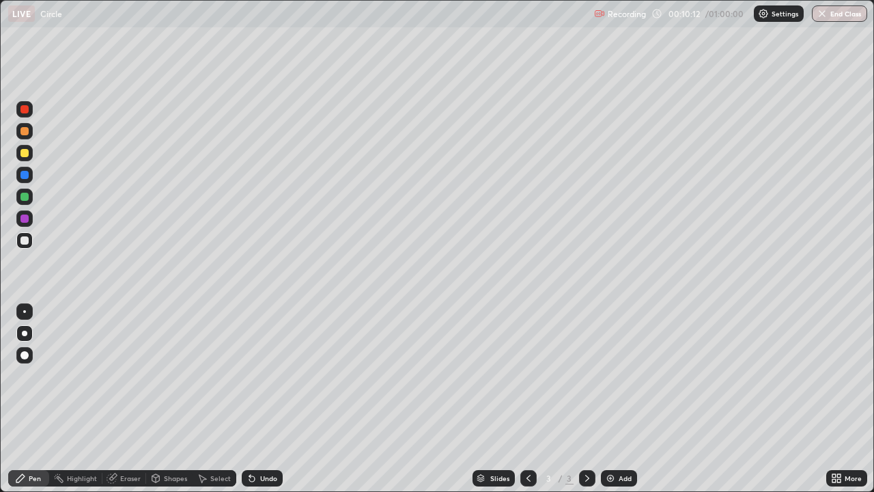
click at [785, 376] on div "Slides 3 / 3 Add" at bounding box center [555, 477] width 544 height 27
click at [268, 376] on div "Undo" at bounding box center [268, 478] width 17 height 7
click at [264, 376] on div "Undo" at bounding box center [268, 478] width 17 height 7
click at [616, 376] on div "Add" at bounding box center [619, 478] width 36 height 16
click at [23, 128] on div at bounding box center [24, 131] width 8 height 8
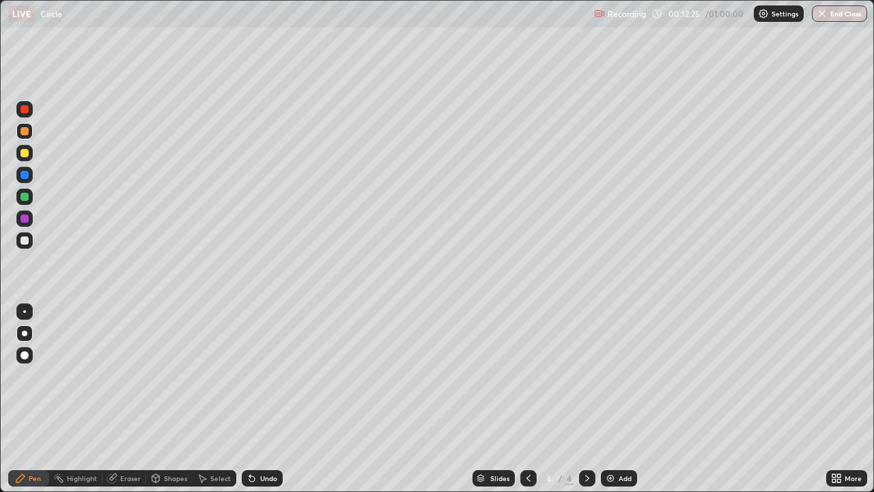
click at [24, 156] on div at bounding box center [24, 153] width 8 height 8
click at [261, 376] on div "Undo" at bounding box center [262, 478] width 41 height 16
click at [173, 376] on div "Shapes" at bounding box center [175, 478] width 23 height 7
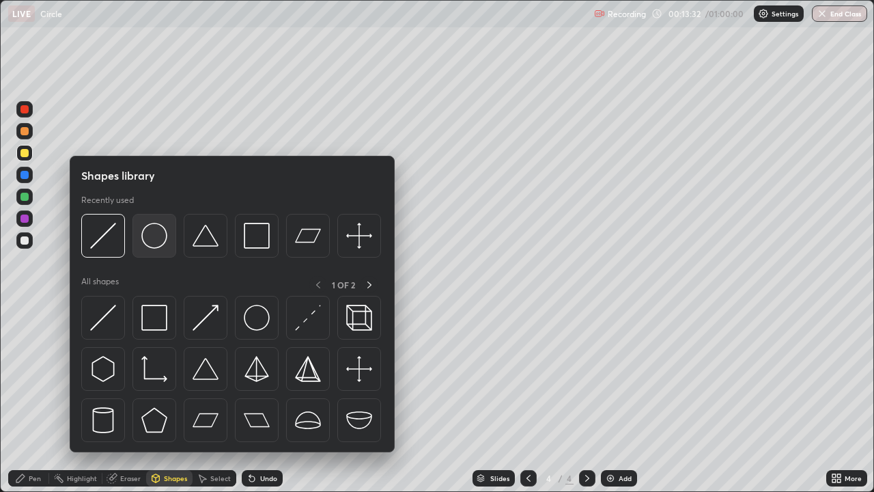
click at [163, 238] on img at bounding box center [154, 236] width 26 height 26
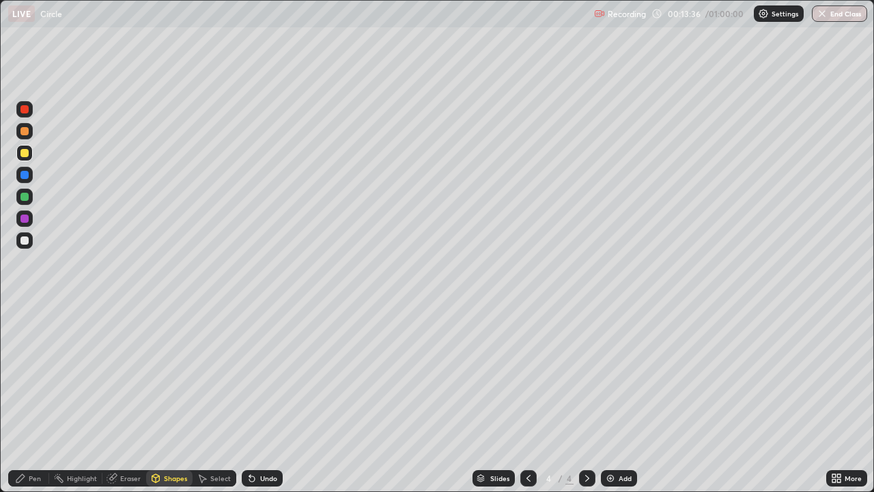
click at [29, 376] on div "Pen" at bounding box center [35, 478] width 12 height 7
click at [22, 243] on div at bounding box center [24, 240] width 8 height 8
click at [175, 376] on div "Shapes" at bounding box center [175, 478] width 23 height 7
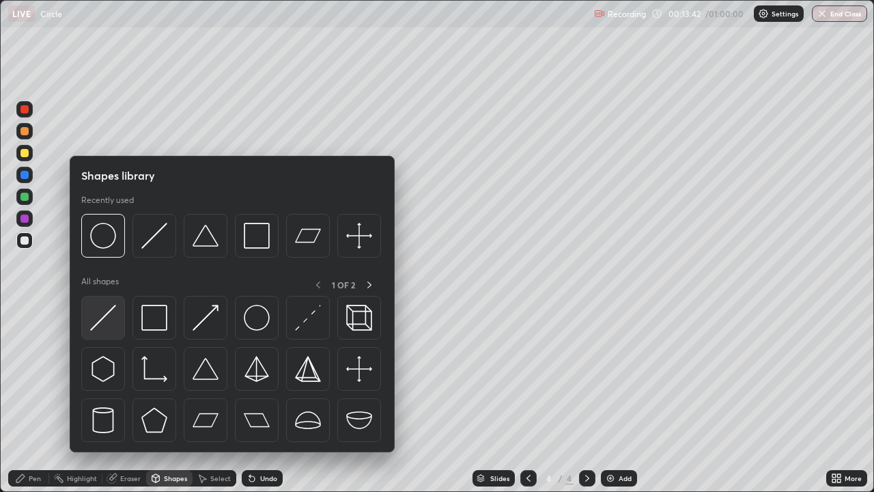
click at [102, 314] on img at bounding box center [103, 318] width 26 height 26
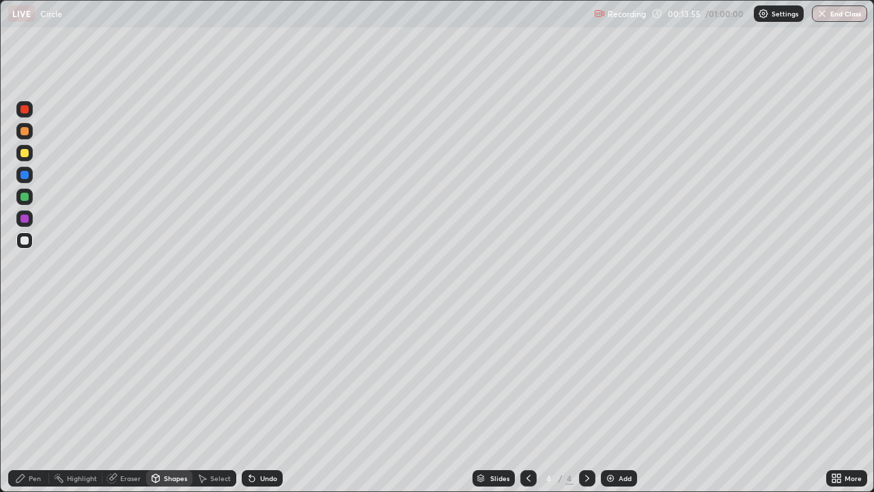
click at [32, 376] on div "Pen" at bounding box center [35, 478] width 12 height 7
click at [24, 217] on div at bounding box center [24, 218] width 8 height 8
click at [27, 199] on div at bounding box center [24, 197] width 8 height 8
click at [30, 240] on div at bounding box center [24, 240] width 16 height 16
click at [172, 376] on div "Shapes" at bounding box center [169, 478] width 46 height 16
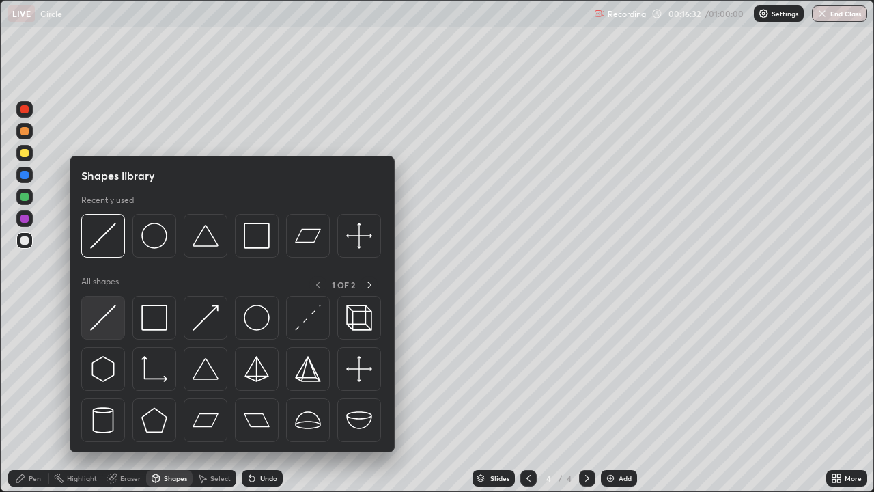
click at [110, 322] on img at bounding box center [103, 318] width 26 height 26
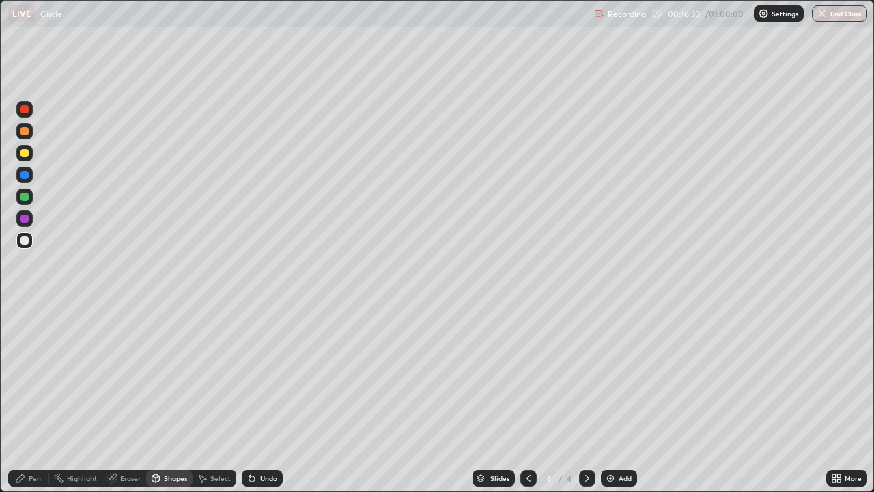
click at [23, 181] on div at bounding box center [24, 175] width 16 height 16
click at [27, 376] on div "Pen" at bounding box center [28, 478] width 41 height 16
click at [260, 376] on div "Undo" at bounding box center [268, 478] width 17 height 7
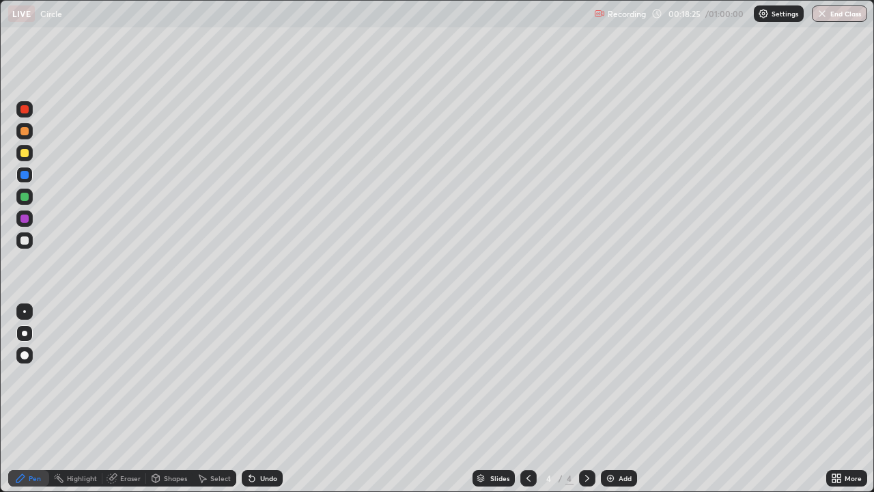
click at [21, 153] on div at bounding box center [24, 153] width 8 height 8
click at [268, 376] on div "Undo" at bounding box center [268, 478] width 17 height 7
click at [264, 376] on div "Undo" at bounding box center [268, 478] width 17 height 7
click at [265, 376] on div "Undo" at bounding box center [262, 478] width 41 height 16
click at [270, 376] on div "Undo" at bounding box center [262, 478] width 41 height 16
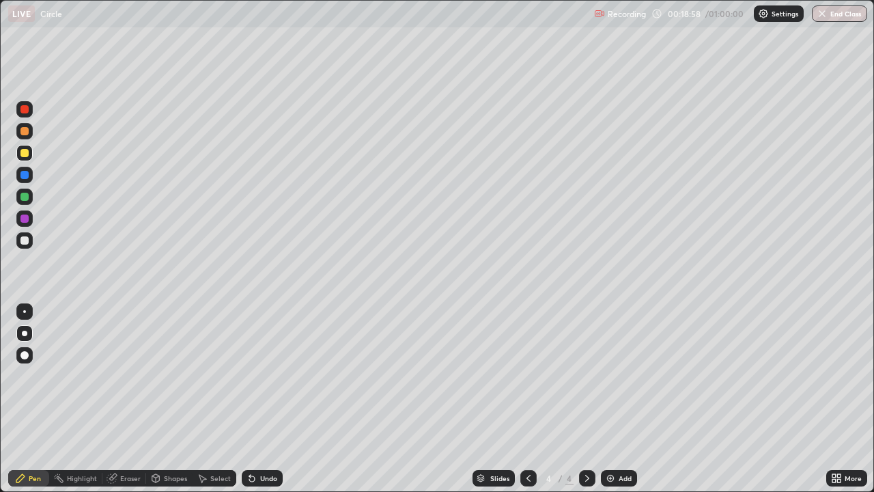
click at [266, 376] on div "Undo" at bounding box center [268, 478] width 17 height 7
click at [256, 376] on div "Undo" at bounding box center [262, 478] width 41 height 16
click at [624, 376] on div "Add" at bounding box center [625, 478] width 13 height 7
click at [23, 152] on div at bounding box center [24, 153] width 8 height 8
click at [158, 376] on icon at bounding box center [156, 477] width 8 height 2
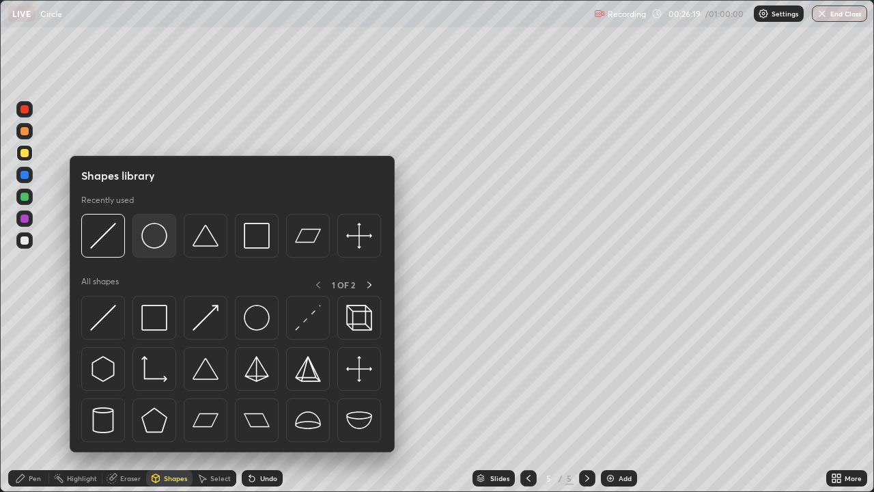
click at [158, 234] on img at bounding box center [154, 236] width 26 height 26
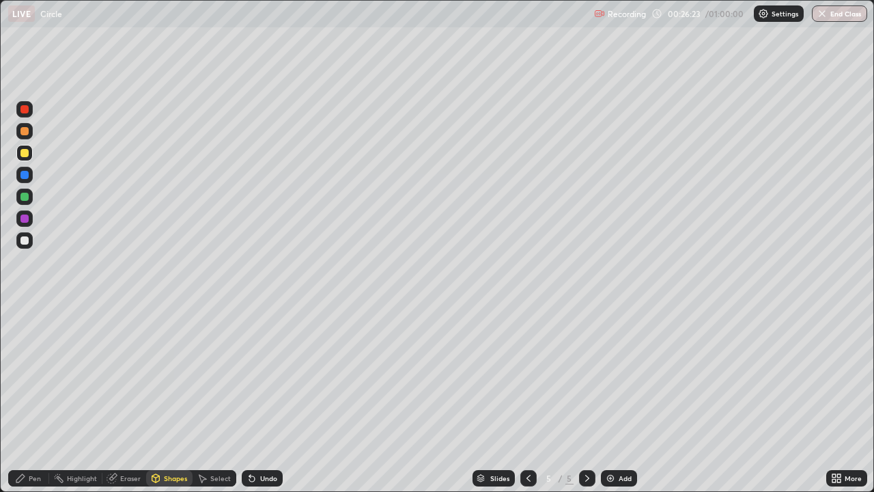
click at [31, 376] on div "Pen" at bounding box center [35, 478] width 12 height 7
click at [172, 376] on div "Shapes" at bounding box center [175, 478] width 23 height 7
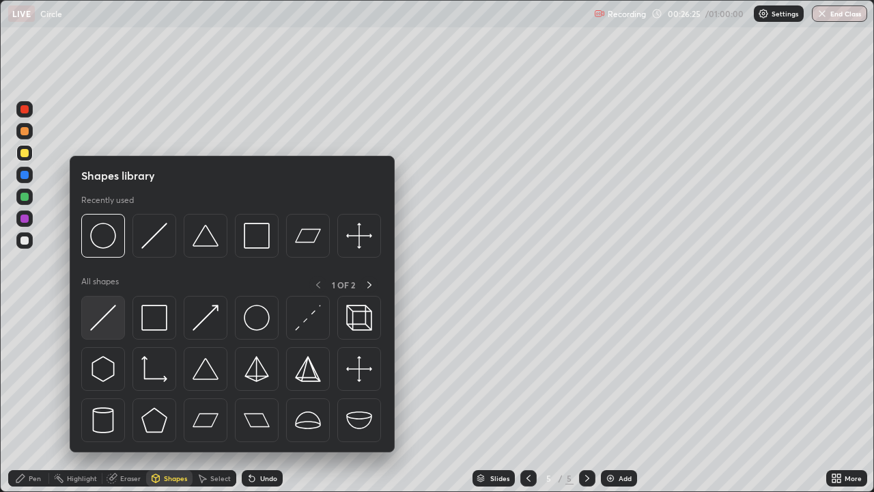
click at [101, 321] on img at bounding box center [103, 318] width 26 height 26
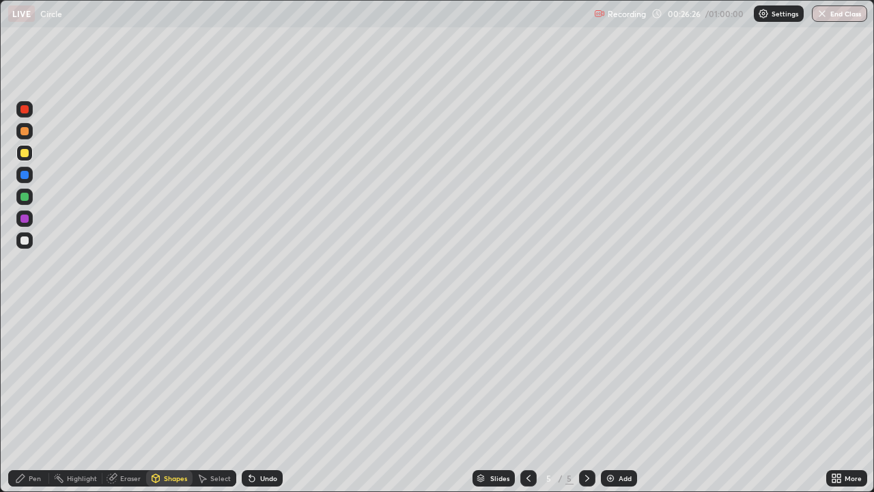
click at [23, 240] on div at bounding box center [24, 240] width 8 height 8
click at [260, 376] on div "Undo" at bounding box center [268, 478] width 17 height 7
click at [23, 376] on div "Pen" at bounding box center [28, 478] width 41 height 16
click at [23, 240] on div at bounding box center [24, 240] width 8 height 8
click at [25, 217] on div at bounding box center [24, 218] width 8 height 8
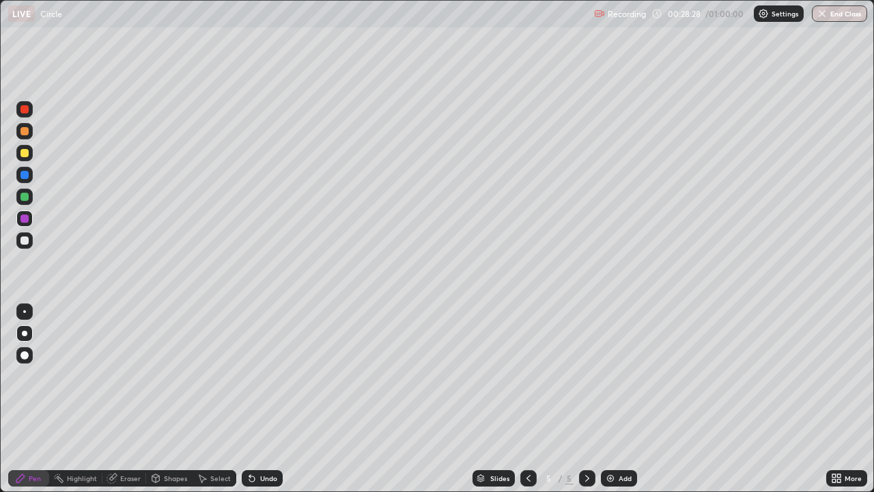
click at [165, 376] on div "Shapes" at bounding box center [175, 478] width 23 height 7
click at [38, 376] on div "Erase all" at bounding box center [24, 245] width 33 height 437
click at [26, 240] on div at bounding box center [24, 240] width 8 height 8
click at [27, 176] on div at bounding box center [24, 175] width 8 height 8
click at [25, 376] on icon at bounding box center [20, 478] width 11 height 11
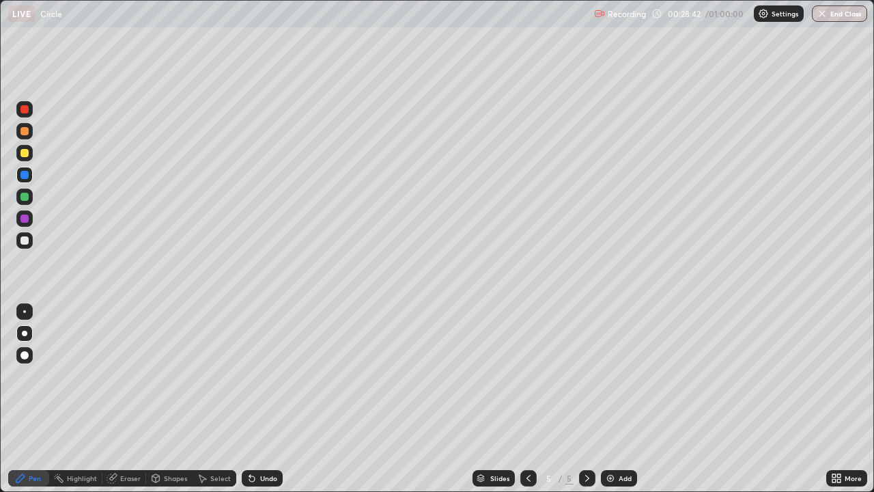
click at [23, 154] on div at bounding box center [24, 153] width 8 height 8
click at [20, 112] on div at bounding box center [24, 109] width 16 height 16
click at [262, 376] on div "Undo" at bounding box center [268, 478] width 17 height 7
click at [260, 376] on div "Undo" at bounding box center [268, 478] width 17 height 7
click at [619, 376] on div "Add" at bounding box center [625, 478] width 13 height 7
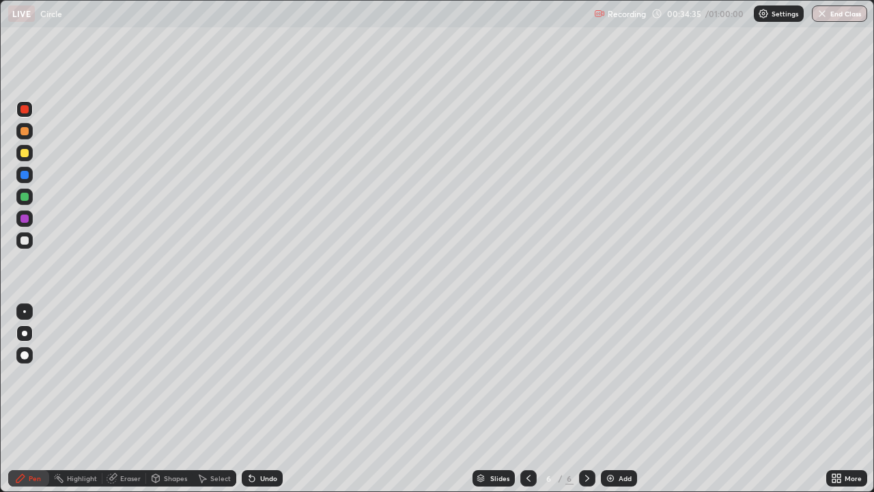
click at [124, 376] on div "Eraser" at bounding box center [130, 478] width 20 height 7
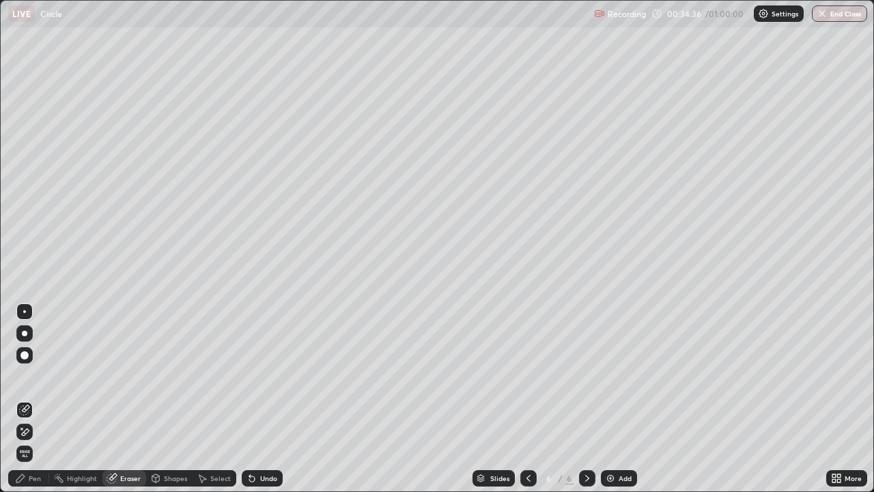
click at [178, 376] on div "Shapes" at bounding box center [175, 478] width 23 height 7
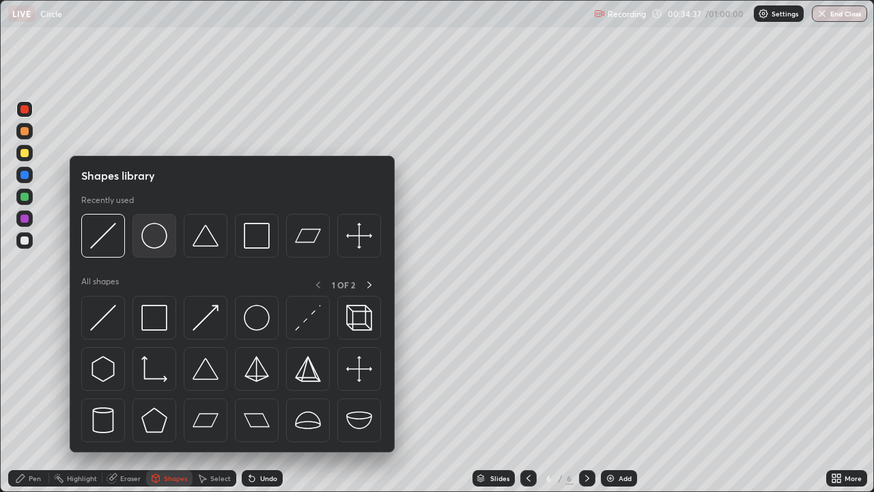
click at [149, 241] on img at bounding box center [154, 236] width 26 height 26
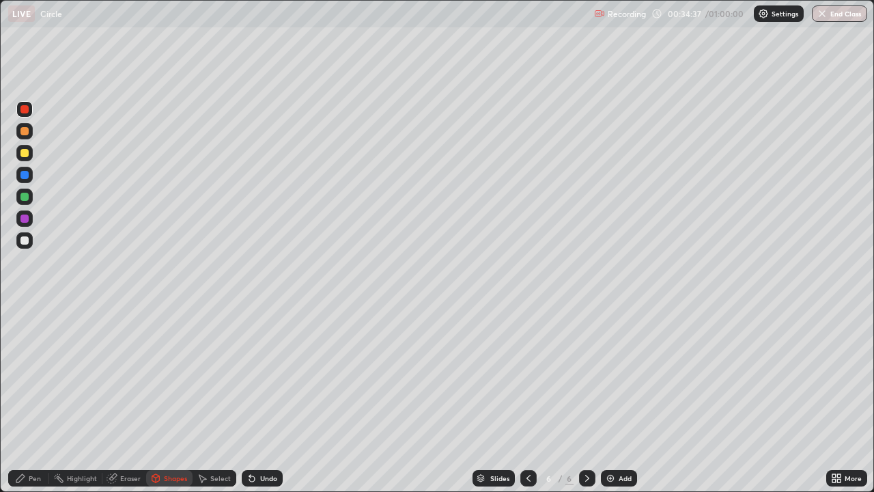
click at [26, 154] on div at bounding box center [24, 153] width 8 height 8
click at [168, 376] on div "Shapes" at bounding box center [175, 478] width 23 height 7
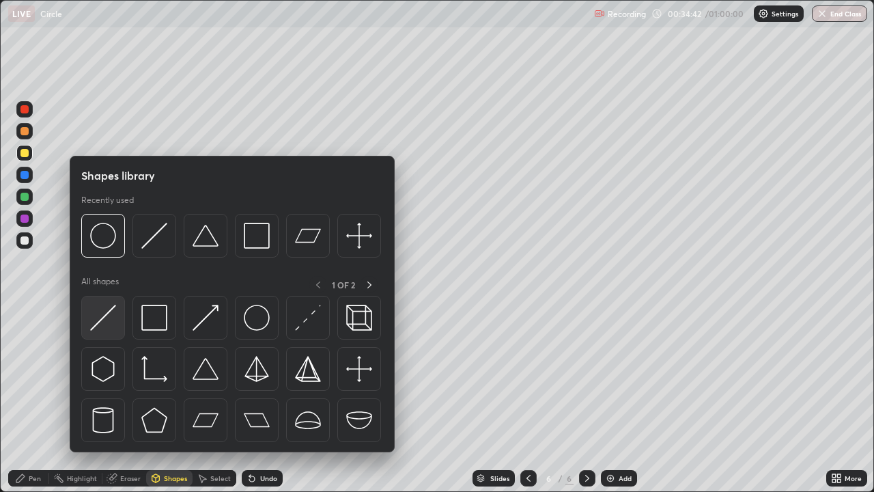
click at [111, 319] on img at bounding box center [103, 318] width 26 height 26
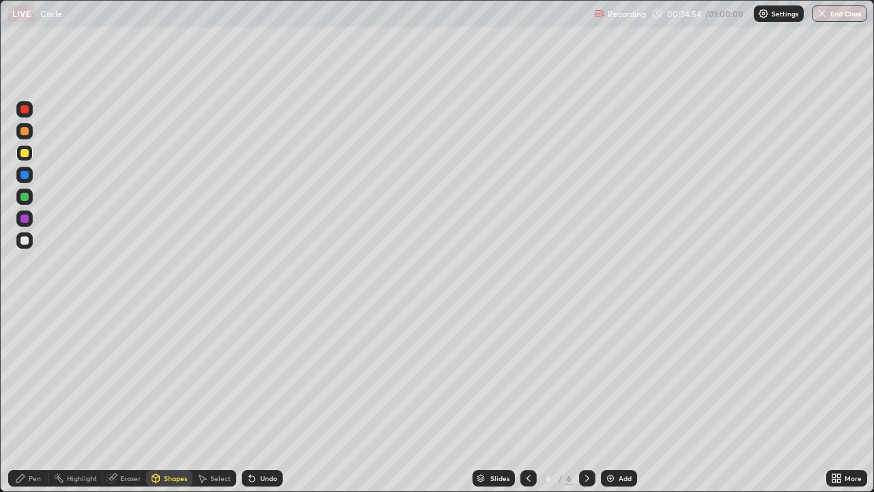
click at [25, 177] on div at bounding box center [24, 175] width 8 height 8
click at [32, 376] on div "Pen" at bounding box center [35, 478] width 12 height 7
click at [611, 376] on img at bounding box center [610, 478] width 11 height 11
click at [25, 145] on div at bounding box center [24, 153] width 16 height 16
click at [166, 376] on div "Shapes" at bounding box center [175, 478] width 23 height 7
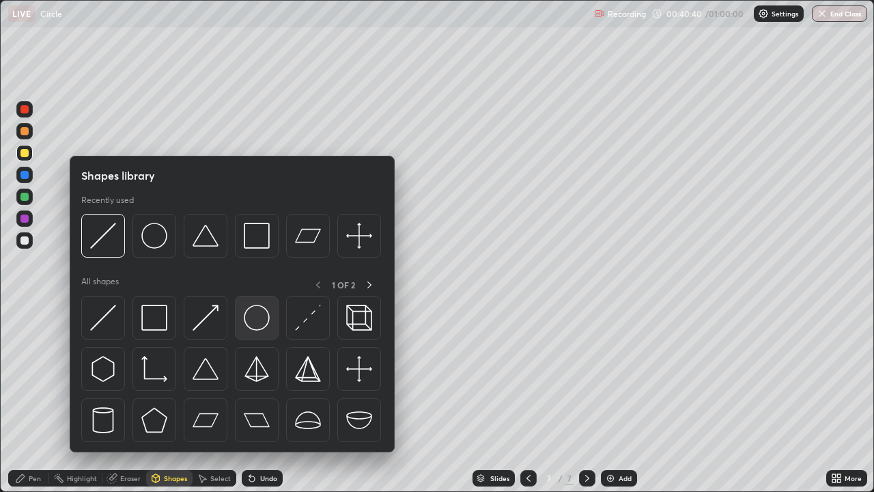
click at [260, 319] on img at bounding box center [257, 318] width 26 height 26
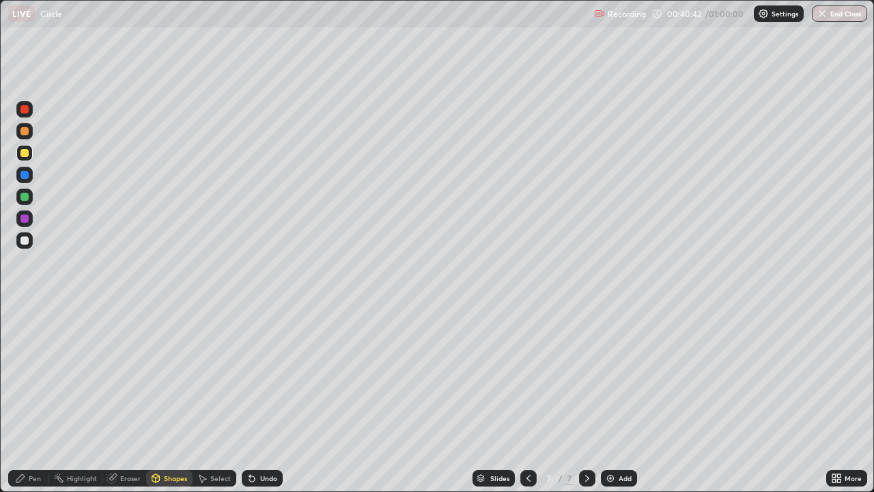
click at [24, 197] on div at bounding box center [24, 197] width 8 height 8
click at [25, 246] on div at bounding box center [24, 240] width 16 height 16
click at [164, 376] on div "Shapes" at bounding box center [175, 478] width 23 height 7
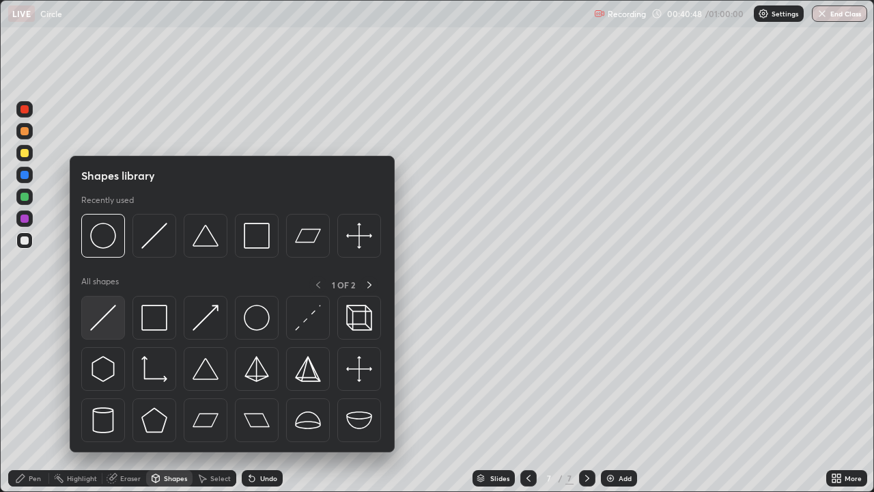
click at [105, 326] on img at bounding box center [103, 318] width 26 height 26
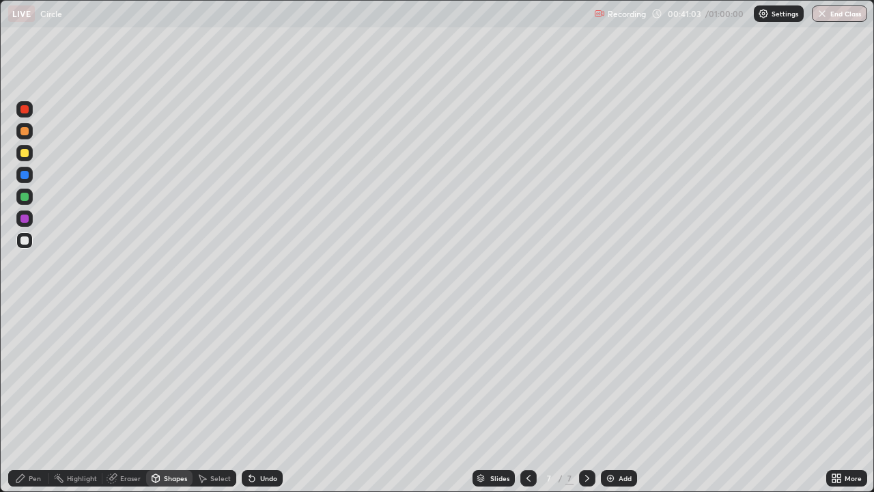
click at [25, 200] on div at bounding box center [24, 197] width 8 height 8
click at [257, 376] on div "Undo" at bounding box center [262, 478] width 41 height 16
click at [28, 376] on div "Pen" at bounding box center [28, 478] width 41 height 16
click at [23, 240] on div at bounding box center [24, 240] width 8 height 8
click at [25, 217] on div at bounding box center [24, 218] width 8 height 8
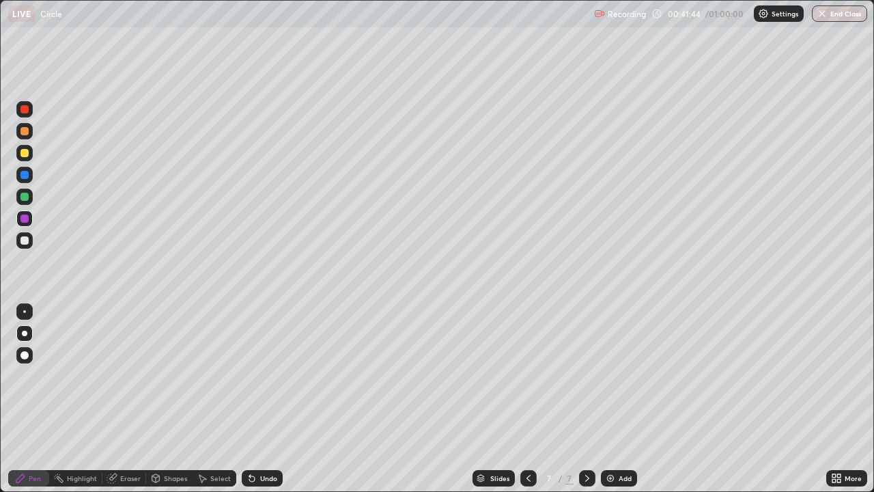
click at [127, 376] on div "Eraser" at bounding box center [130, 478] width 20 height 7
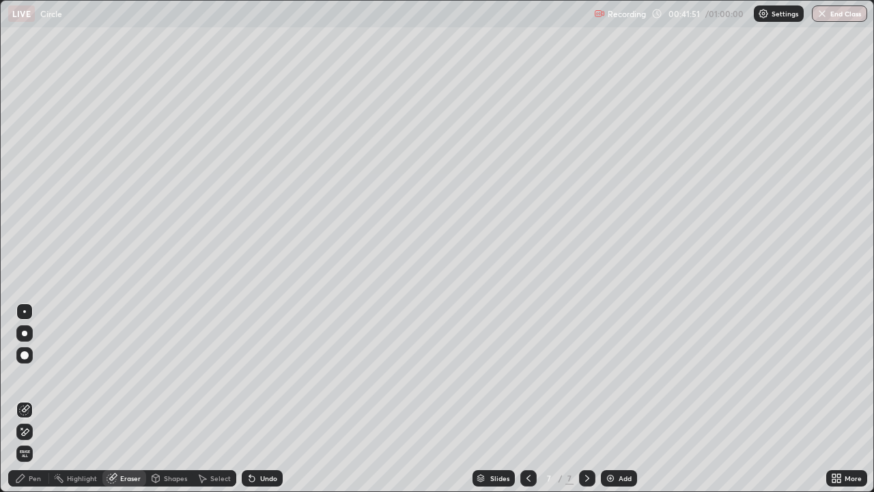
click at [31, 376] on div "Pen" at bounding box center [35, 478] width 12 height 7
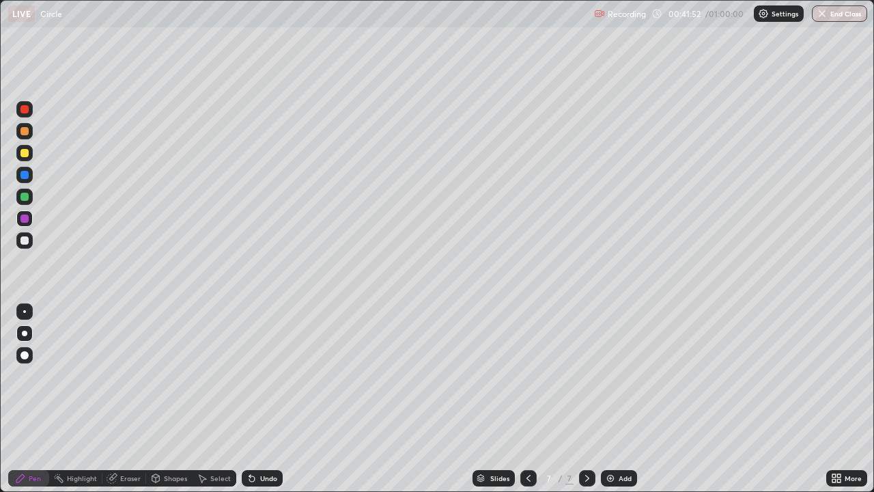
click at [168, 376] on div "Shapes" at bounding box center [175, 478] width 23 height 7
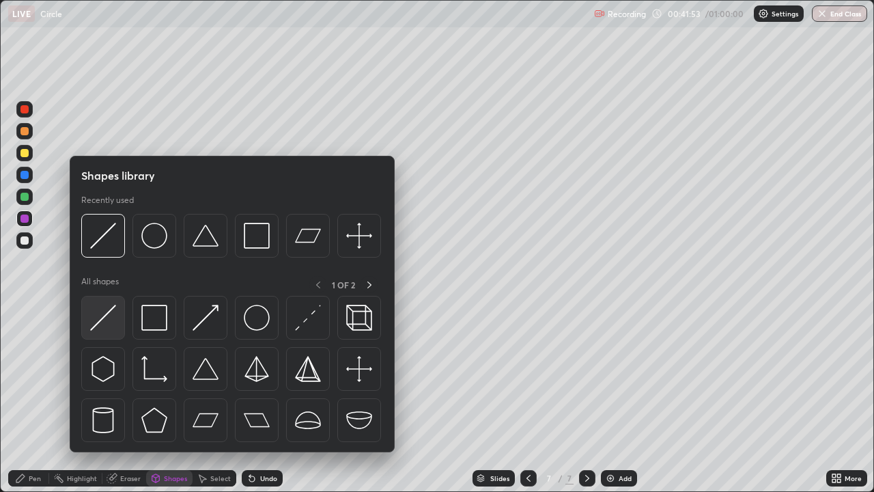
click at [108, 322] on img at bounding box center [103, 318] width 26 height 26
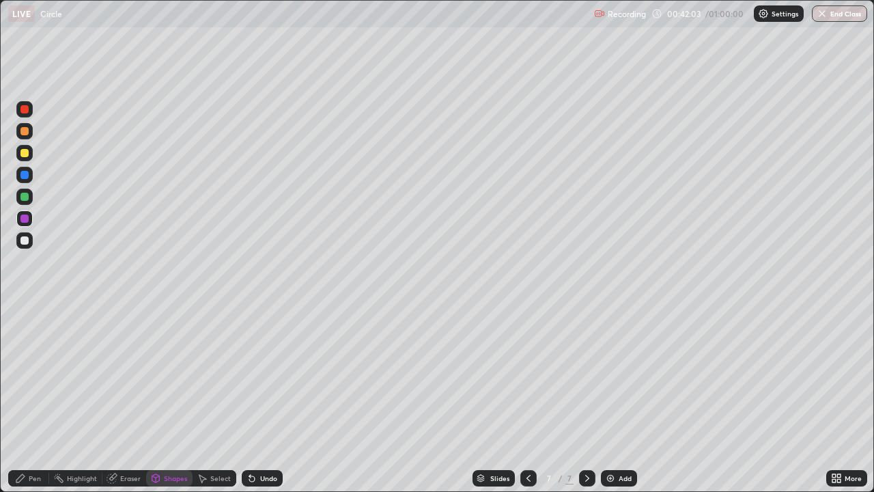
click at [124, 376] on div "Eraser" at bounding box center [130, 478] width 20 height 7
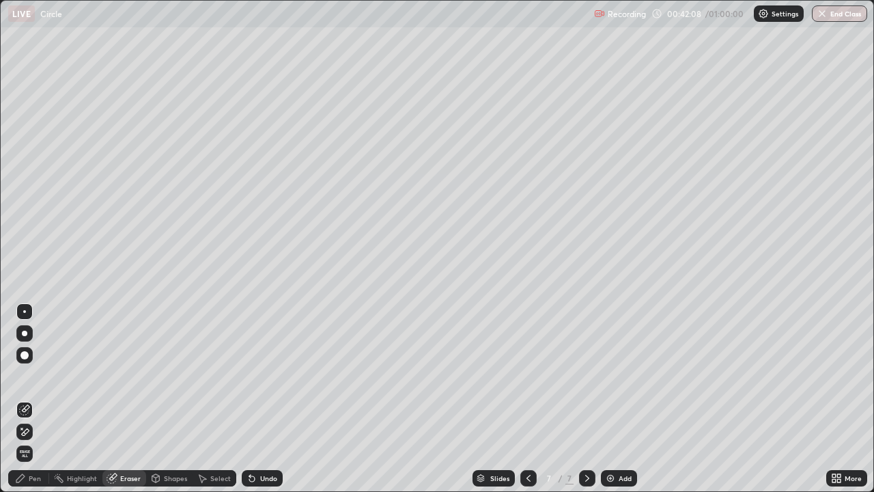
click at [30, 376] on div "Pen" at bounding box center [35, 478] width 12 height 7
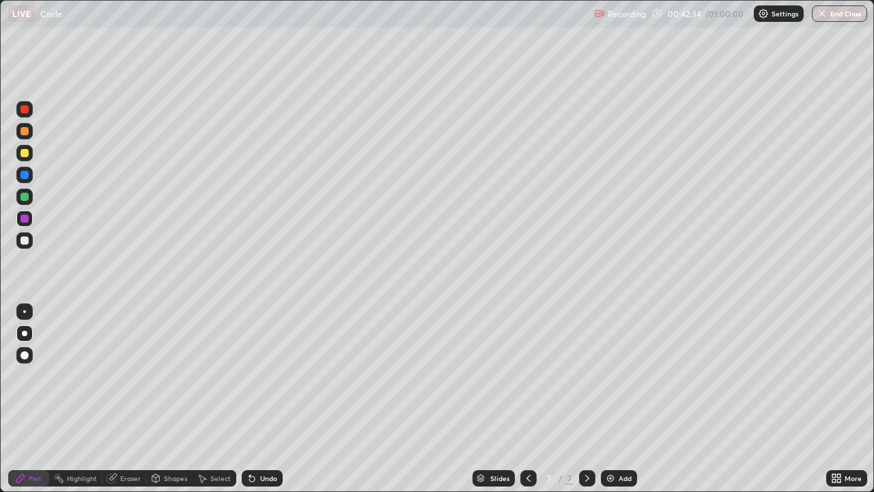
click at [125, 376] on div "Eraser" at bounding box center [130, 478] width 20 height 7
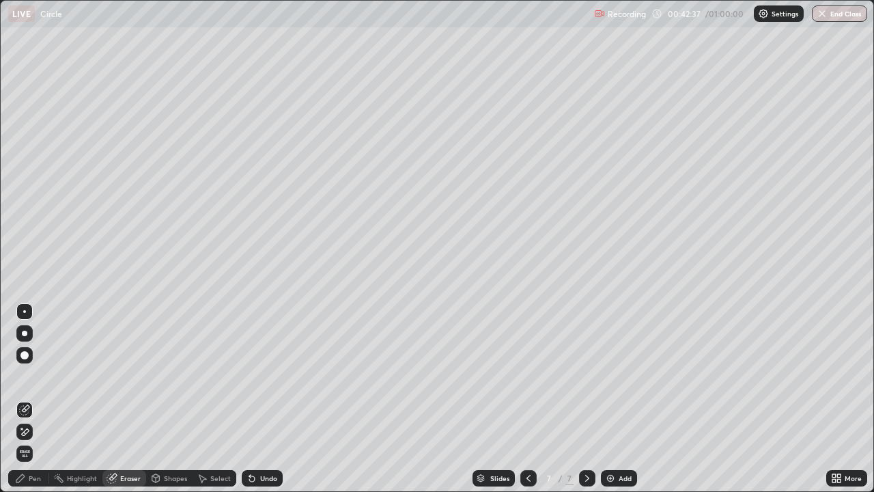
click at [29, 376] on div "Pen" at bounding box center [28, 478] width 41 height 16
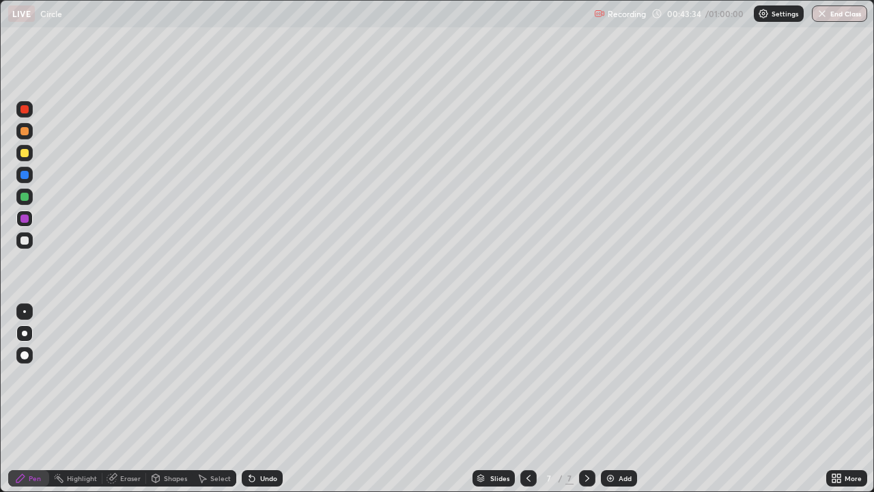
click at [23, 107] on div at bounding box center [24, 109] width 8 height 8
click at [26, 242] on div at bounding box center [24, 240] width 8 height 8
click at [848, 13] on button "End Class" at bounding box center [839, 13] width 55 height 16
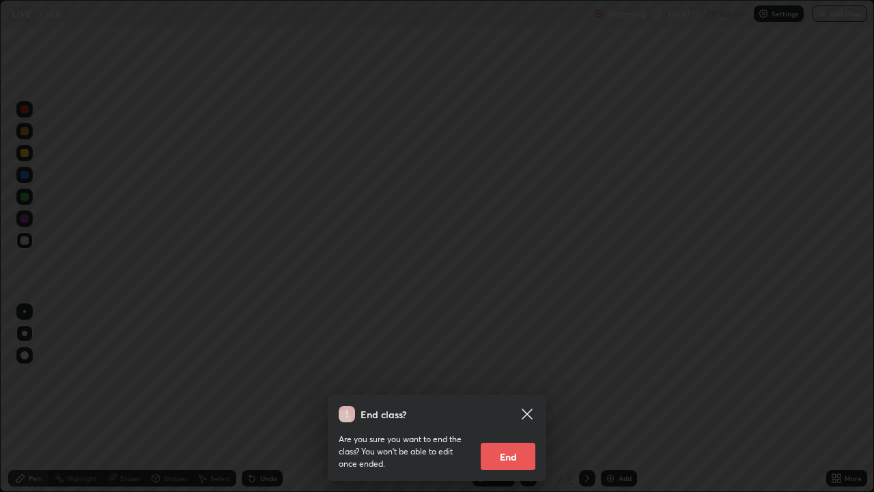
click at [513, 376] on button "End" at bounding box center [508, 456] width 55 height 27
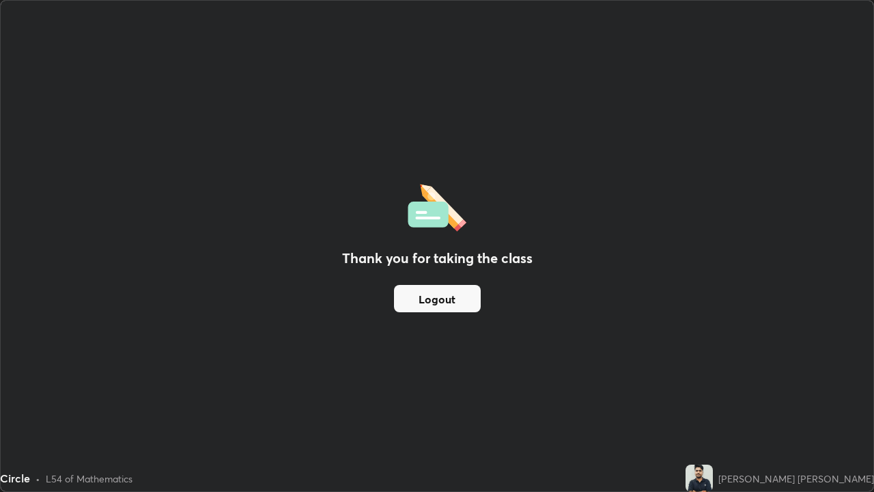
click at [464, 303] on button "Logout" at bounding box center [437, 298] width 87 height 27
click at [455, 307] on button "Logout" at bounding box center [437, 298] width 87 height 27
